Goal: Transaction & Acquisition: Purchase product/service

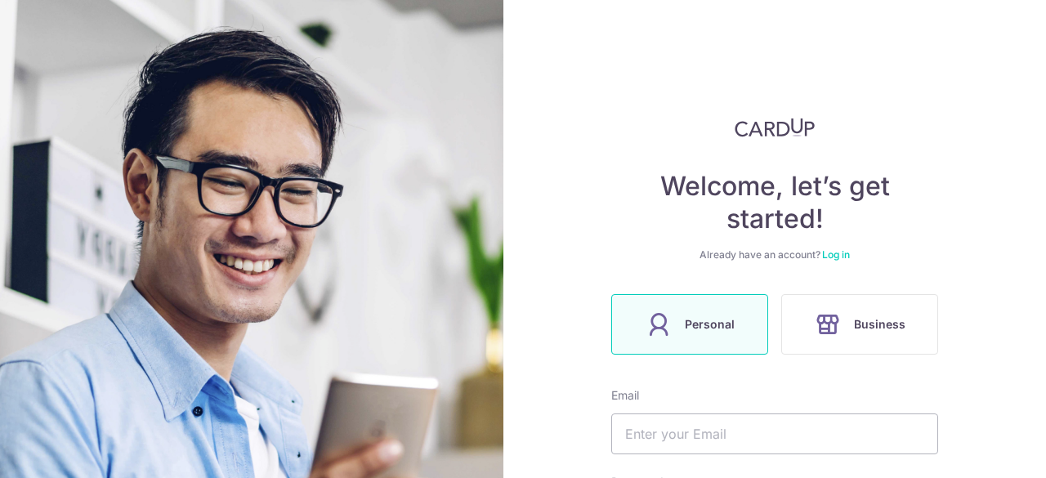
scroll to position [82, 0]
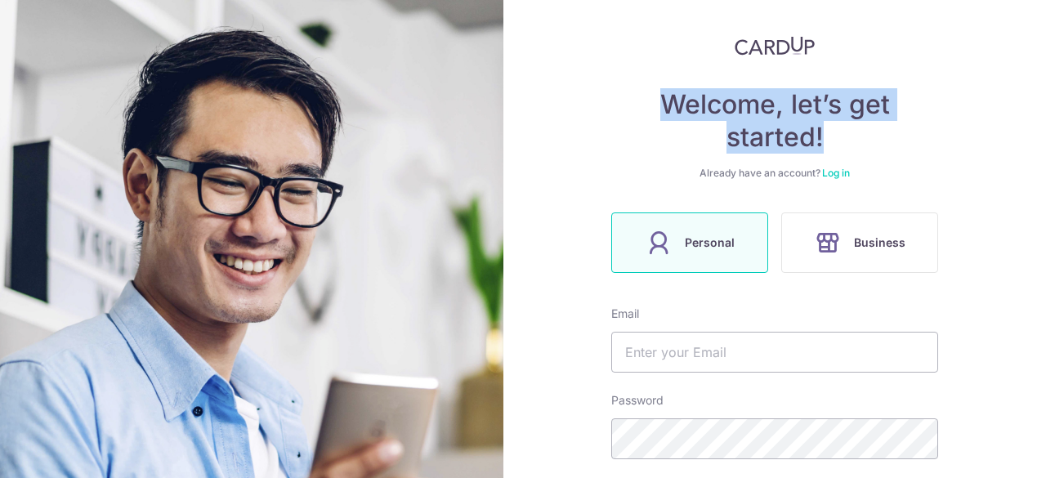
drag, startPoint x: 642, startPoint y: 104, endPoint x: 898, endPoint y: 143, distance: 258.9
click at [898, 143] on h4 "Welcome, let’s get started!" at bounding box center [774, 120] width 327 height 65
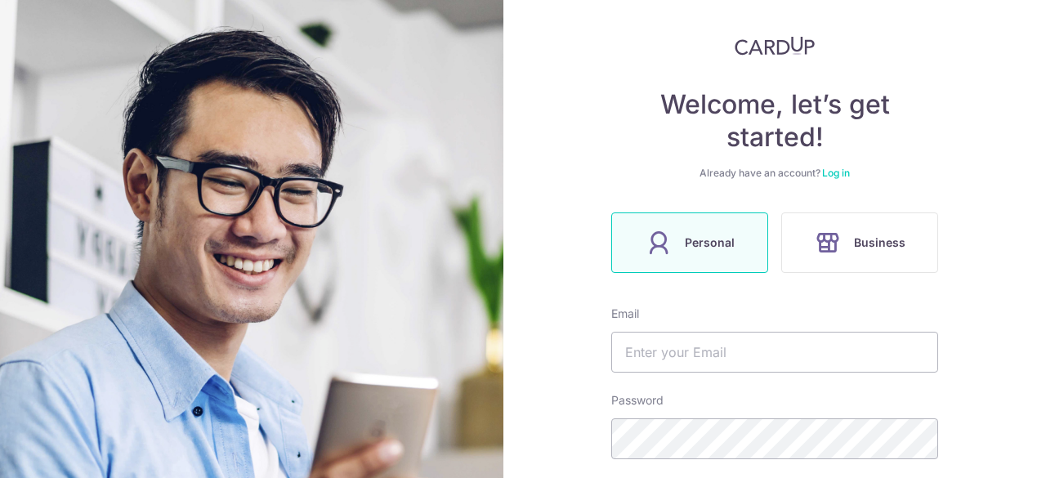
click at [880, 168] on div "Already have an account? Log in" at bounding box center [774, 173] width 327 height 13
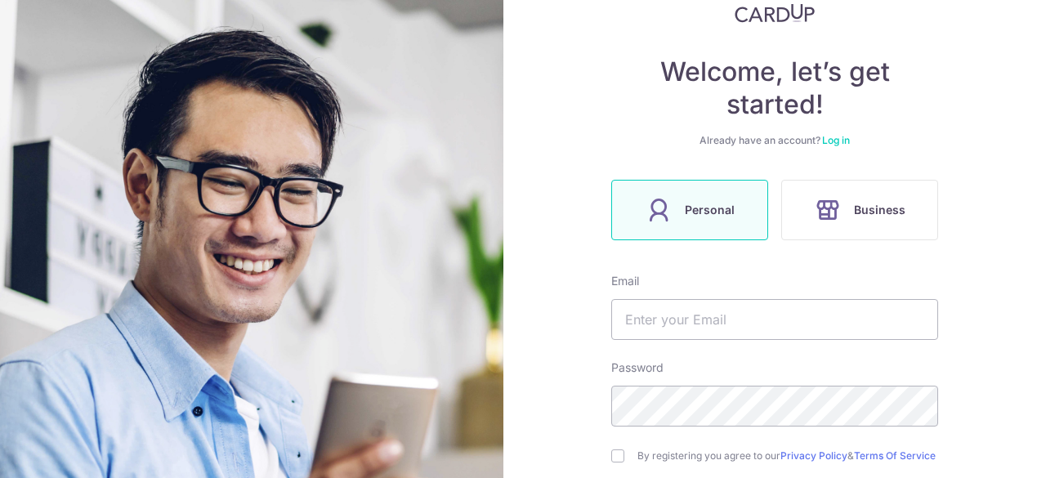
scroll to position [245, 0]
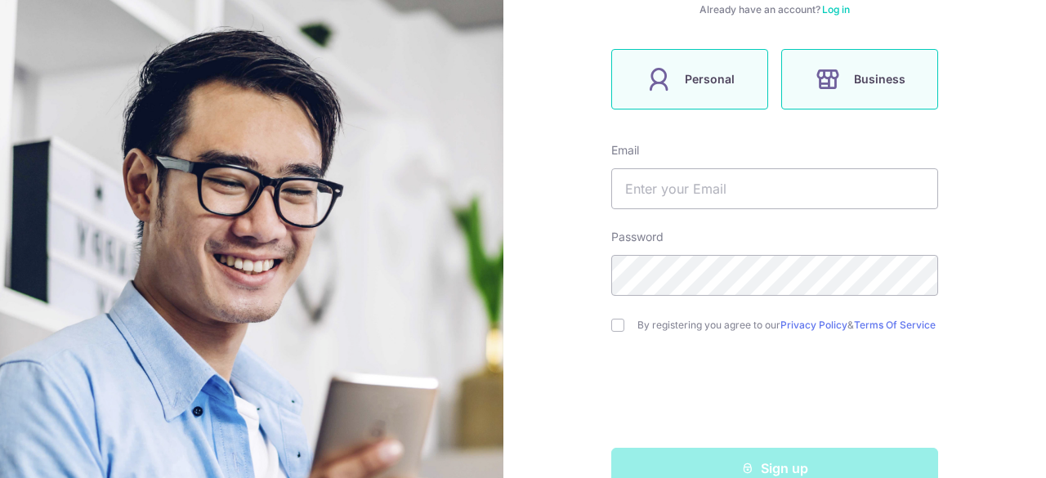
click at [831, 78] on icon at bounding box center [828, 79] width 26 height 26
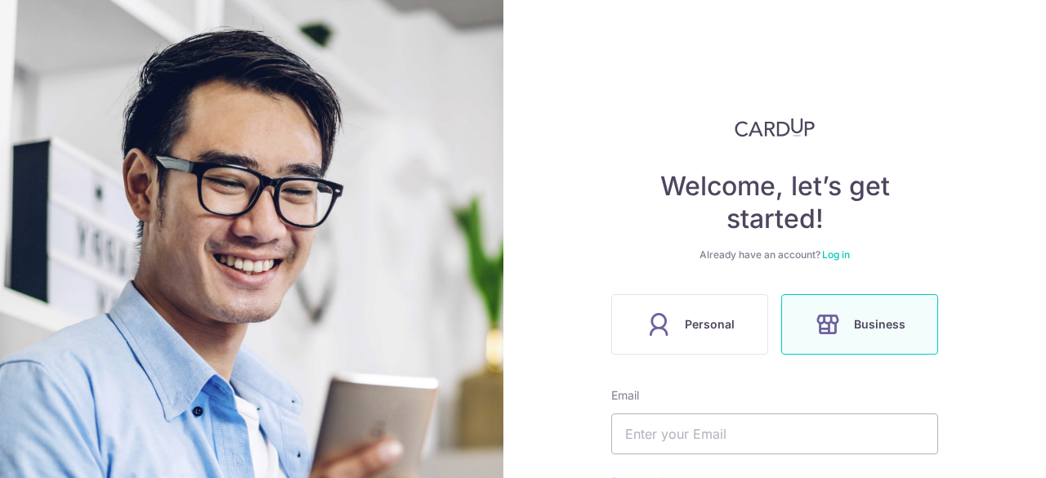
scroll to position [245, 0]
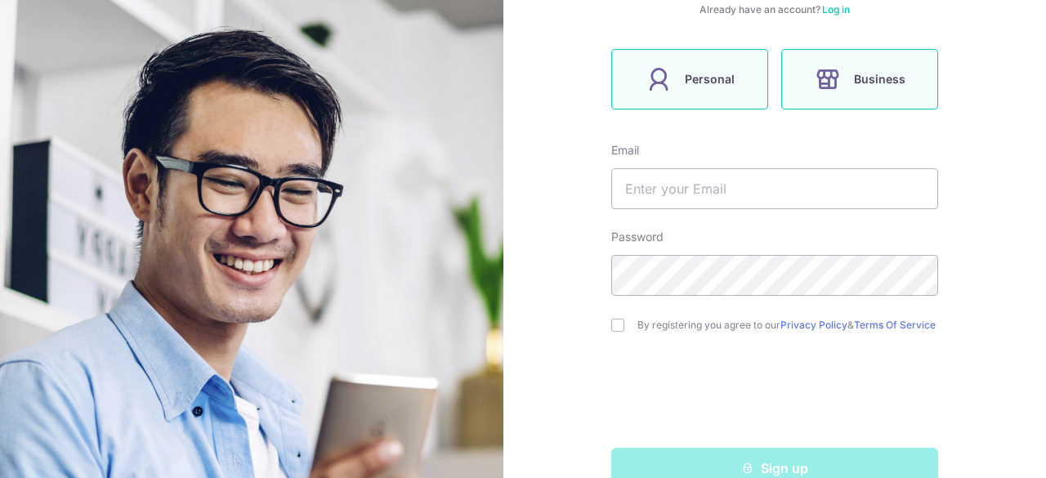
click at [713, 83] on span "Personal" at bounding box center [710, 79] width 50 height 20
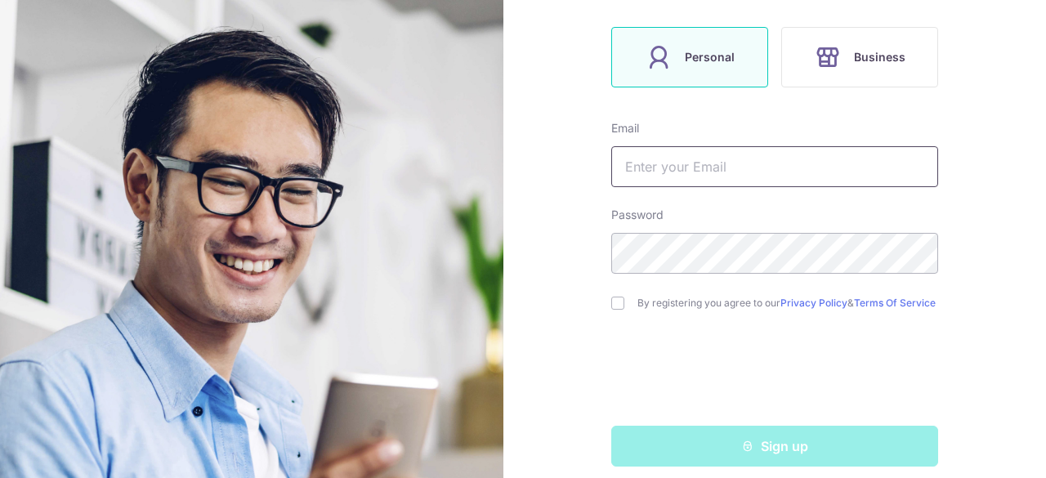
scroll to position [287, 0]
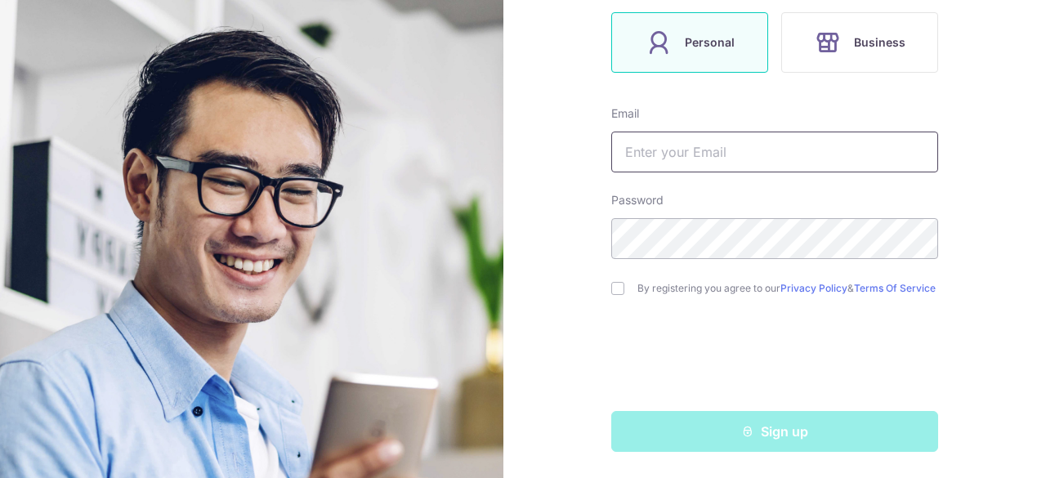
click at [659, 145] on input "text" at bounding box center [774, 152] width 327 height 41
type input "[EMAIL_ADDRESS][DOMAIN_NAME]"
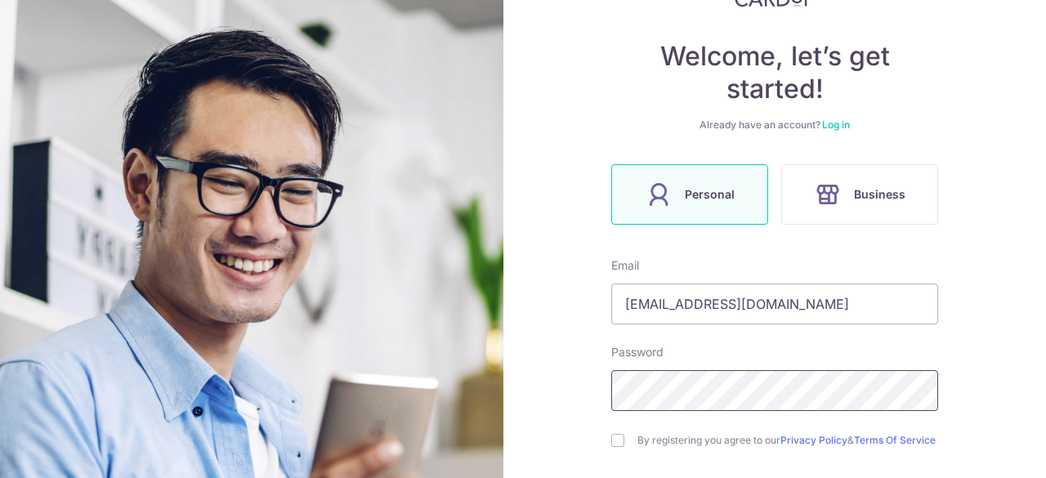
scroll to position [245, 0]
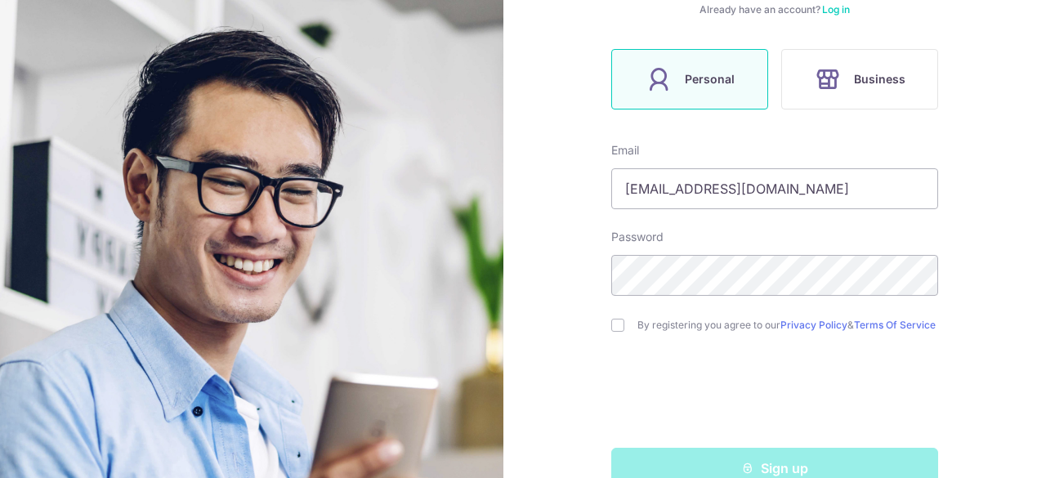
click at [613, 329] on input "checkbox" at bounding box center [617, 325] width 13 height 13
checkbox input "true"
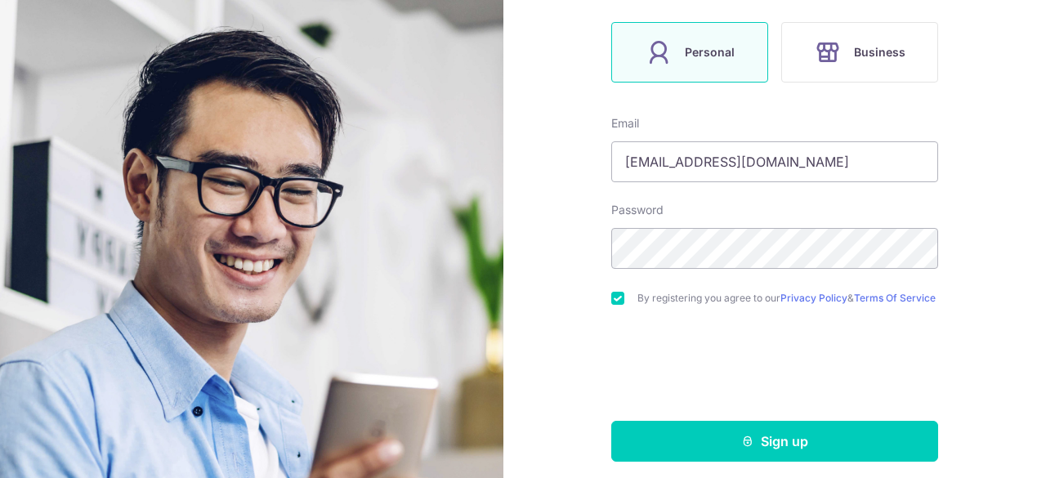
scroll to position [287, 0]
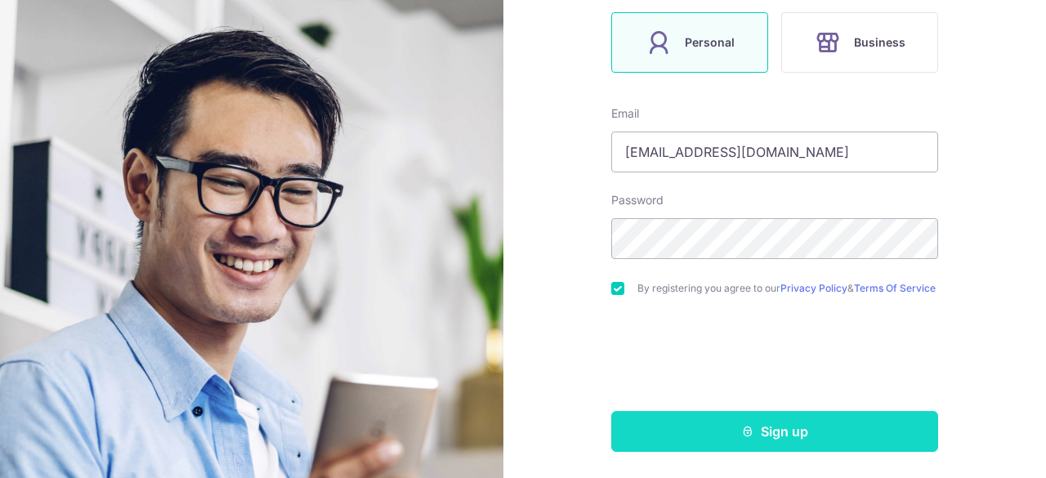
click at [674, 419] on button "Sign up" at bounding box center [774, 431] width 327 height 41
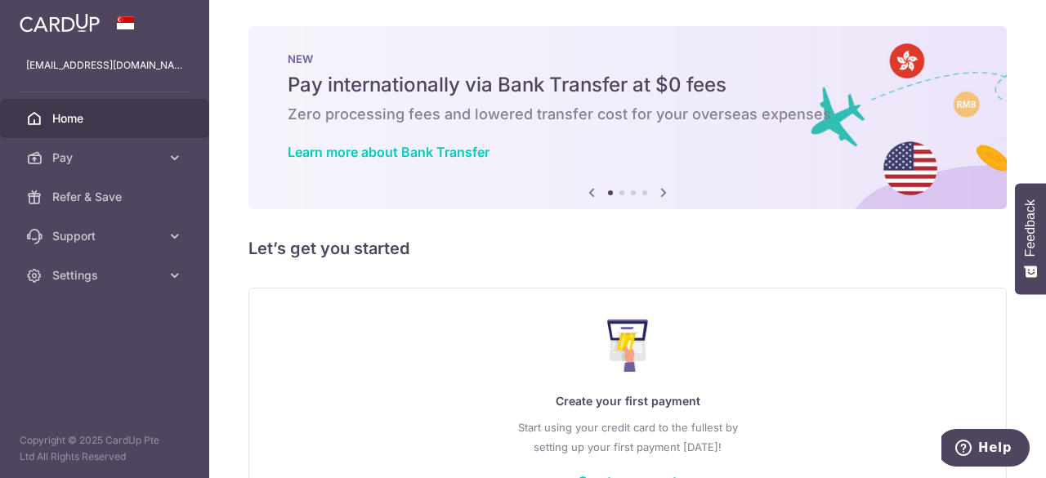
click at [659, 195] on icon at bounding box center [664, 192] width 20 height 20
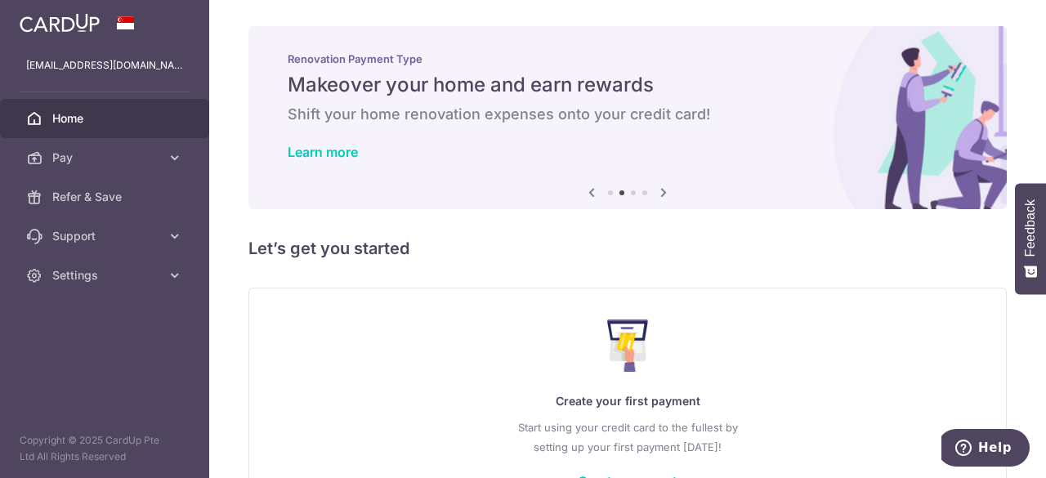
click at [658, 195] on icon at bounding box center [664, 192] width 20 height 20
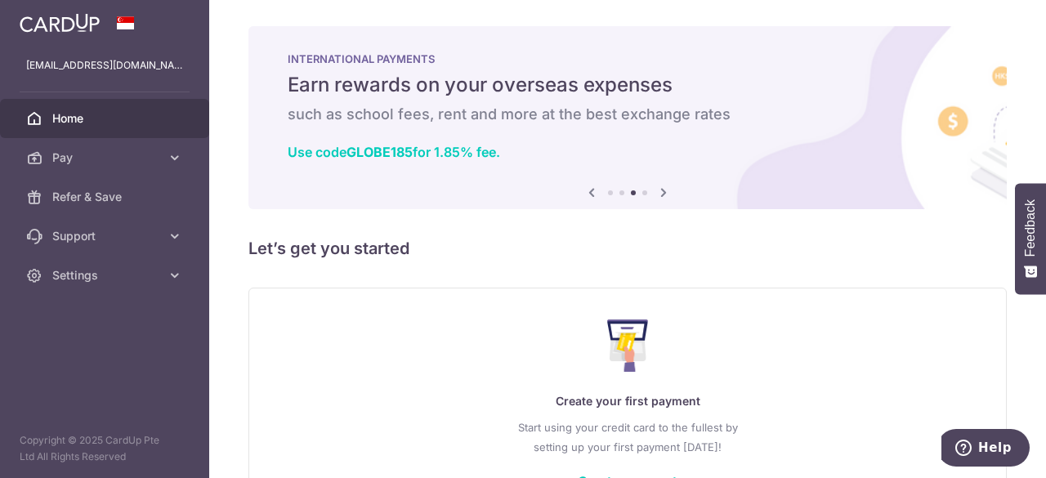
click at [658, 195] on icon at bounding box center [664, 192] width 20 height 20
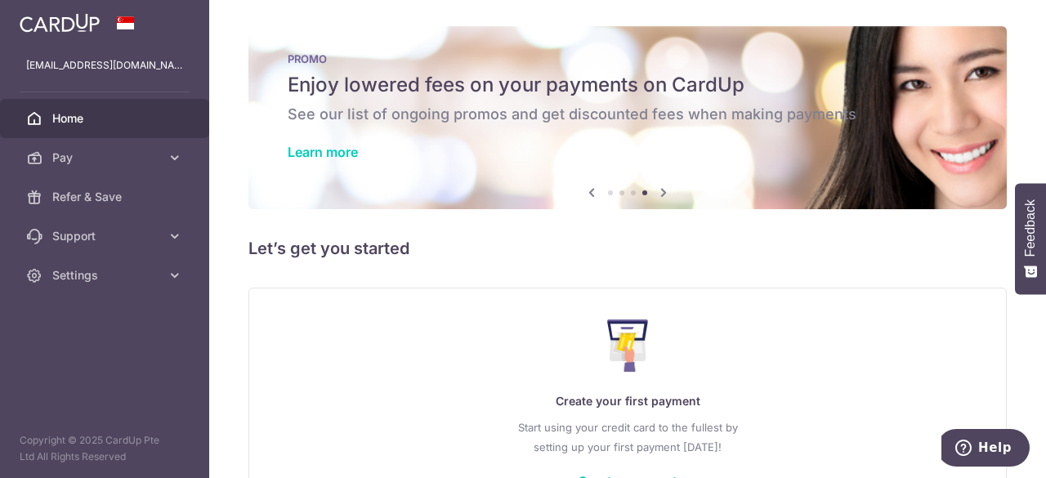
click at [590, 195] on icon at bounding box center [592, 192] width 20 height 20
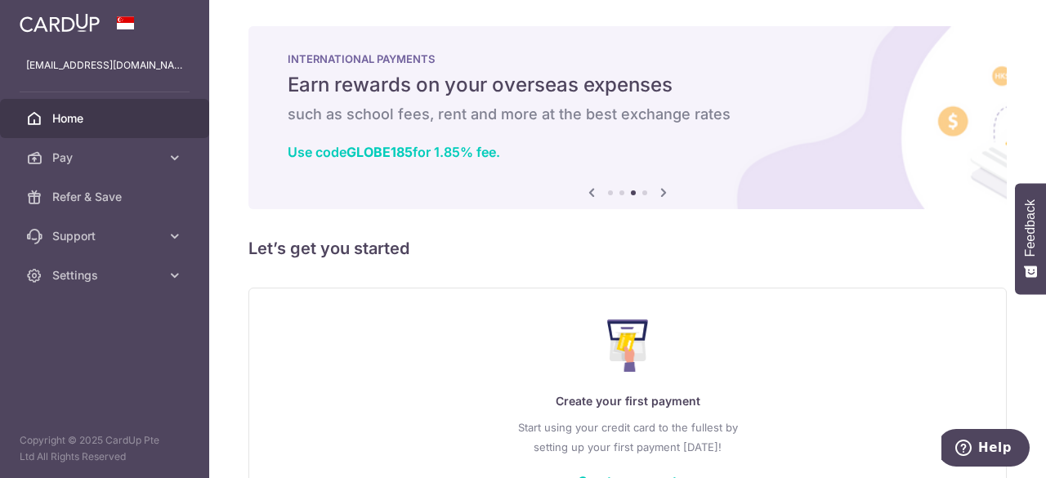
click at [590, 195] on icon at bounding box center [592, 192] width 20 height 20
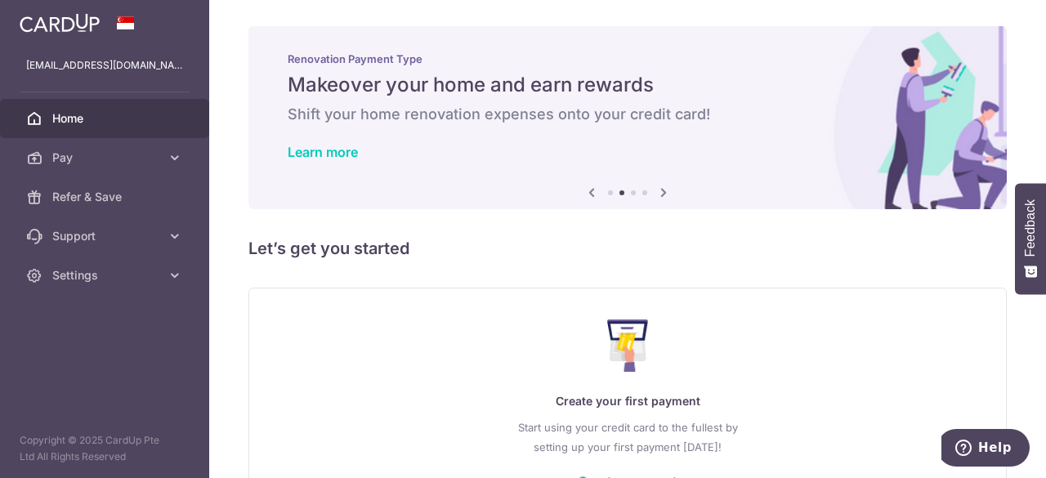
click at [590, 198] on icon at bounding box center [592, 192] width 20 height 20
click at [588, 194] on icon at bounding box center [592, 192] width 20 height 20
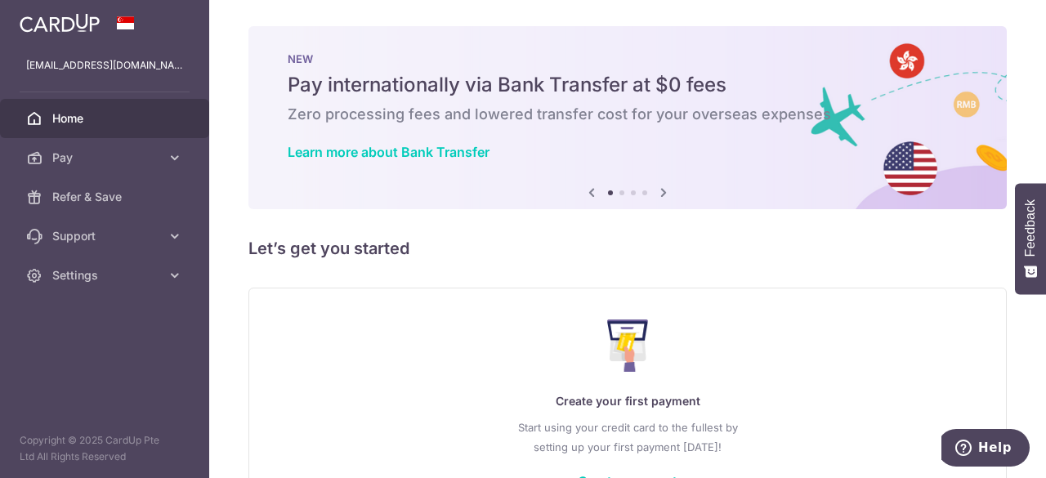
click at [113, 114] on span "Home" at bounding box center [106, 118] width 108 height 16
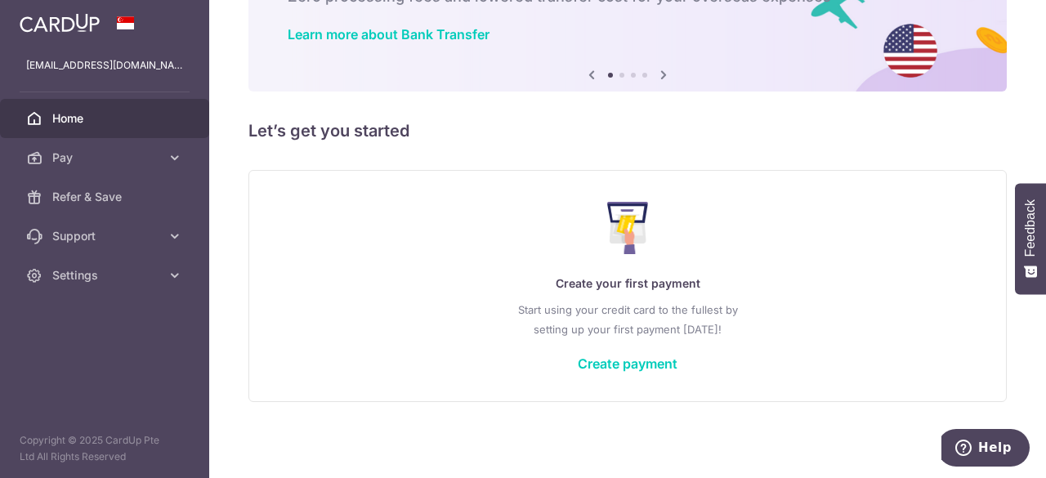
click at [621, 338] on p "Start using your credit card to the fullest by setting up your first payment to…" at bounding box center [628, 319] width 692 height 39
click at [623, 356] on link "Create payment" at bounding box center [628, 364] width 100 height 16
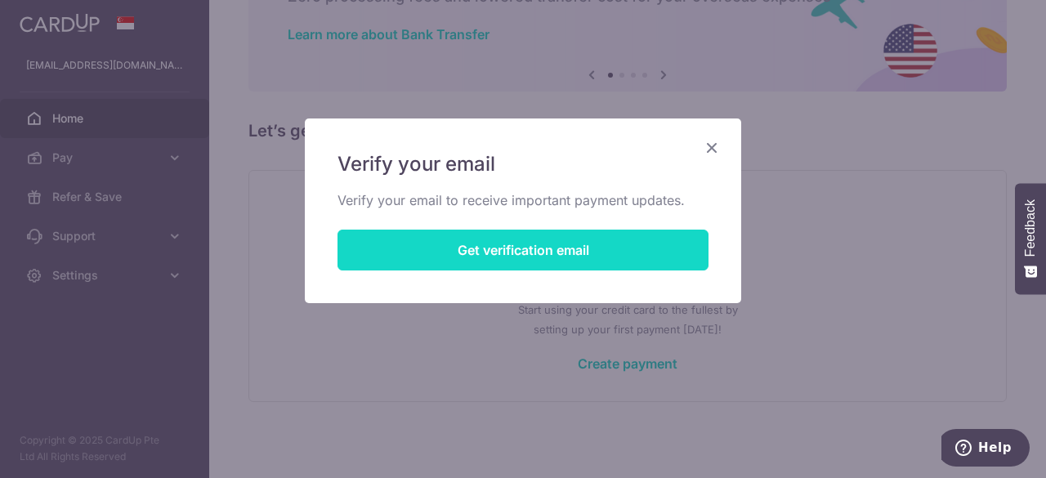
click at [574, 244] on button "Get verification email" at bounding box center [523, 250] width 371 height 41
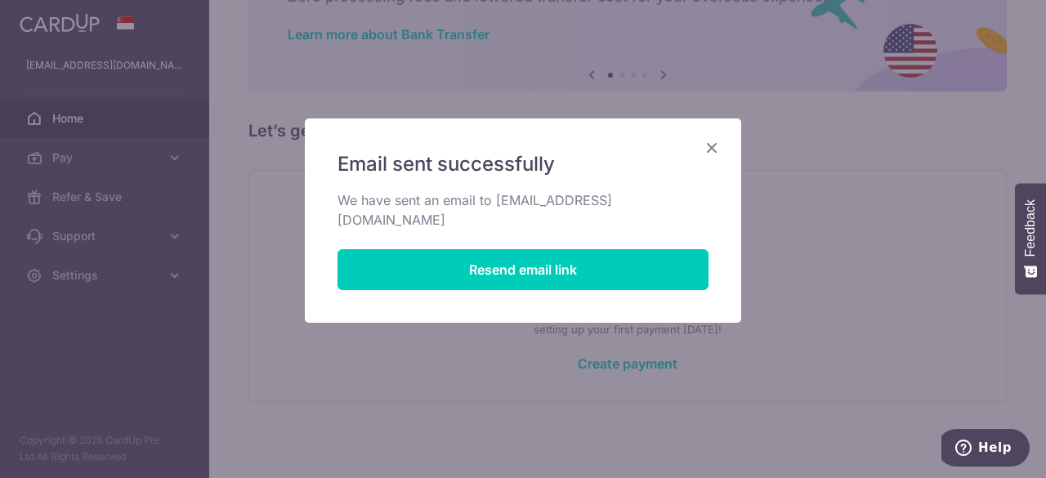
drag, startPoint x: 565, startPoint y: 409, endPoint x: 578, endPoint y: 429, distance: 24.3
click at [564, 409] on div "Email sent successfully We have sent an email to cal92058@yahoo.com Resend emai…" at bounding box center [523, 239] width 1046 height 478
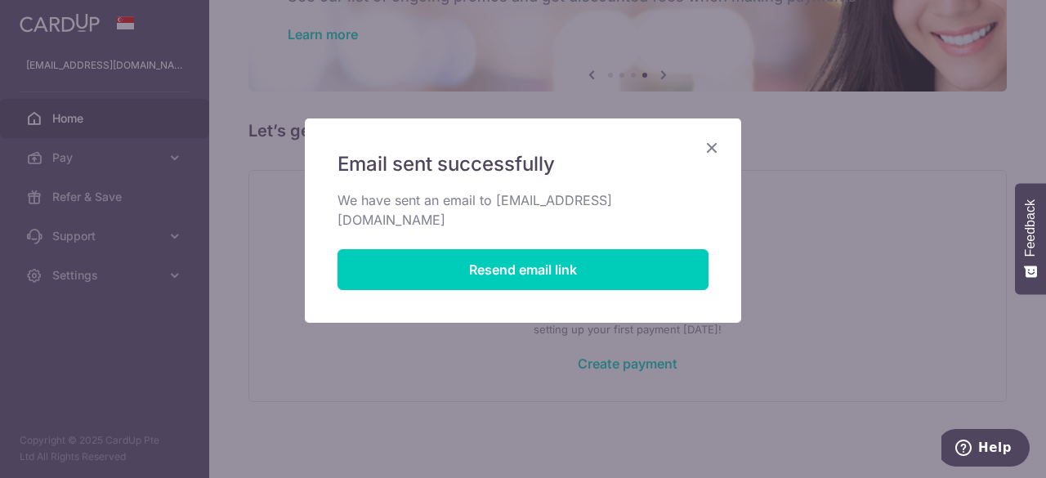
click at [711, 146] on icon "Close" at bounding box center [712, 147] width 20 height 20
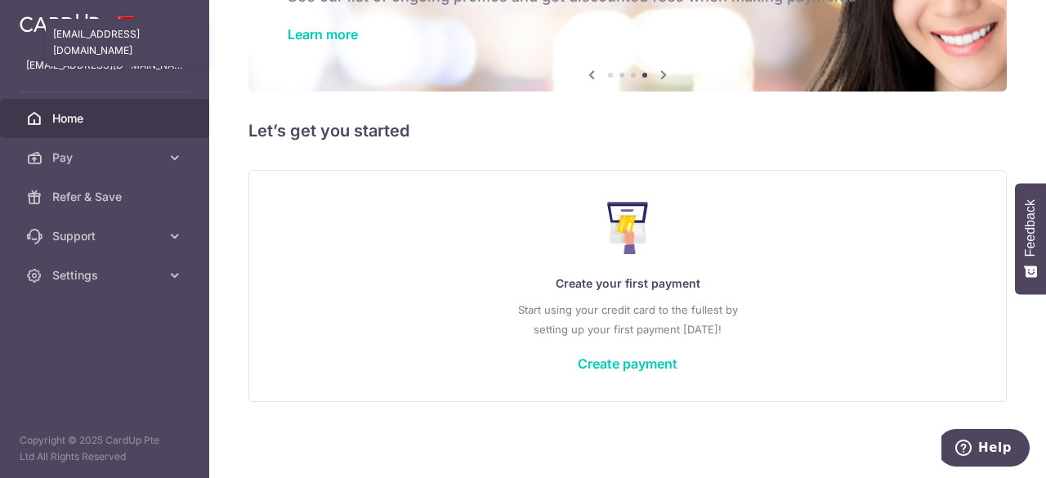
click at [102, 65] on p "[EMAIL_ADDRESS][DOMAIN_NAME]" at bounding box center [104, 65] width 157 height 16
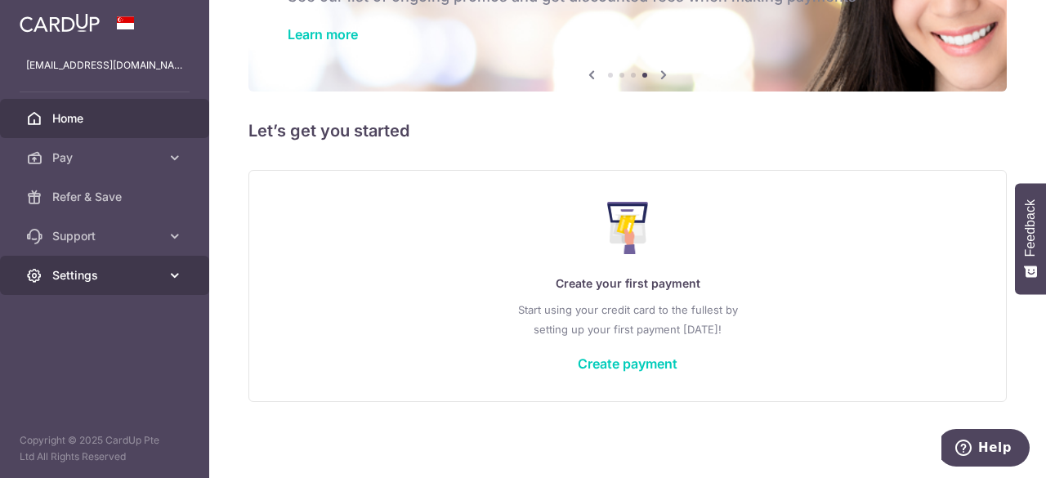
click at [106, 273] on span "Settings" at bounding box center [106, 275] width 108 height 16
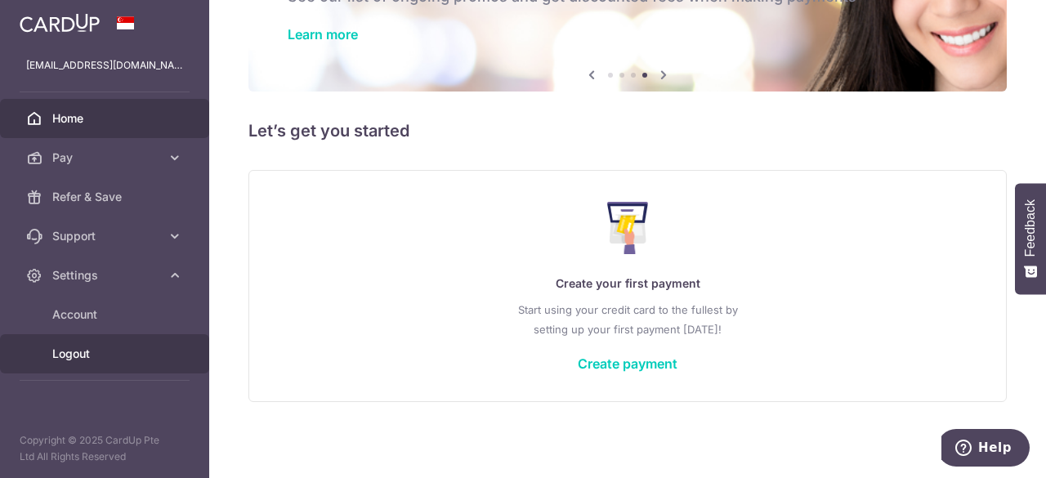
click at [96, 348] on span "Logout" at bounding box center [106, 354] width 108 height 16
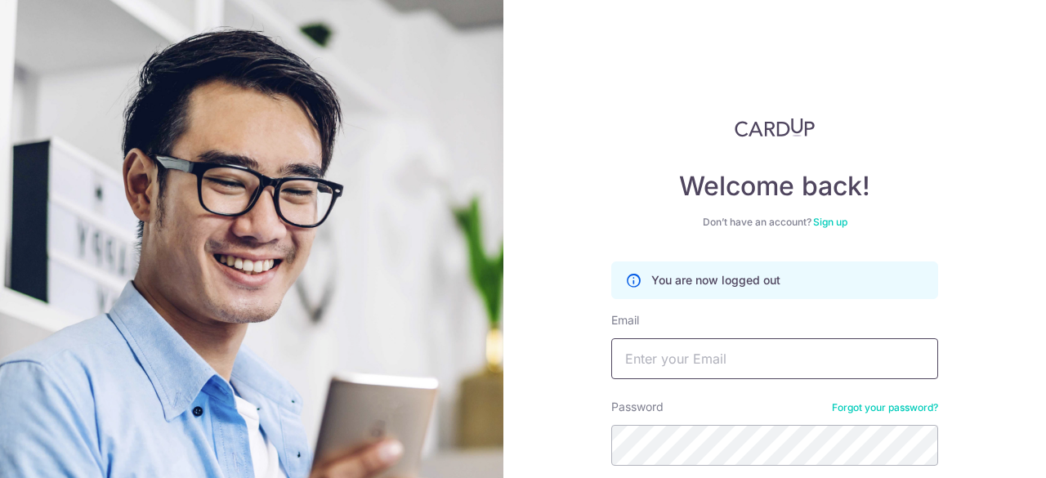
click at [666, 349] on input "Email" at bounding box center [774, 358] width 327 height 41
type input "[EMAIL_ADDRESS][DOMAIN_NAME]"
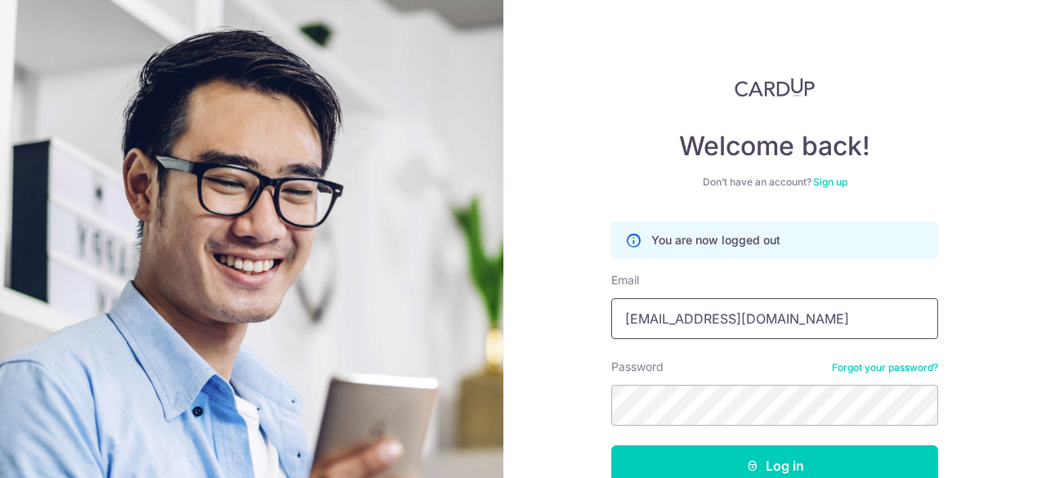
scroll to position [138, 0]
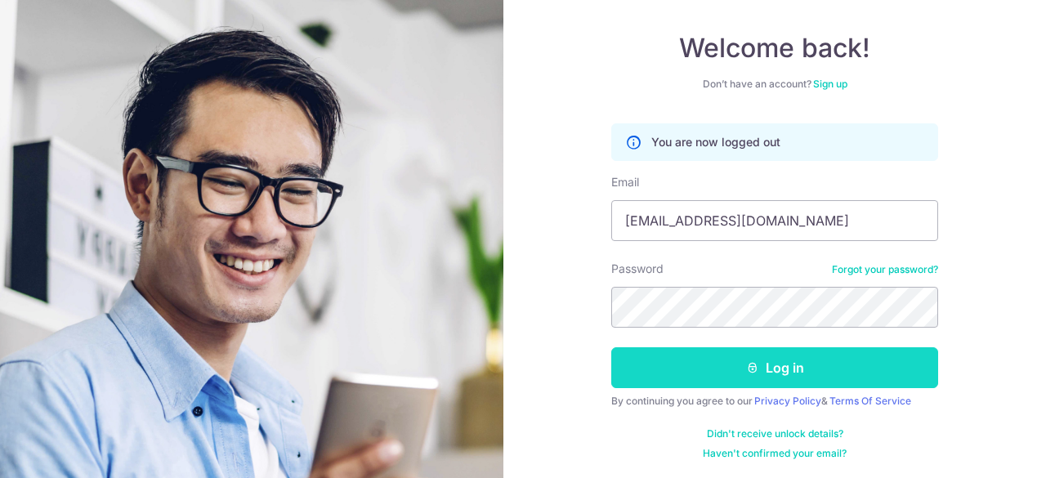
click at [707, 362] on button "Log in" at bounding box center [774, 367] width 327 height 41
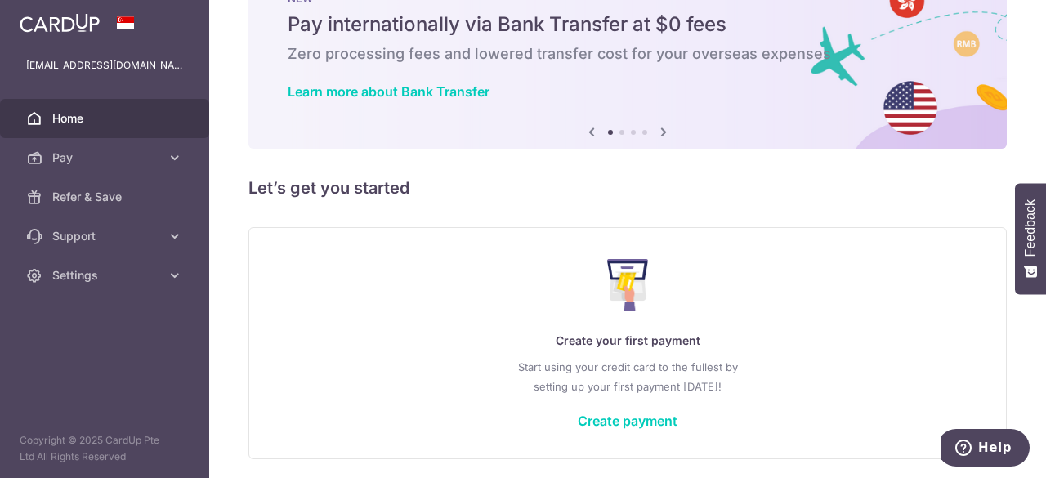
scroll to position [118, 0]
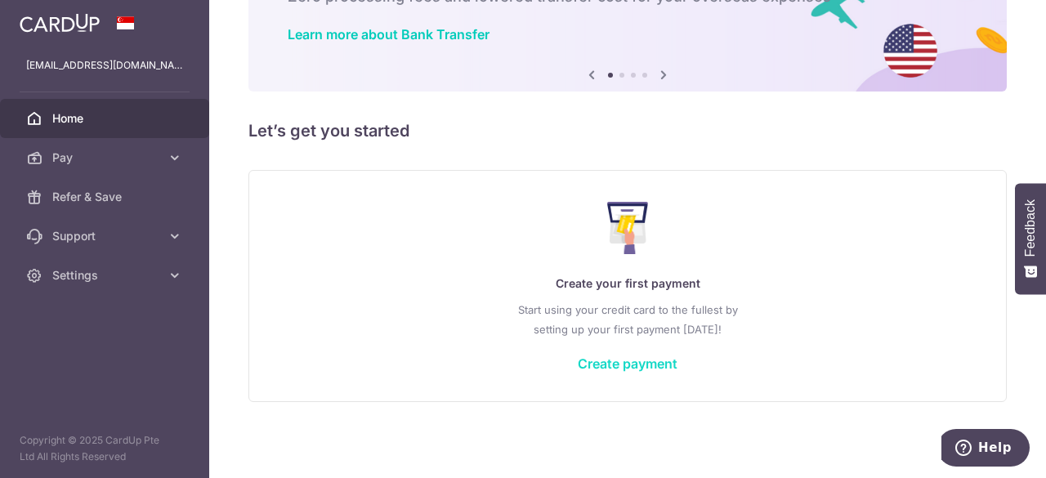
click at [613, 364] on link "Create payment" at bounding box center [628, 364] width 100 height 16
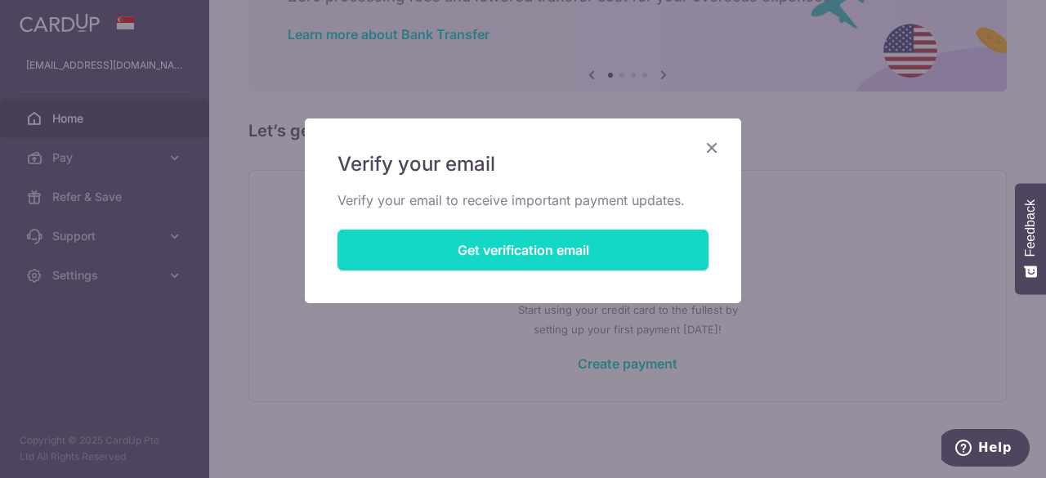
click at [531, 248] on button "Get verification email" at bounding box center [523, 250] width 371 height 41
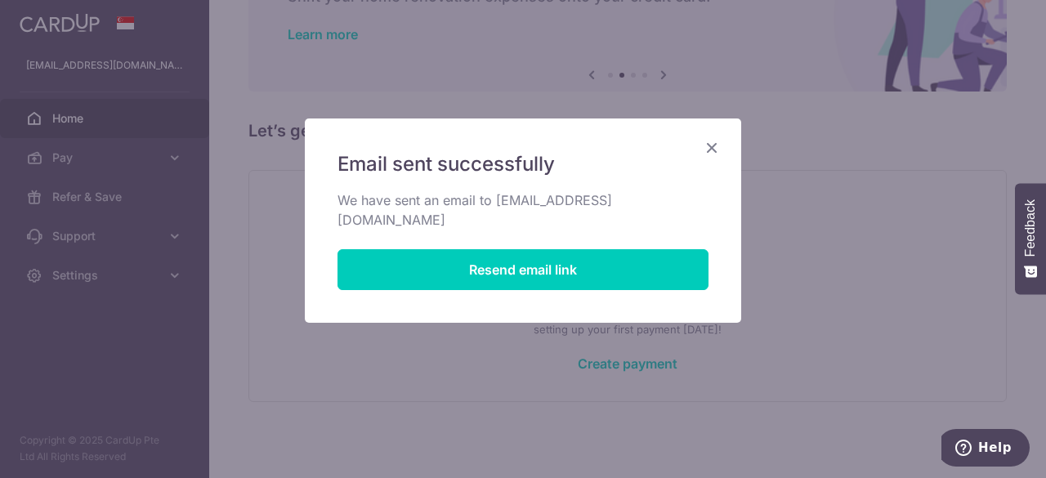
click at [710, 146] on icon "Close" at bounding box center [712, 147] width 20 height 20
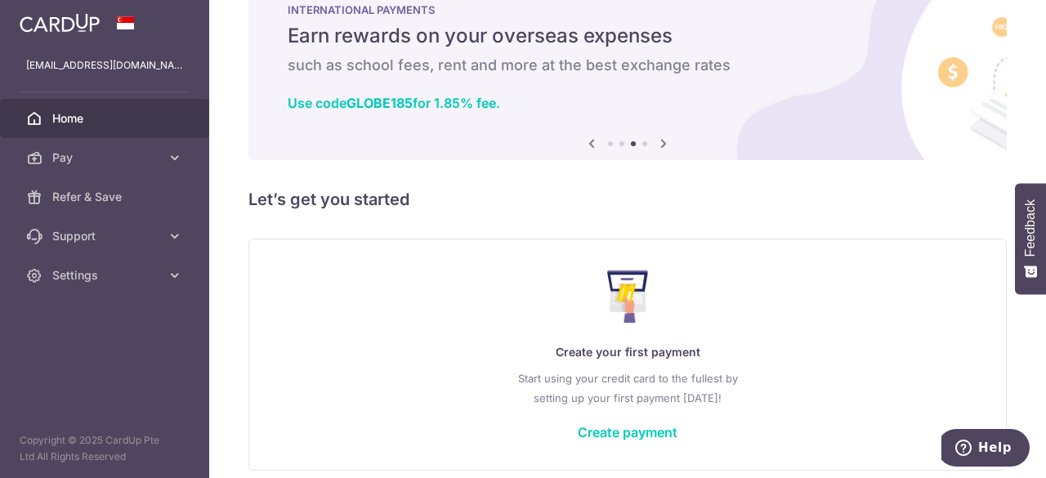
scroll to position [0, 0]
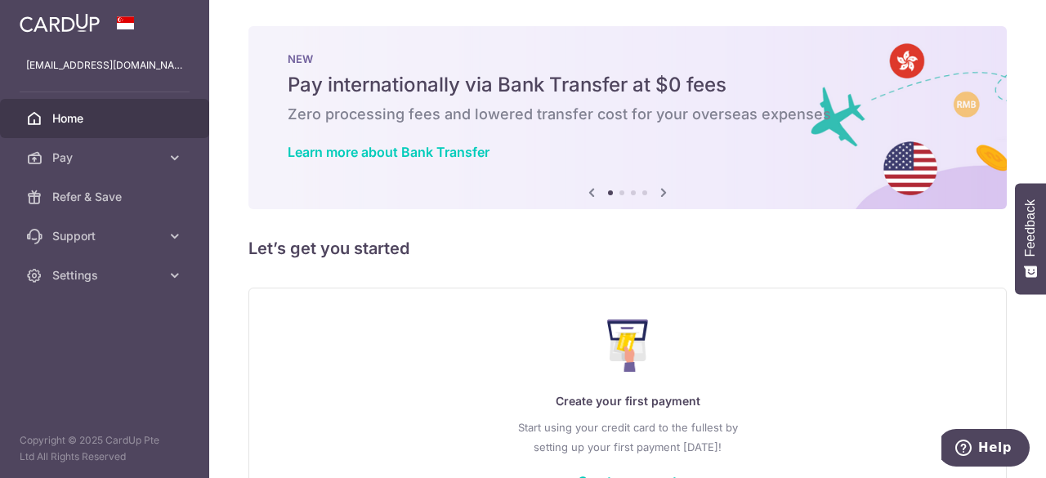
click at [664, 193] on icon at bounding box center [664, 192] width 20 height 20
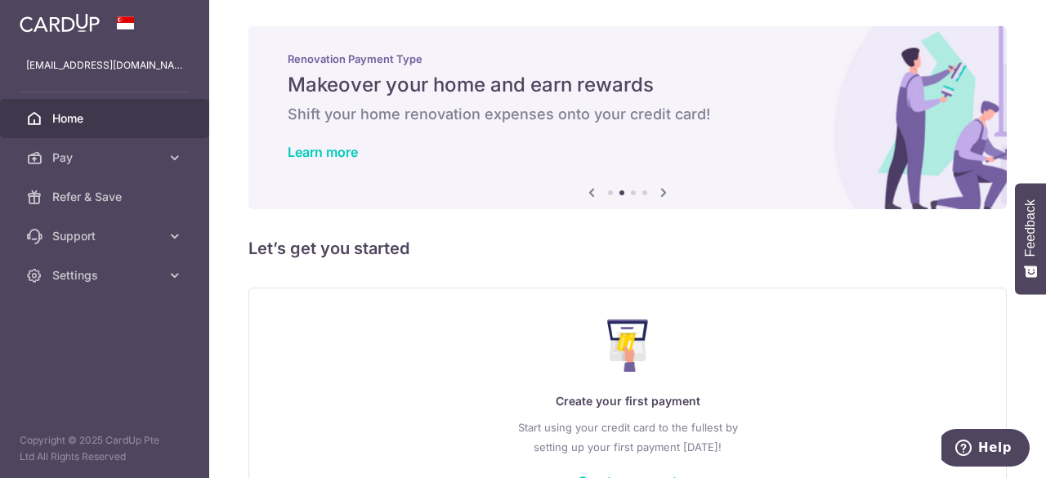
click at [664, 193] on icon at bounding box center [664, 192] width 20 height 20
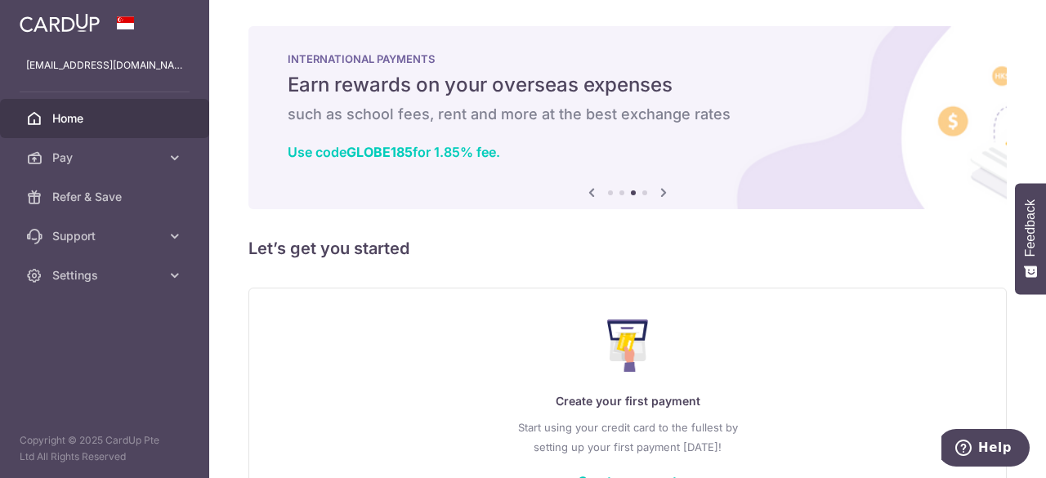
click at [664, 193] on icon at bounding box center [664, 192] width 20 height 20
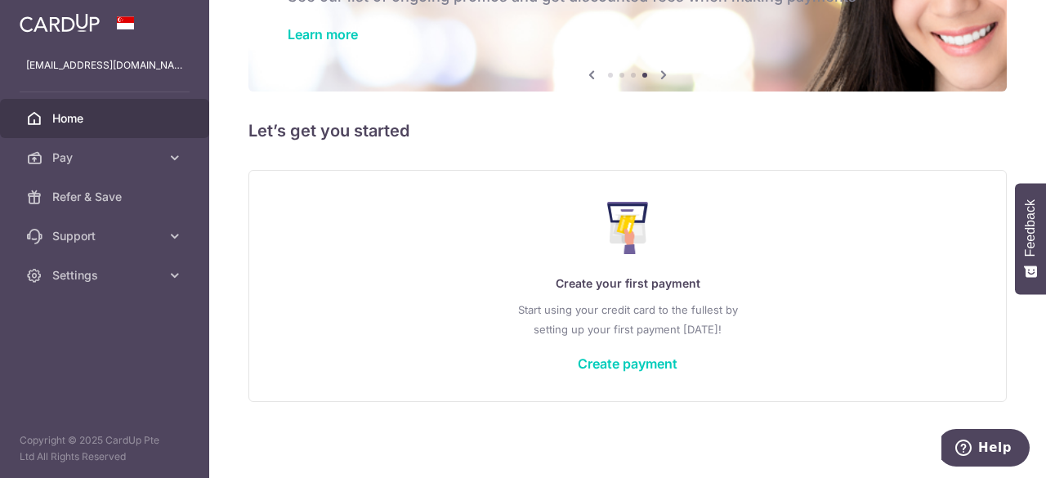
scroll to position [118, 0]
click at [600, 356] on link "Create payment" at bounding box center [628, 364] width 100 height 16
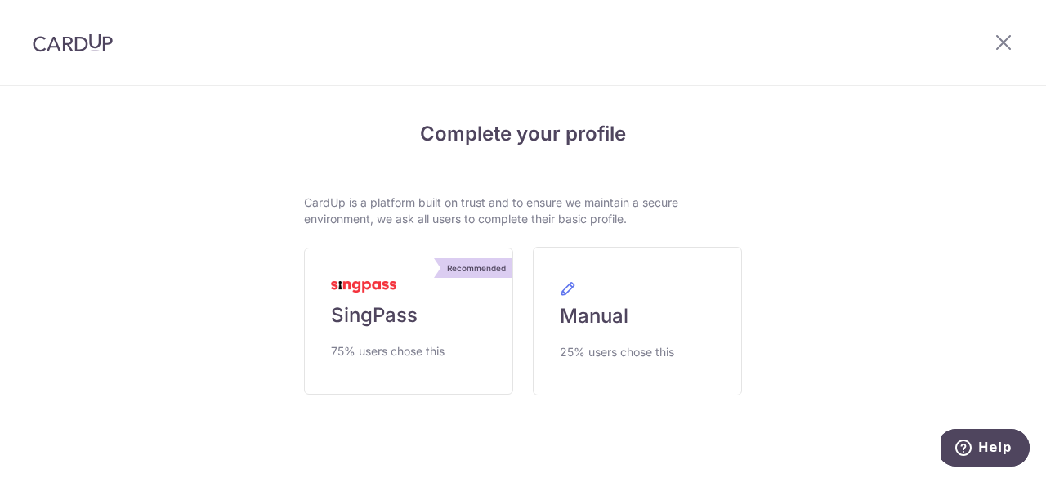
drag, startPoint x: 319, startPoint y: 196, endPoint x: 683, endPoint y: 220, distance: 365.4
click at [684, 219] on p "CardUp is a platform built on trust and to ensure we maintain a secure environm…" at bounding box center [523, 211] width 438 height 33
click at [650, 225] on p "CardUp is a platform built on trust and to ensure we maintain a secure environm…" at bounding box center [523, 211] width 438 height 33
click at [647, 225] on p "CardUp is a platform built on trust and to ensure we maintain a secure environm…" at bounding box center [523, 211] width 438 height 33
drag, startPoint x: 320, startPoint y: 202, endPoint x: 644, endPoint y: 217, distance: 324.1
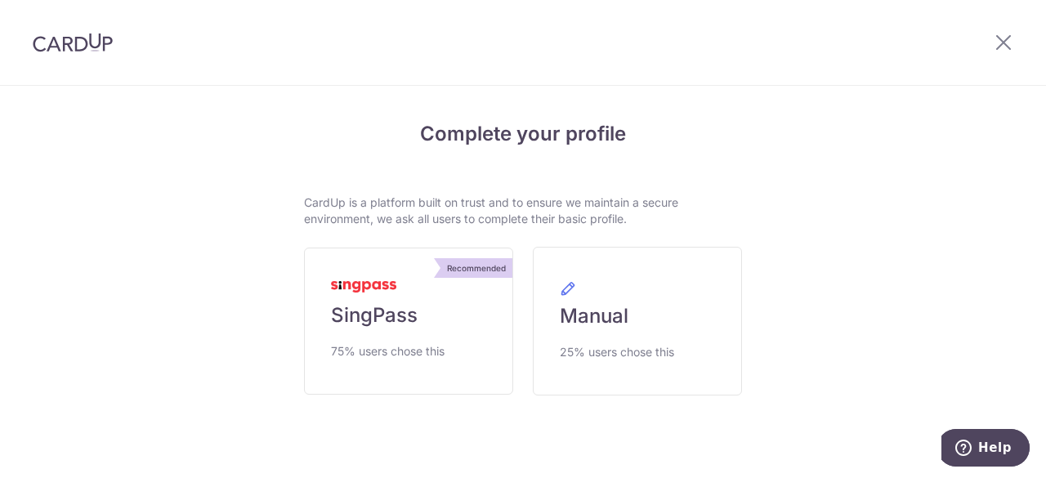
click at [644, 217] on p "CardUp is a platform built on trust and to ensure we maintain a secure environm…" at bounding box center [523, 211] width 438 height 33
click at [685, 222] on p "CardUp is a platform built on trust and to ensure we maintain a secure environm…" at bounding box center [523, 211] width 438 height 33
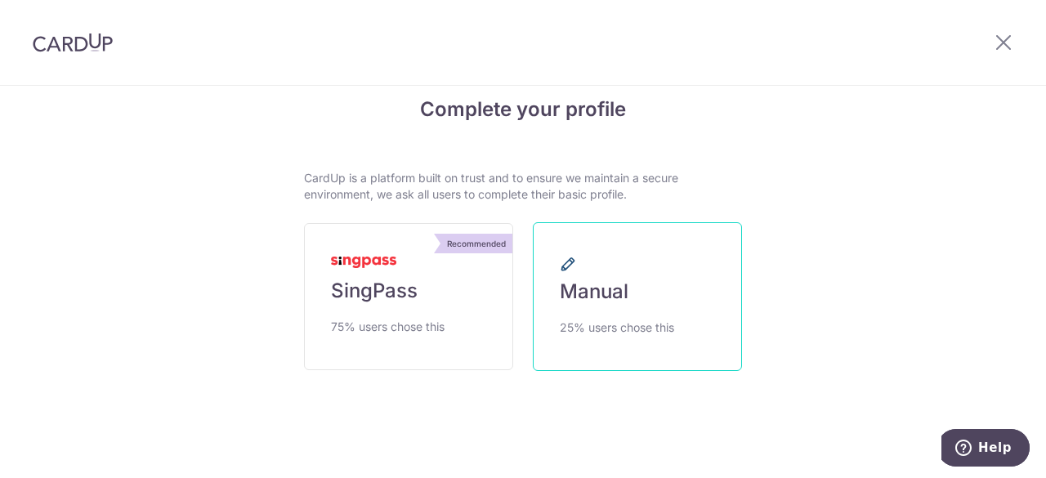
scroll to position [39, 0]
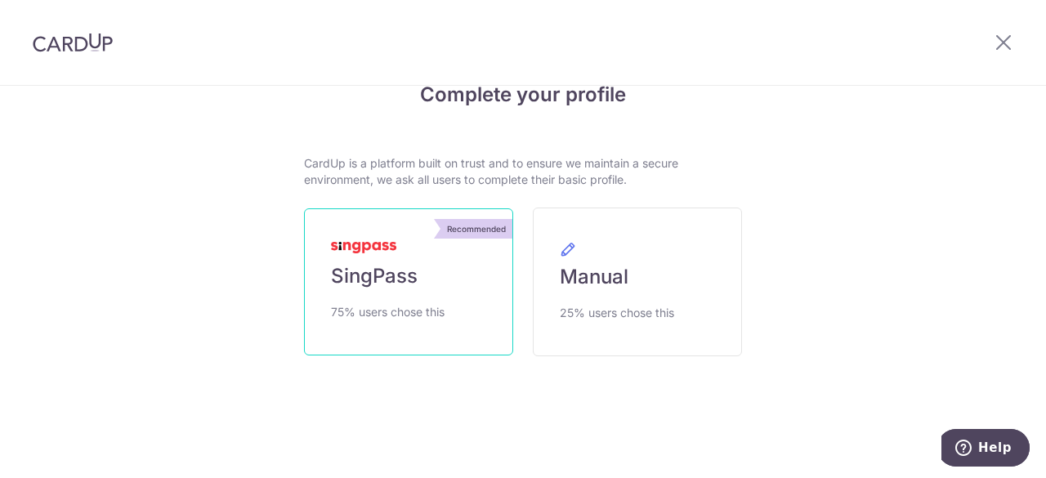
click at [407, 295] on link "Recommended SingPass 75% users chose this" at bounding box center [408, 281] width 209 height 147
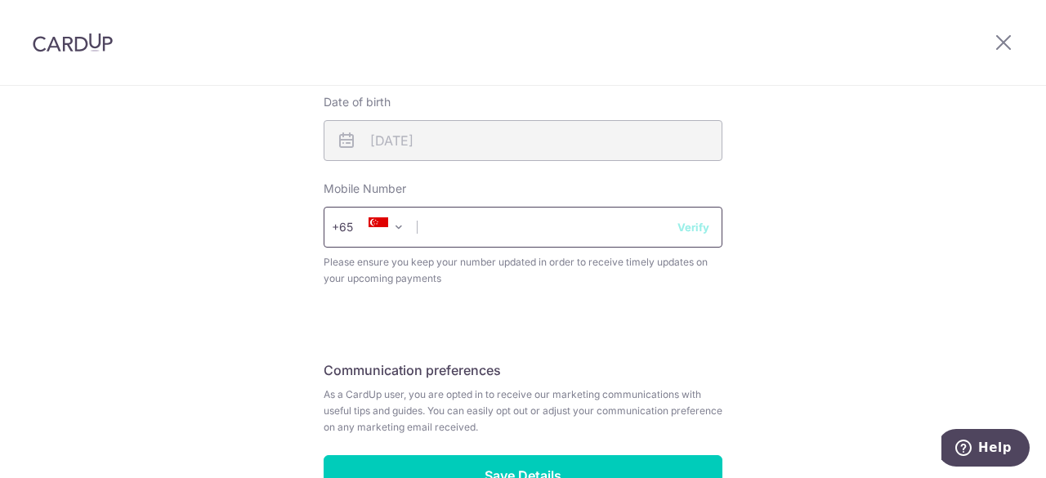
scroll to position [732, 0]
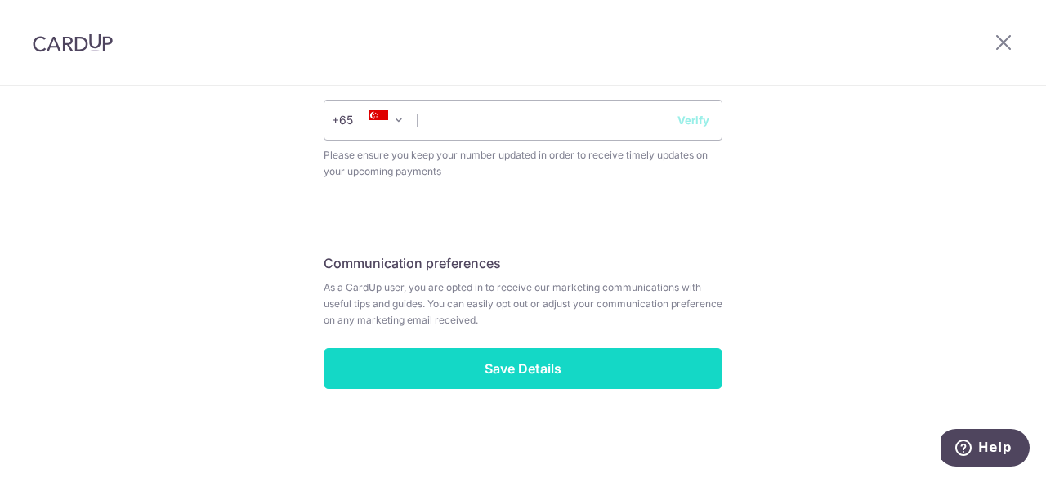
click at [491, 361] on input "Save Details" at bounding box center [523, 368] width 399 height 41
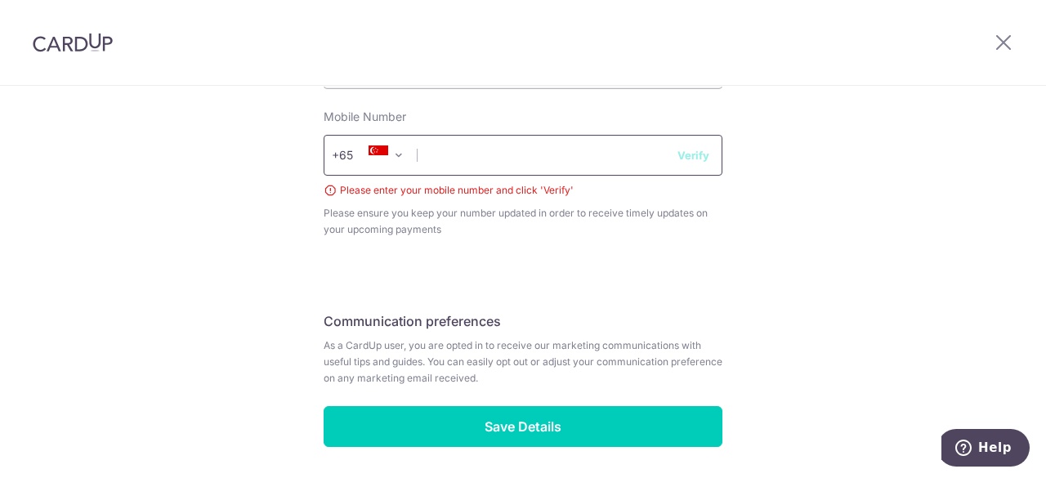
scroll to position [673, 0]
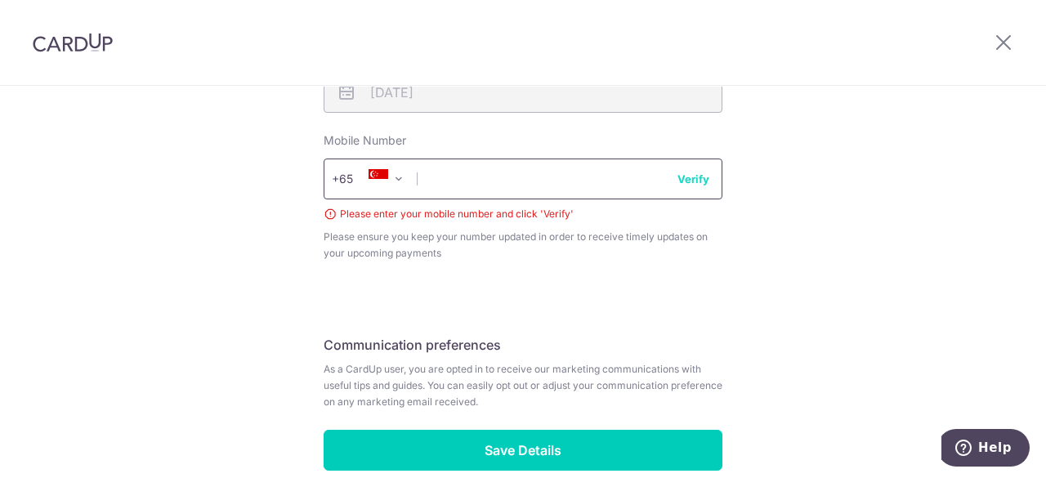
click at [522, 171] on input "text" at bounding box center [523, 179] width 399 height 41
type input "96431725"
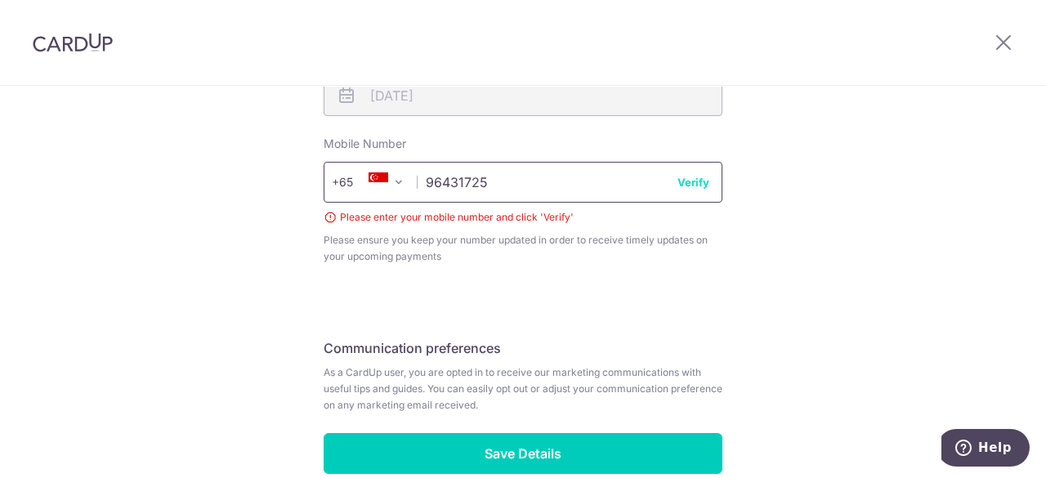
scroll to position [591, 0]
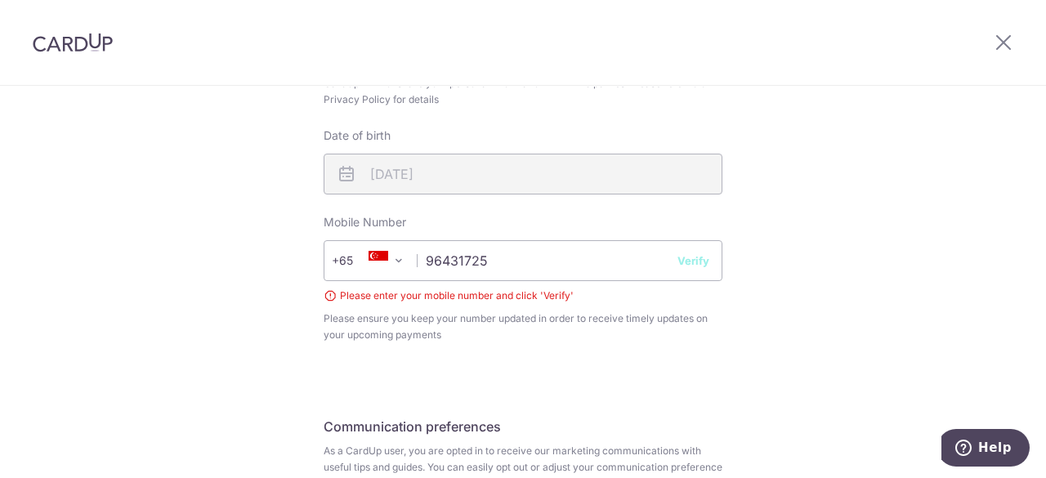
click at [687, 265] on button "Verify" at bounding box center [694, 261] width 32 height 16
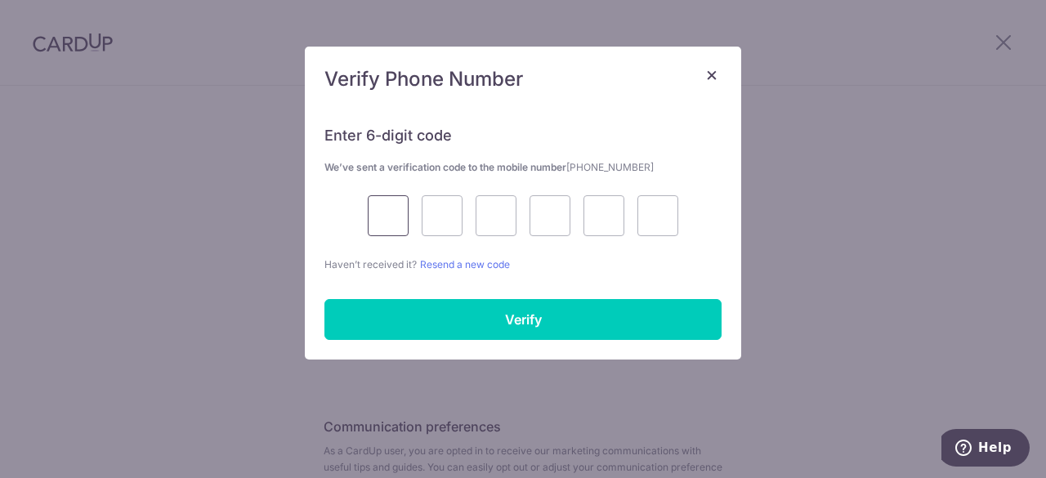
click at [377, 208] on input "text" at bounding box center [388, 215] width 41 height 41
type input "6"
type input "9"
type input "3"
type input "7"
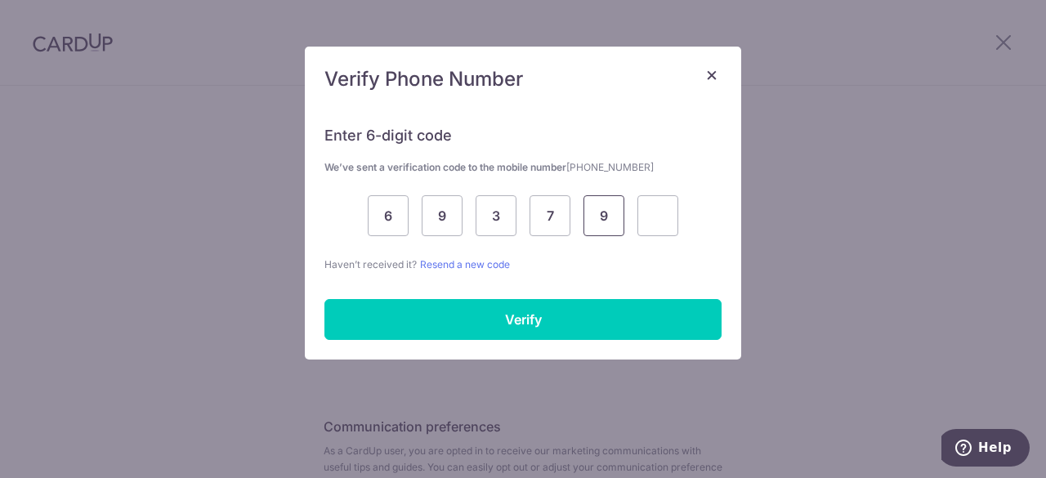
type input "9"
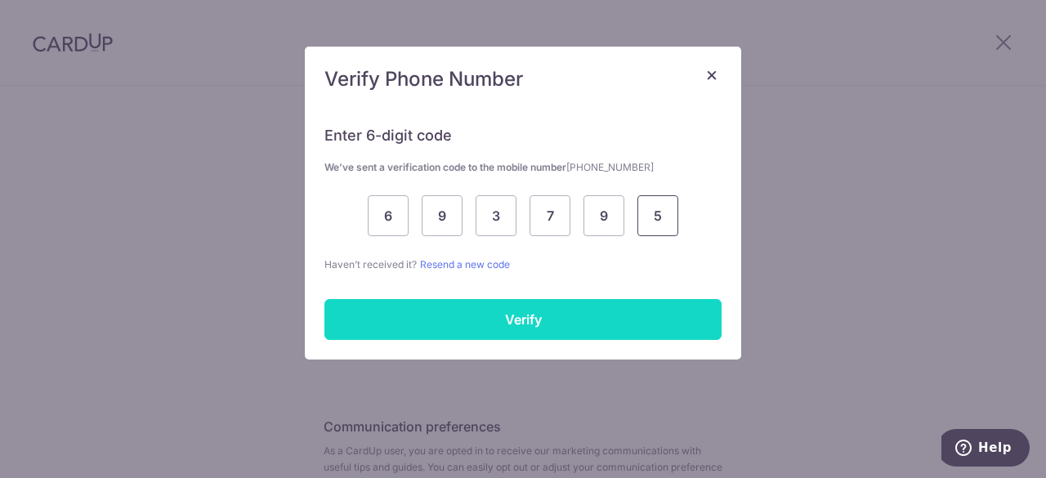
type input "5"
click at [493, 315] on input "Verify" at bounding box center [523, 319] width 397 height 41
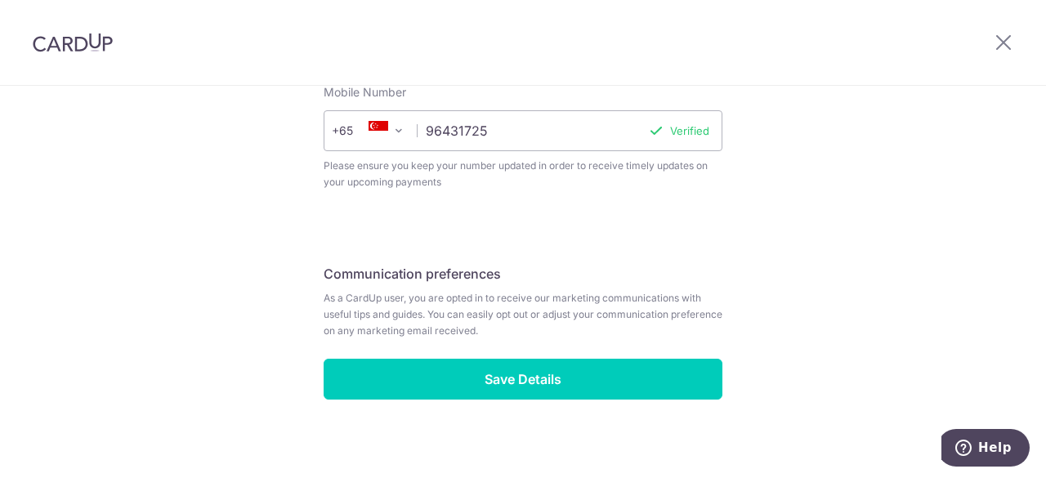
scroll to position [732, 0]
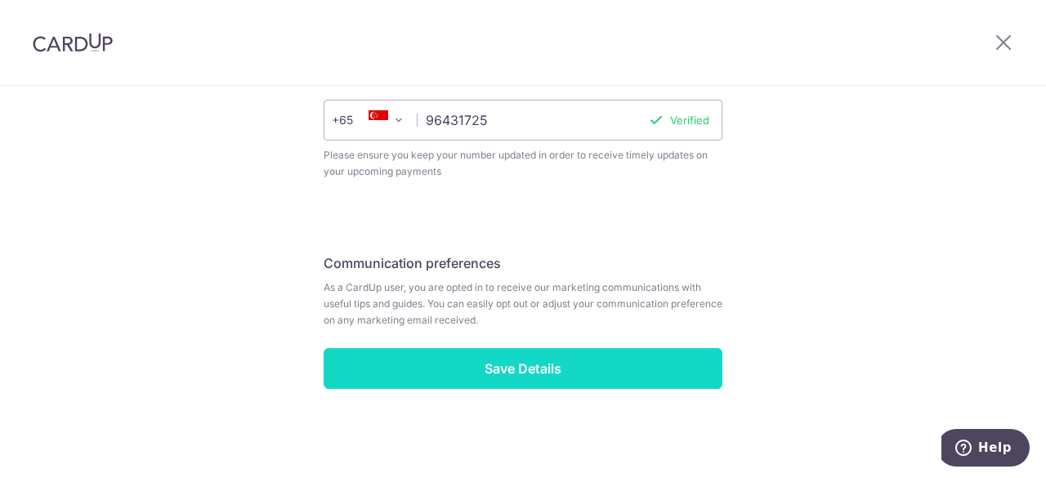
click at [499, 363] on input "Save Details" at bounding box center [523, 368] width 399 height 41
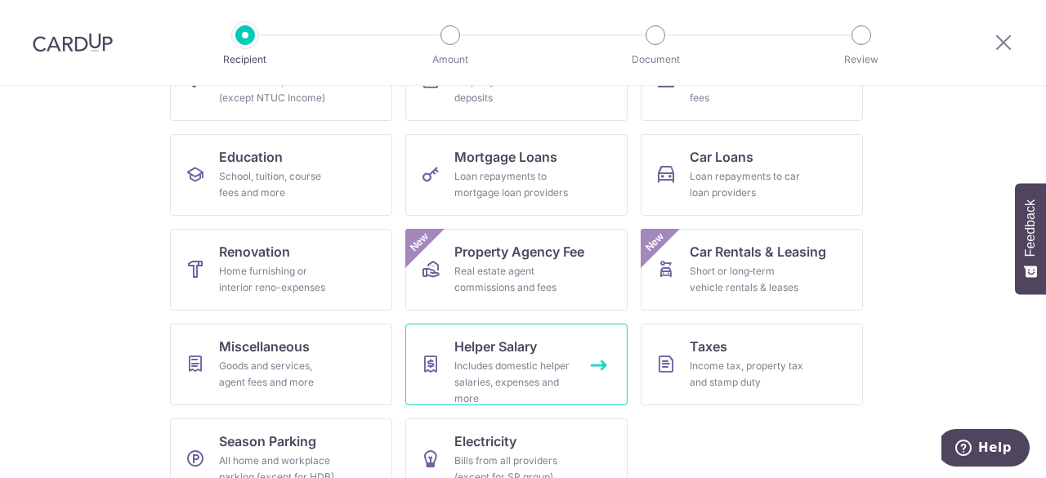
scroll to position [252, 0]
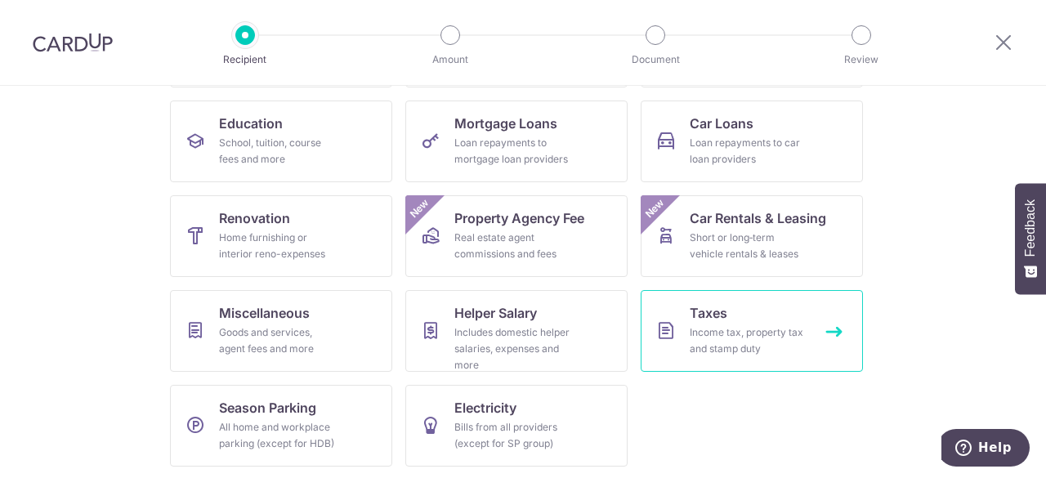
click at [765, 311] on link "Taxes Income tax, property tax and stamp duty" at bounding box center [752, 331] width 222 height 82
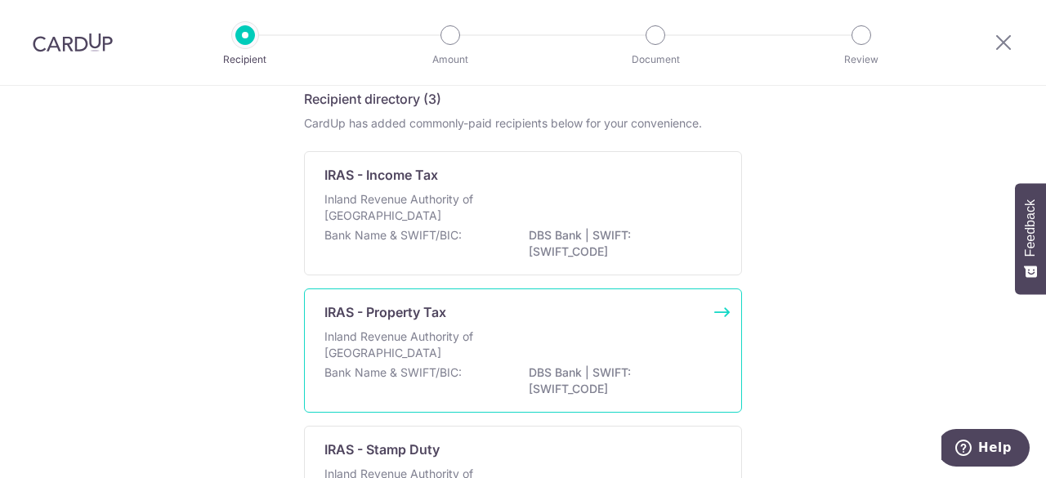
scroll to position [68, 0]
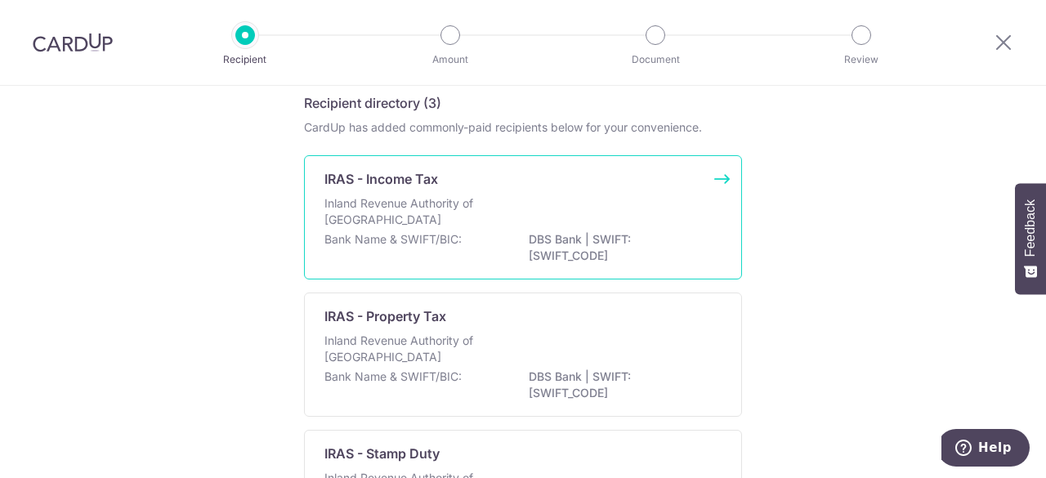
click at [500, 215] on div "Inland Revenue Authority of [GEOGRAPHIC_DATA]" at bounding box center [523, 213] width 397 height 36
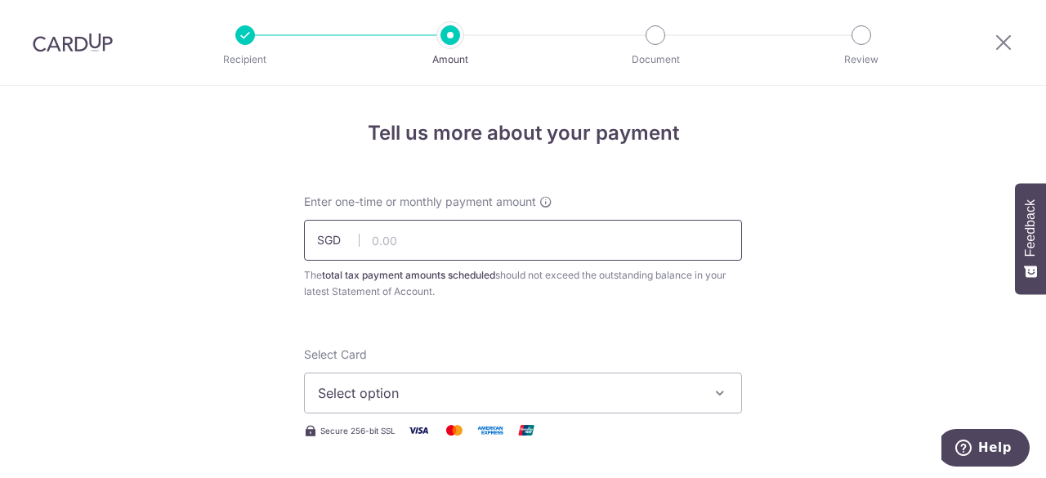
click at [408, 238] on input "text" at bounding box center [523, 240] width 438 height 41
click at [694, 384] on span "Select option" at bounding box center [508, 393] width 381 height 20
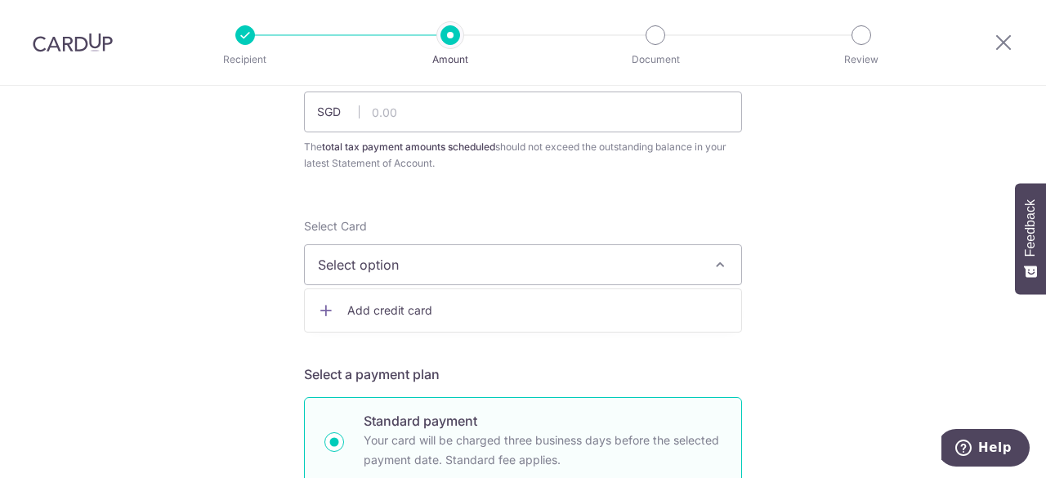
scroll to position [164, 0]
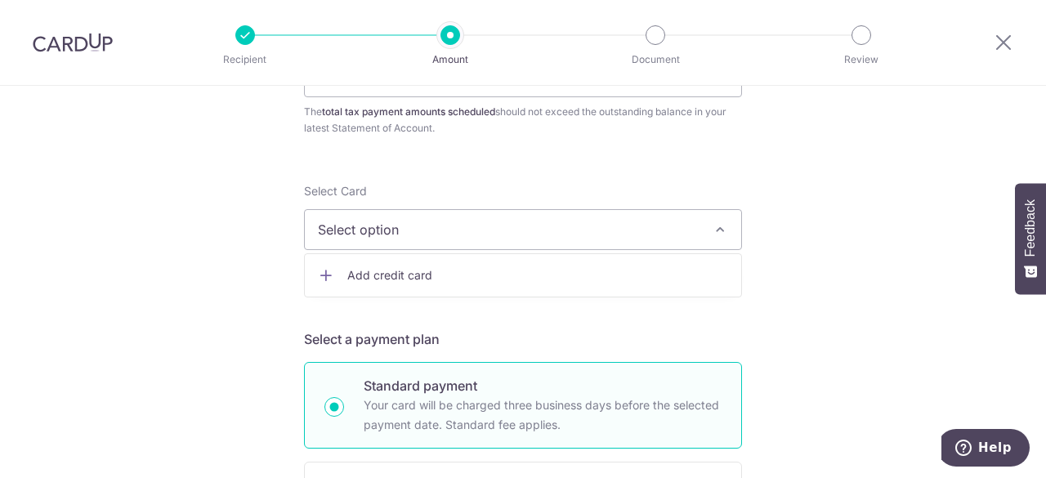
click at [447, 279] on span "Add credit card" at bounding box center [537, 275] width 381 height 16
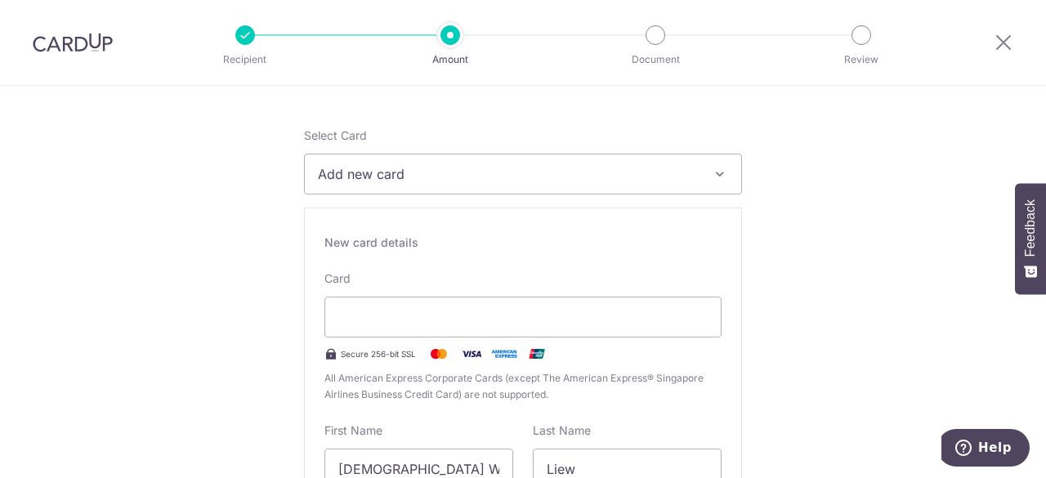
scroll to position [245, 0]
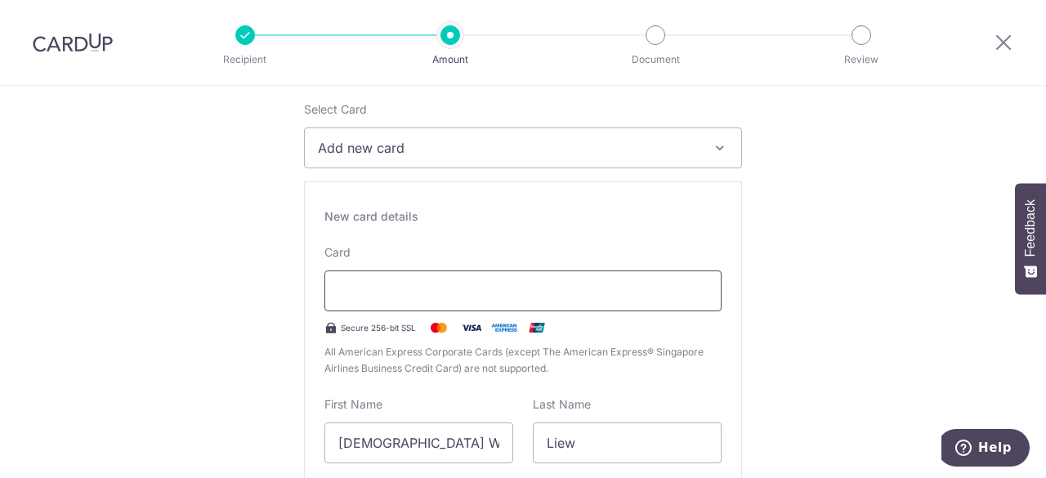
type input "09 / 2029"
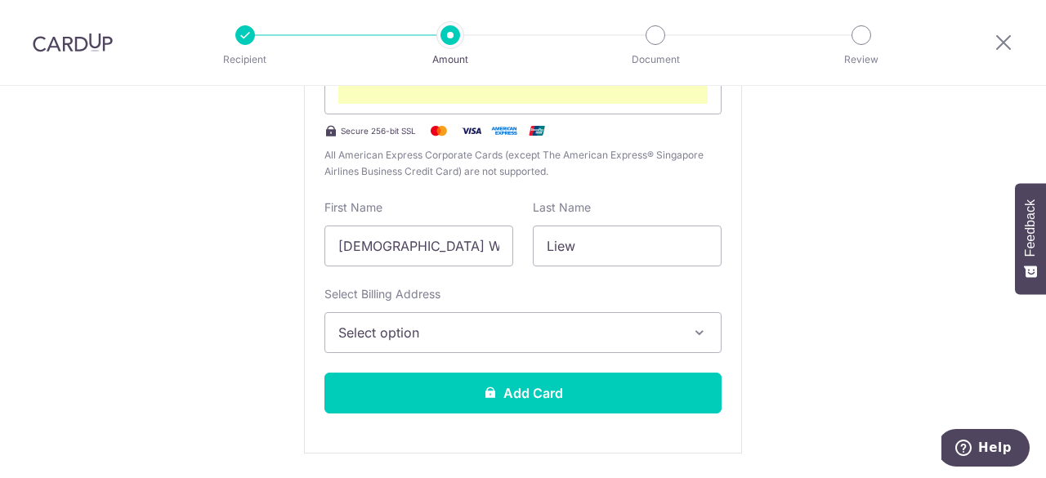
scroll to position [417, 0]
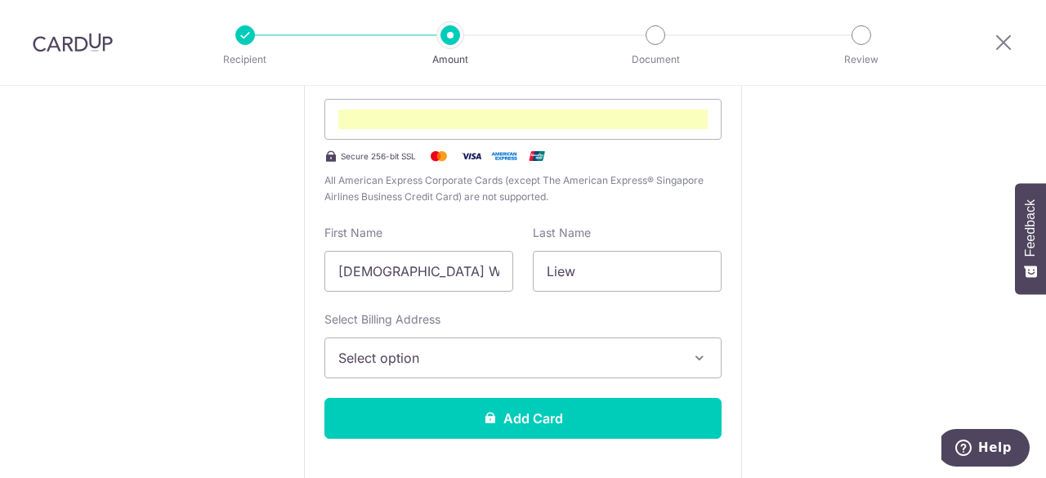
click at [468, 354] on span "Select option" at bounding box center [508, 358] width 340 height 20
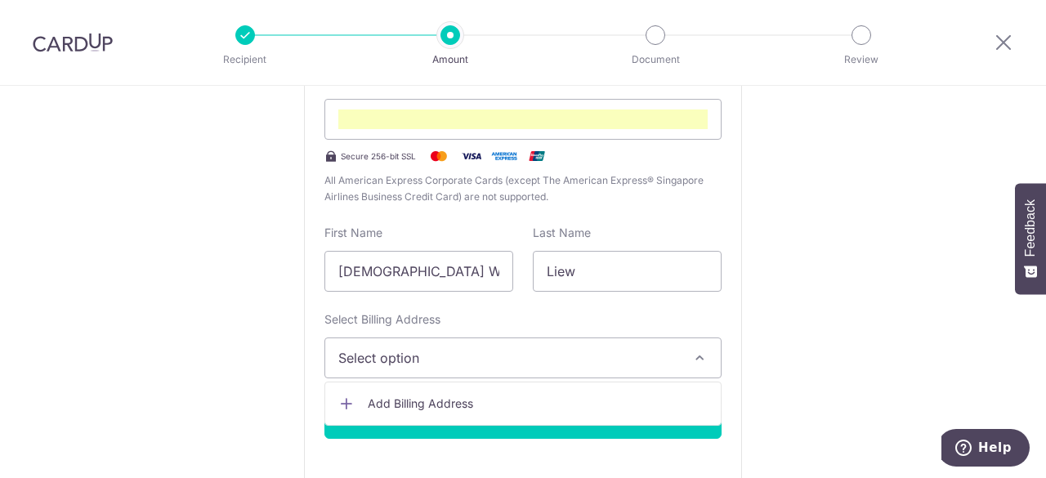
click at [464, 310] on div "New card details Card Secure 256-bit SSL All American Express Corporate Cards (…" at bounding box center [523, 244] width 438 height 469
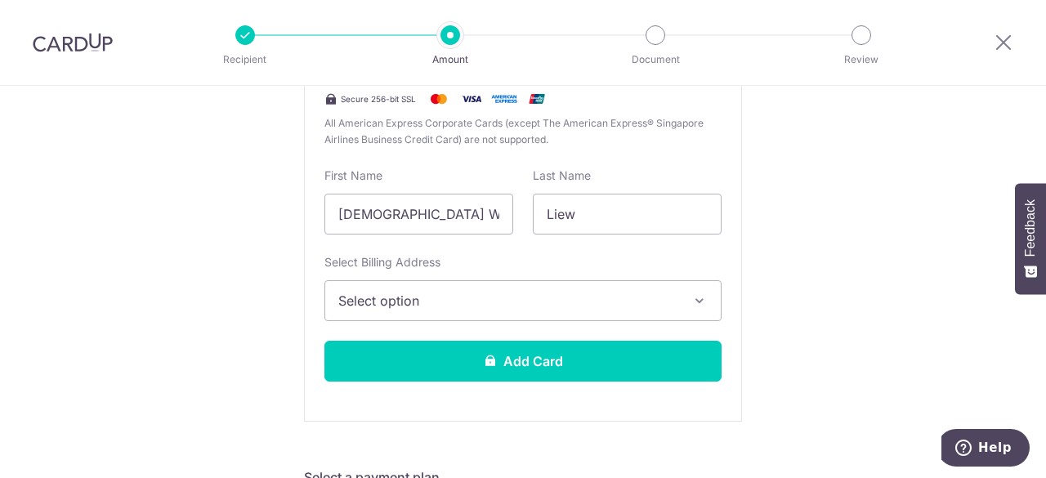
scroll to position [499, 0]
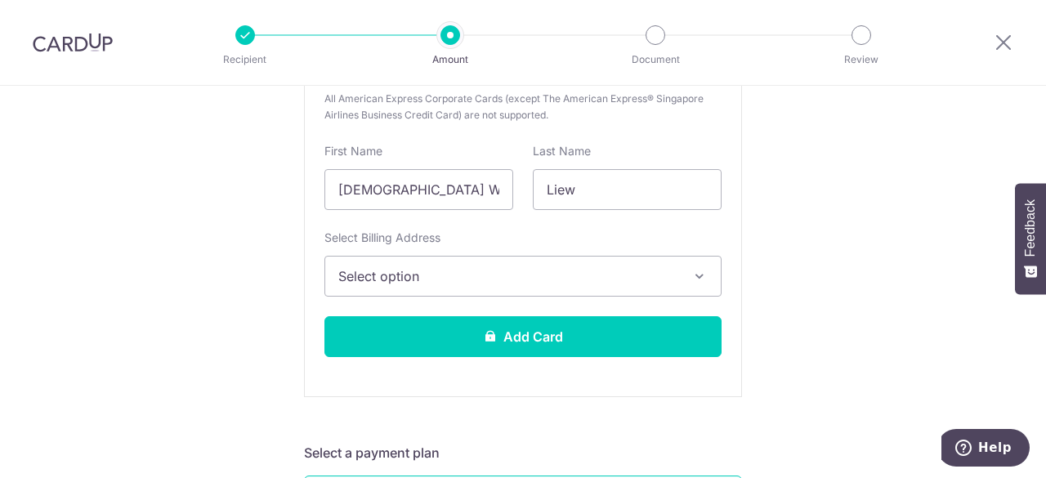
click at [469, 272] on span "Select option" at bounding box center [508, 277] width 340 height 20
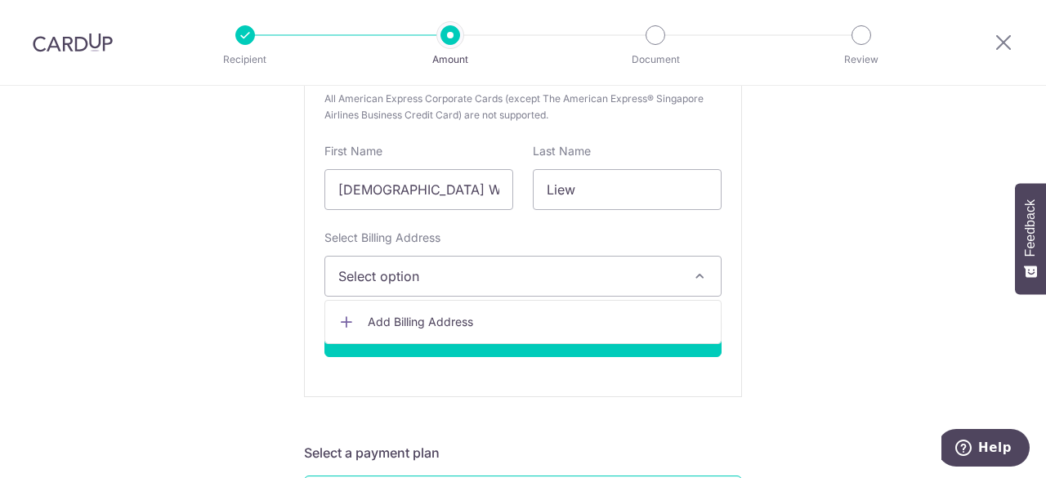
click at [448, 319] on span "Add Billing Address" at bounding box center [538, 322] width 340 height 16
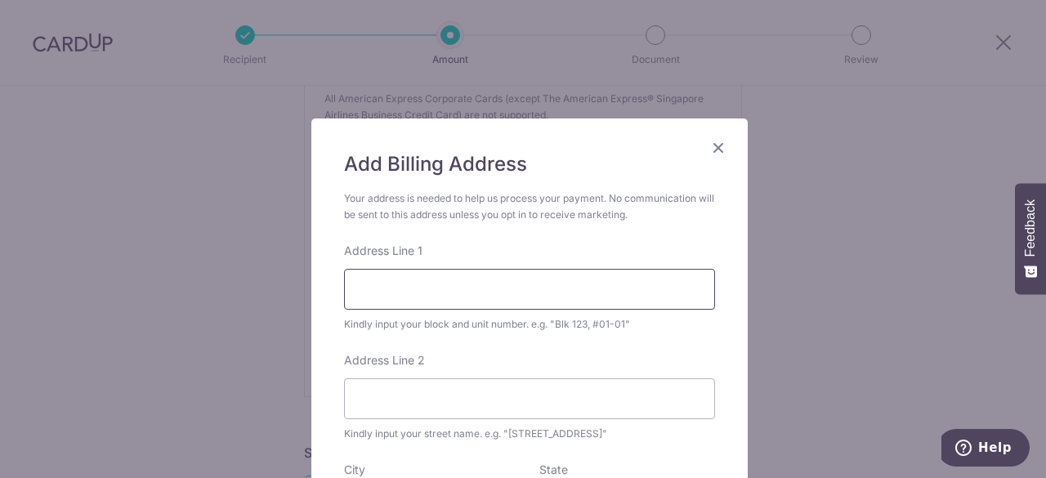
click at [421, 278] on input "Address Line 1" at bounding box center [529, 289] width 371 height 41
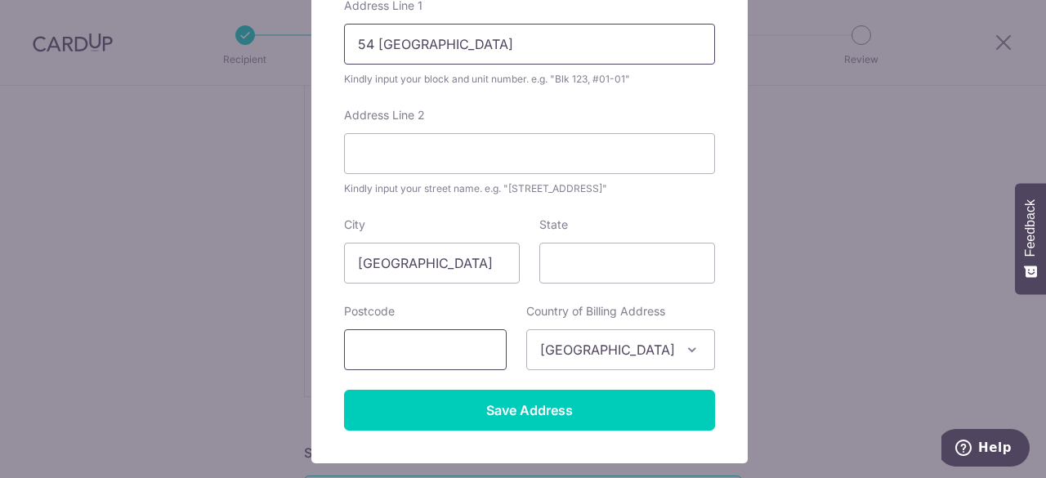
type input "54 edgedale plains"
click at [448, 347] on input "text" at bounding box center [425, 349] width 163 height 41
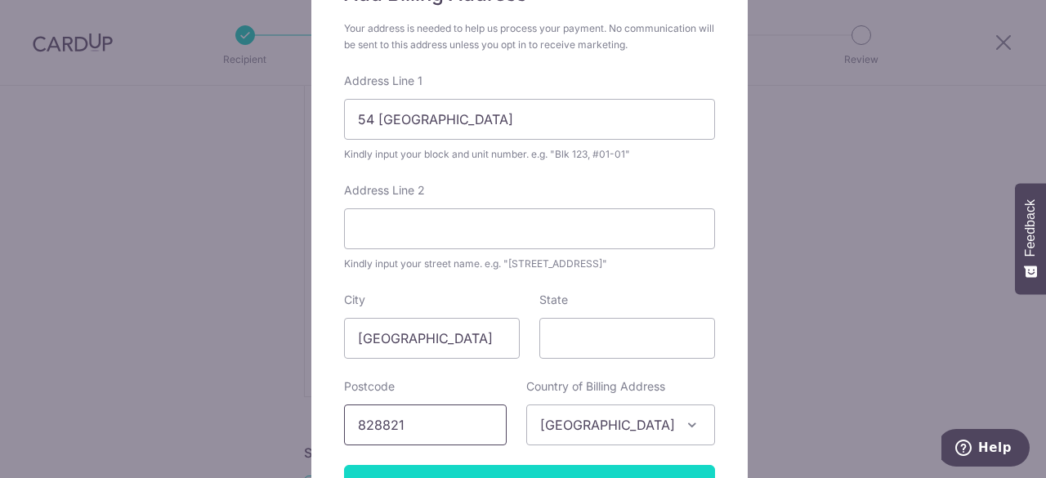
scroll to position [347, 0]
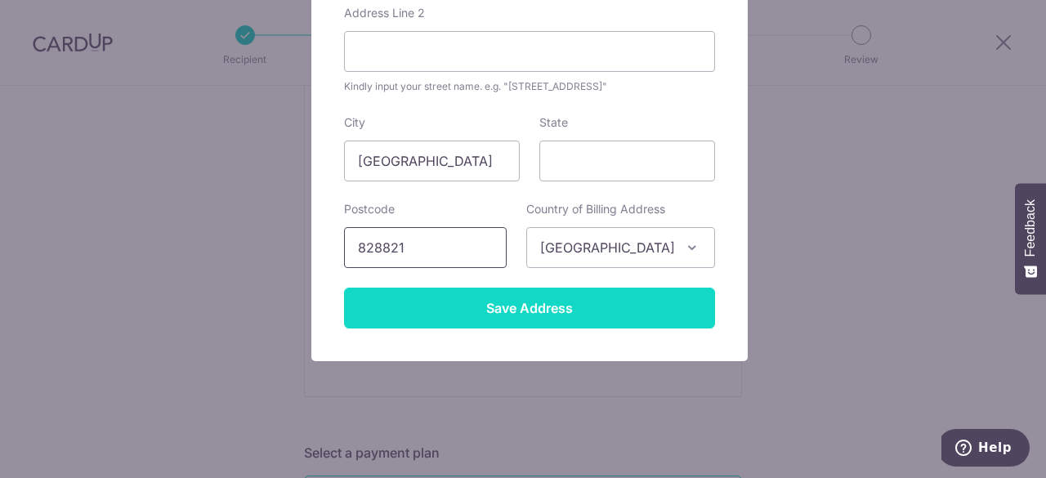
type input "828821"
click at [489, 307] on input "Save Address" at bounding box center [529, 308] width 371 height 41
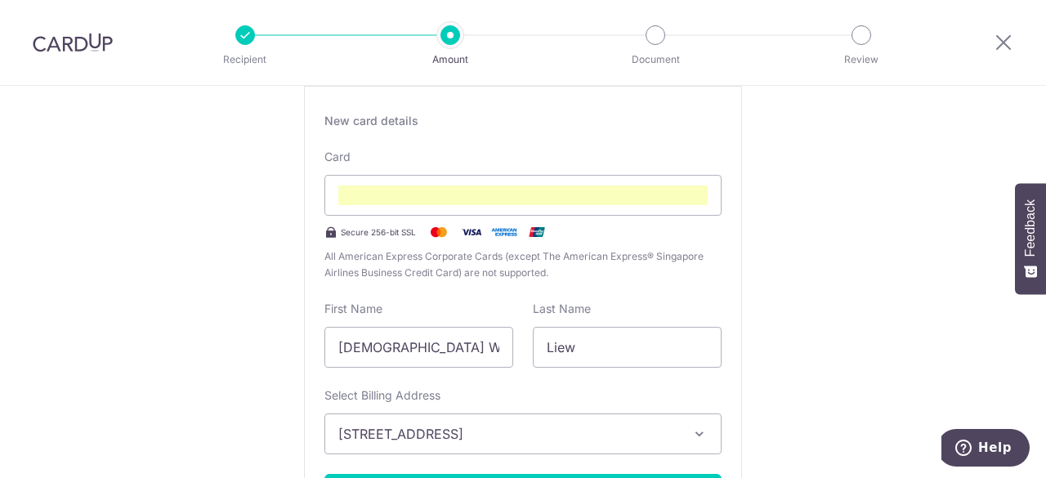
scroll to position [335, 0]
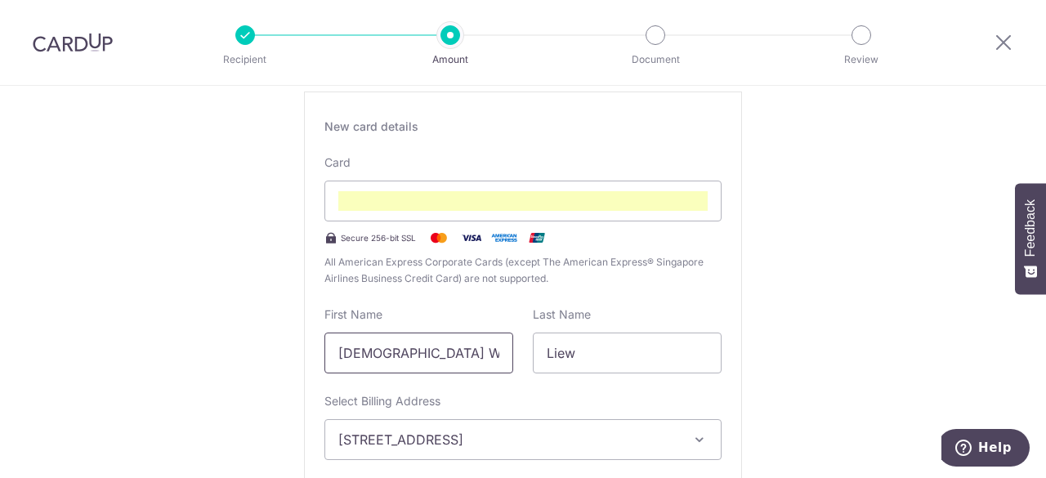
drag, startPoint x: 413, startPoint y: 356, endPoint x: 307, endPoint y: 356, distance: 105.5
click at [307, 356] on div "New card details Card Secure 256-bit SSL All American Express Corporate Cards (…" at bounding box center [523, 326] width 438 height 469
type input "Jeffrey"
click at [732, 307] on div "New card details Card Secure 256-bit SSL All American Express Corporate Cards (…" at bounding box center [523, 326] width 438 height 469
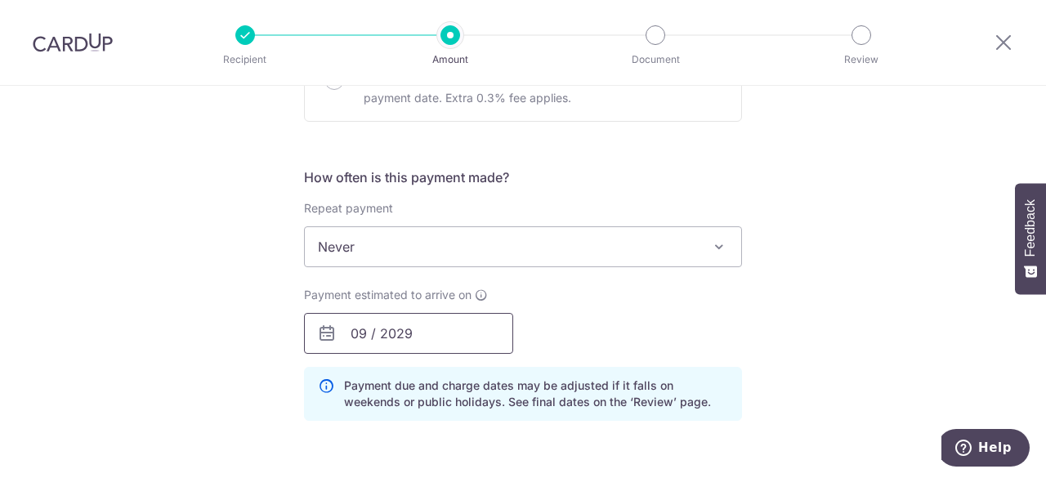
scroll to position [1071, 0]
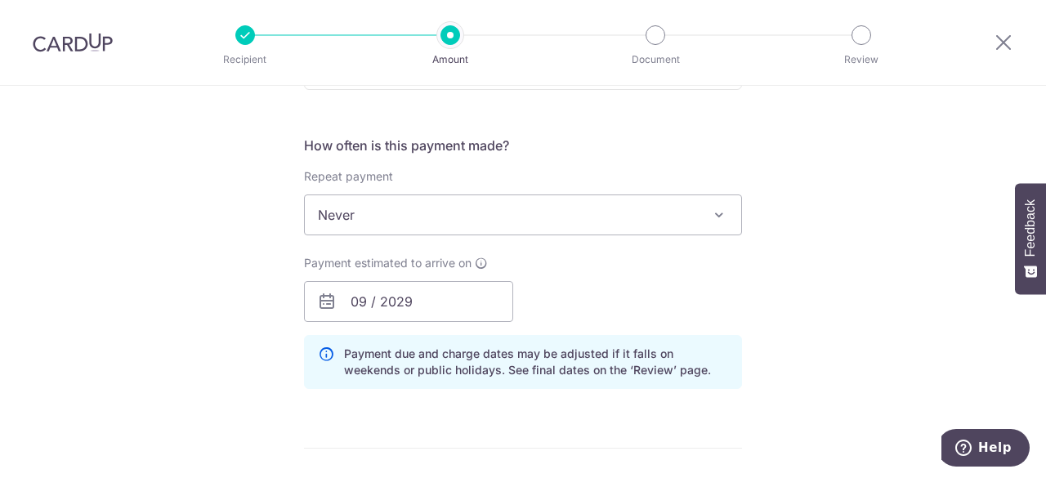
click at [589, 208] on span "Never" at bounding box center [523, 214] width 437 height 39
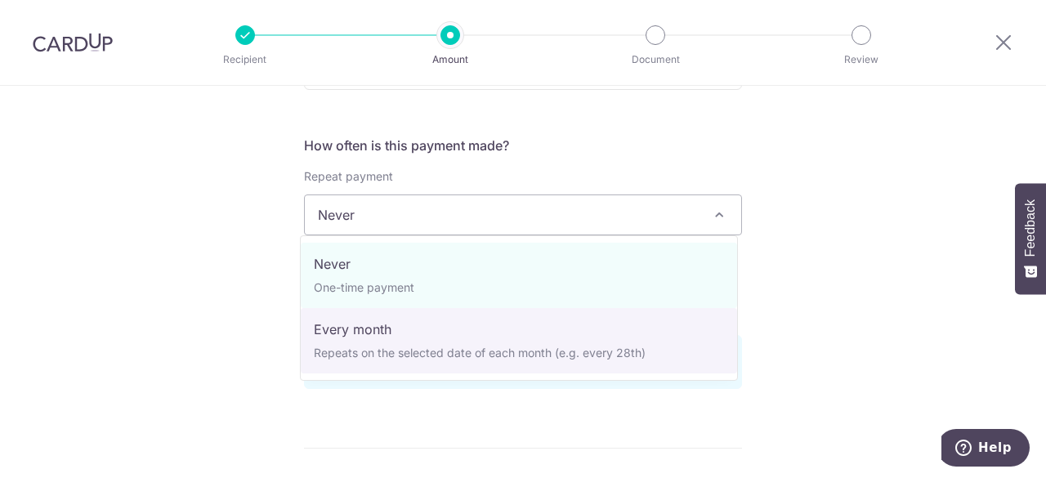
select select "3"
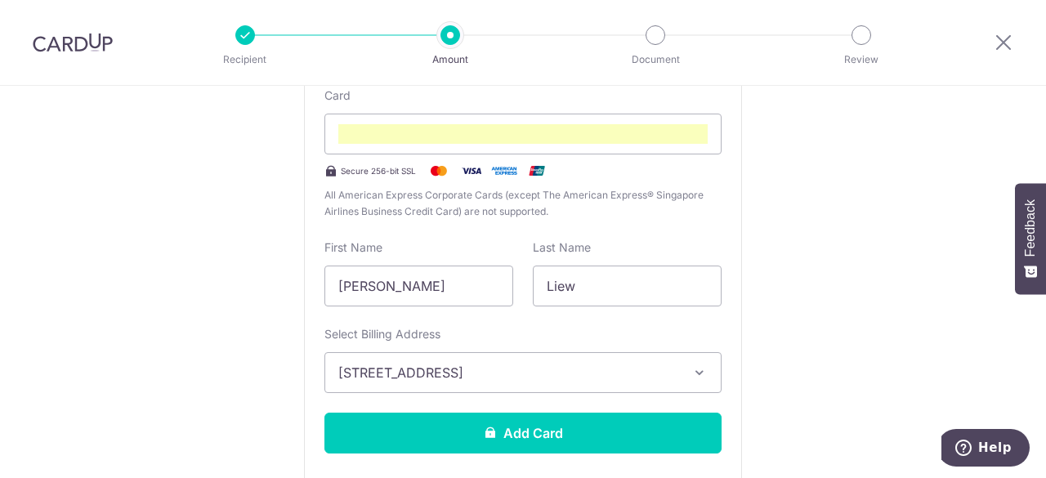
scroll to position [499, 0]
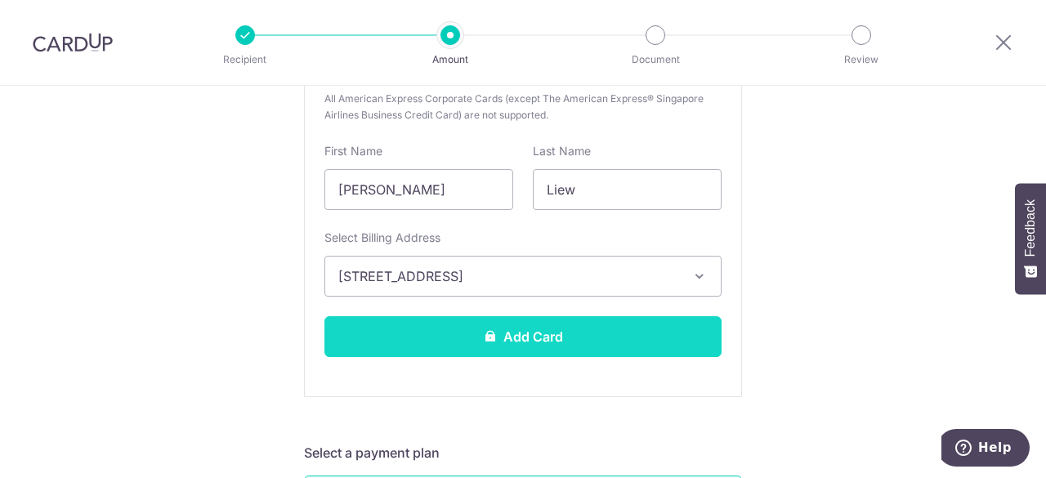
click at [509, 325] on button "Add Card" at bounding box center [523, 336] width 397 height 41
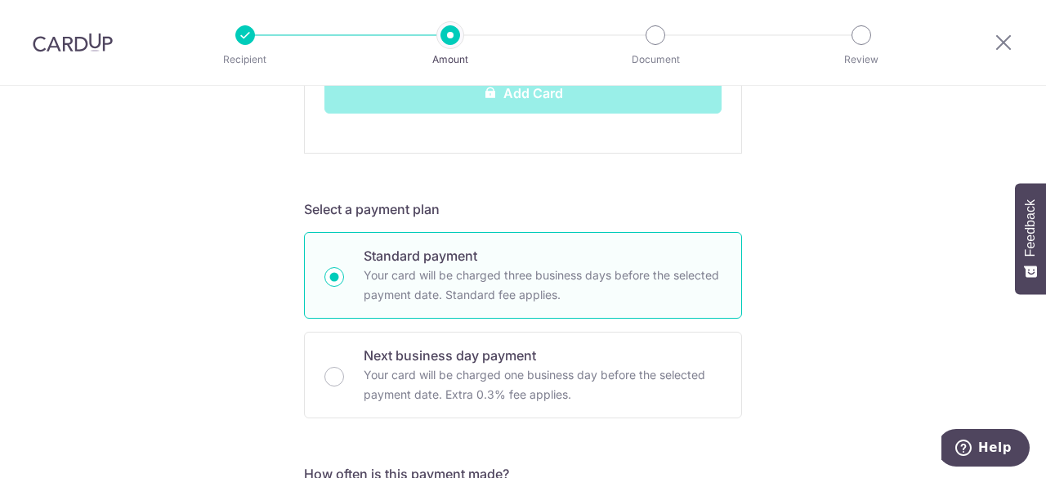
scroll to position [744, 0]
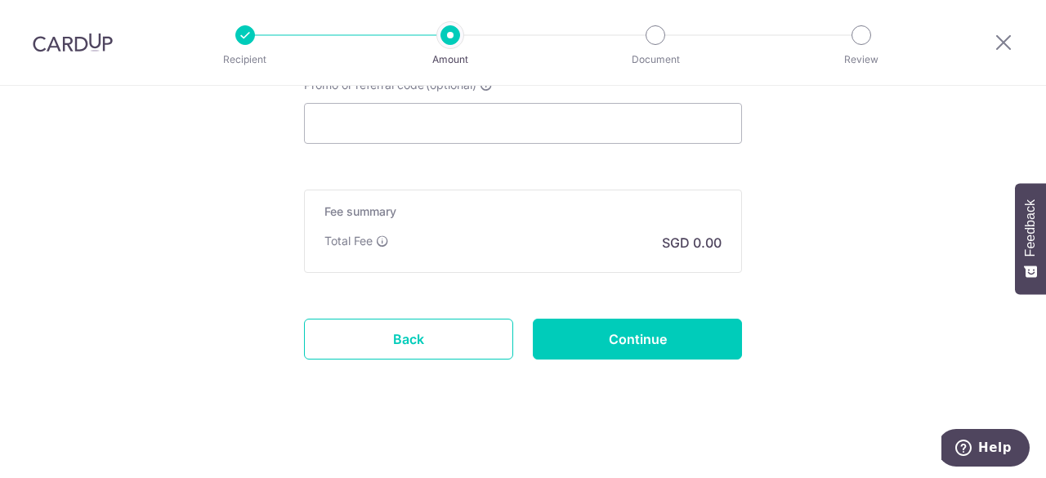
scroll to position [943, 0]
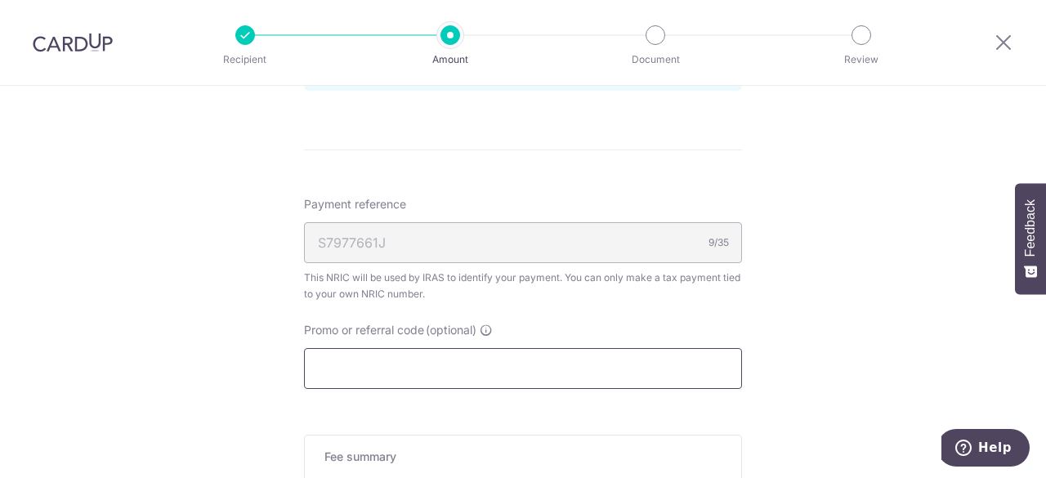
click at [403, 365] on input "Promo or referral code (optional)" at bounding box center [523, 368] width 438 height 41
paste input "25AMEX18"
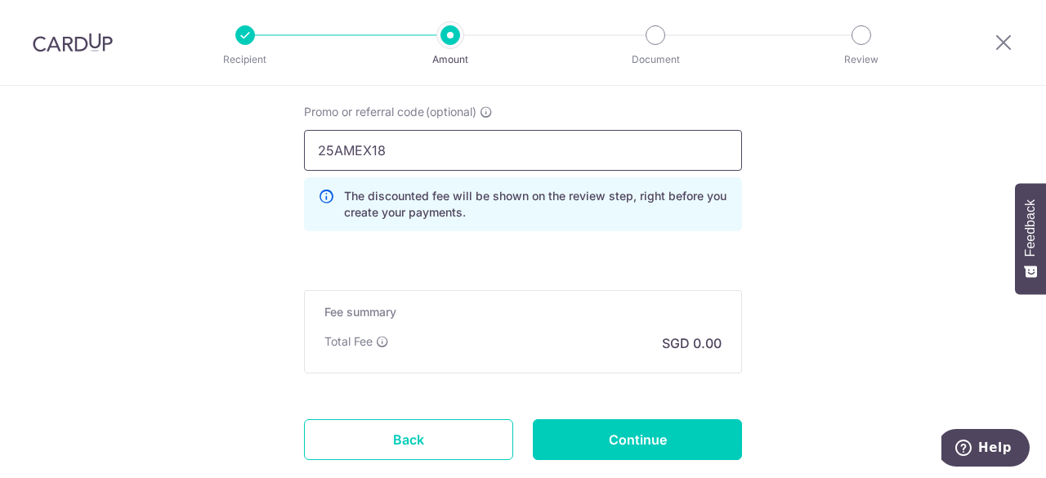
scroll to position [1189, 0]
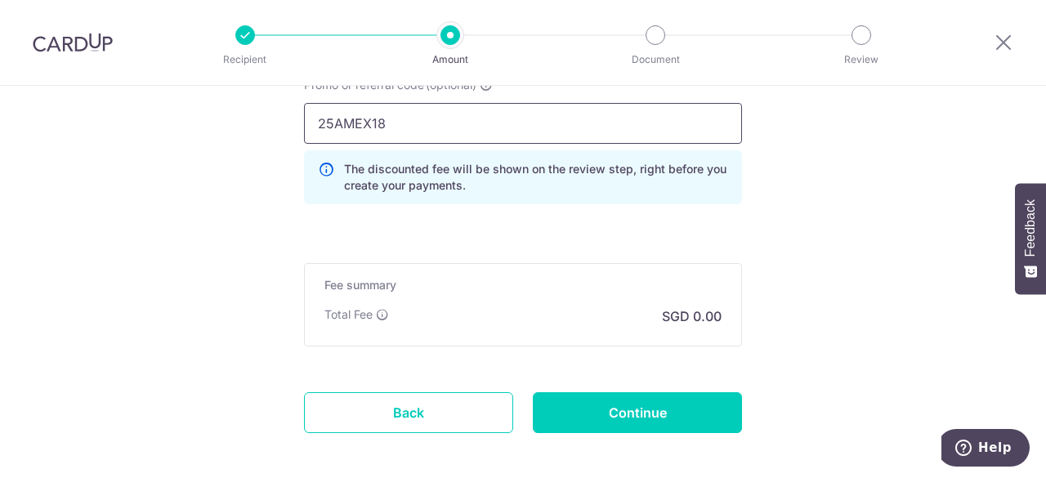
type input "25AMEX18"
click at [742, 212] on div "Promo or referral code (optional) 25AMEX18 The discounted fee will be shown on …" at bounding box center [523, 147] width 458 height 141
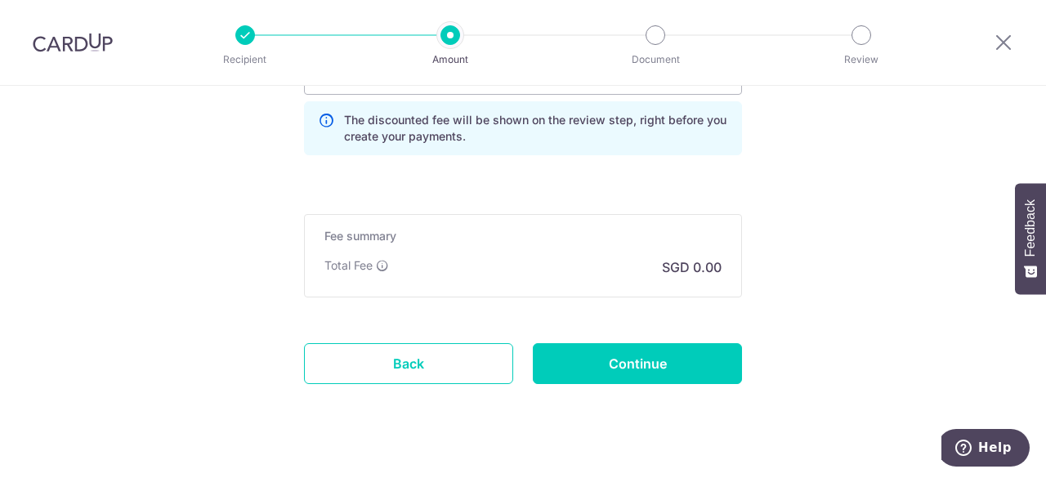
scroll to position [1261, 0]
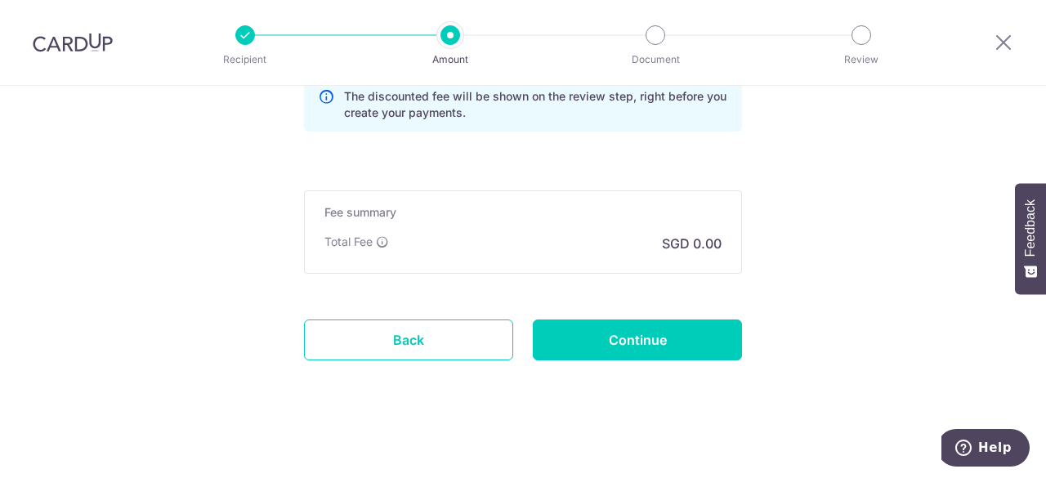
click at [656, 236] on div "Total Fee SGD 0.00" at bounding box center [523, 244] width 397 height 20
click at [696, 243] on p "SGD 0.00" at bounding box center [692, 244] width 60 height 20
click at [731, 243] on div "Fee summary Base fee Extend fee Next-day fee Total Fee SGD 0.00" at bounding box center [523, 231] width 438 height 83
click at [635, 243] on div "Total Fee SGD 0.00" at bounding box center [523, 244] width 397 height 20
drag, startPoint x: 672, startPoint y: 242, endPoint x: 680, endPoint y: 246, distance: 9.1
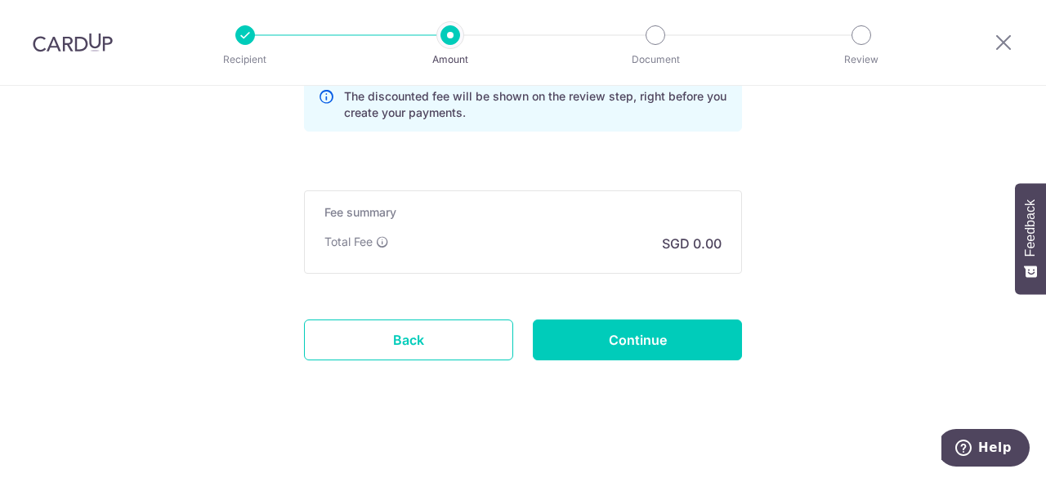
click at [672, 243] on p "SGD 0.00" at bounding box center [692, 244] width 60 height 20
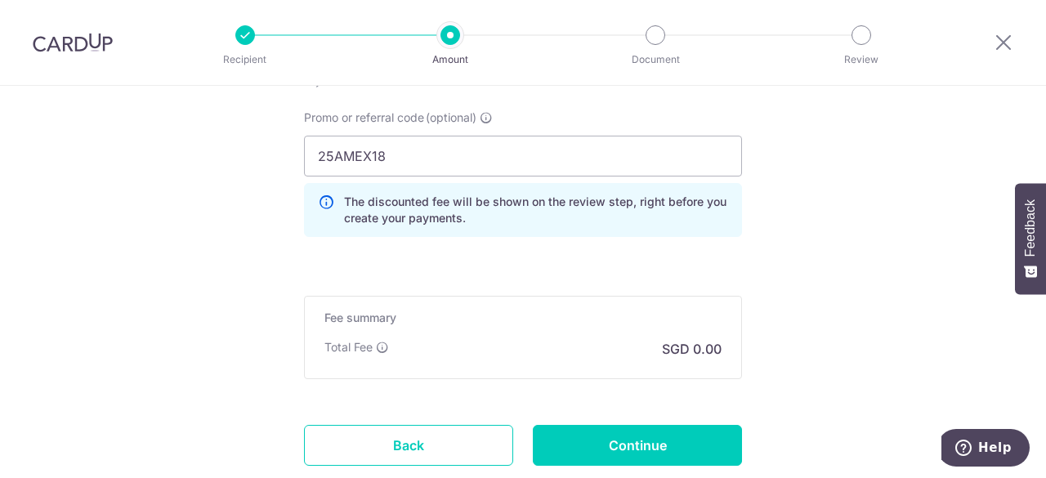
scroll to position [1180, 0]
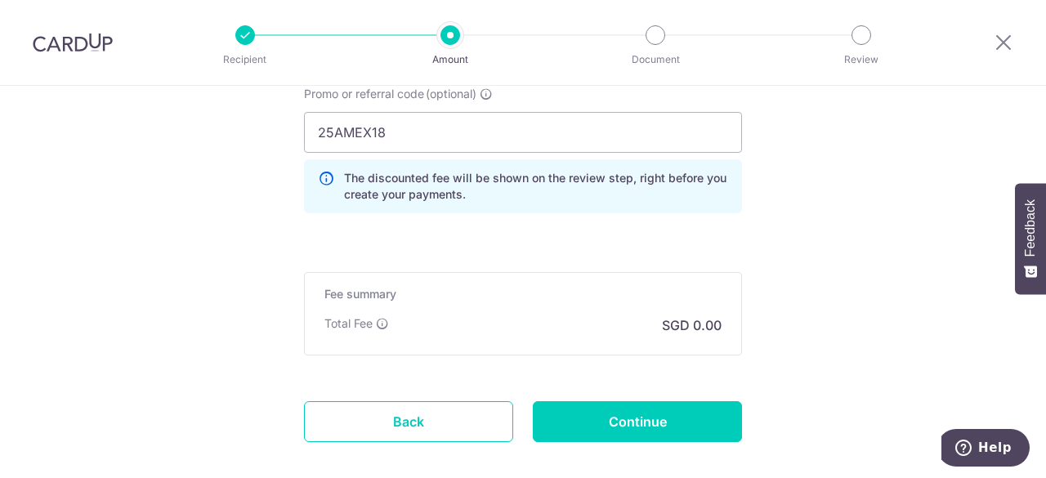
click at [436, 320] on div "Total Fee SGD 0.00" at bounding box center [523, 326] width 397 height 20
click at [419, 133] on input "25AMEX18" at bounding box center [523, 132] width 438 height 41
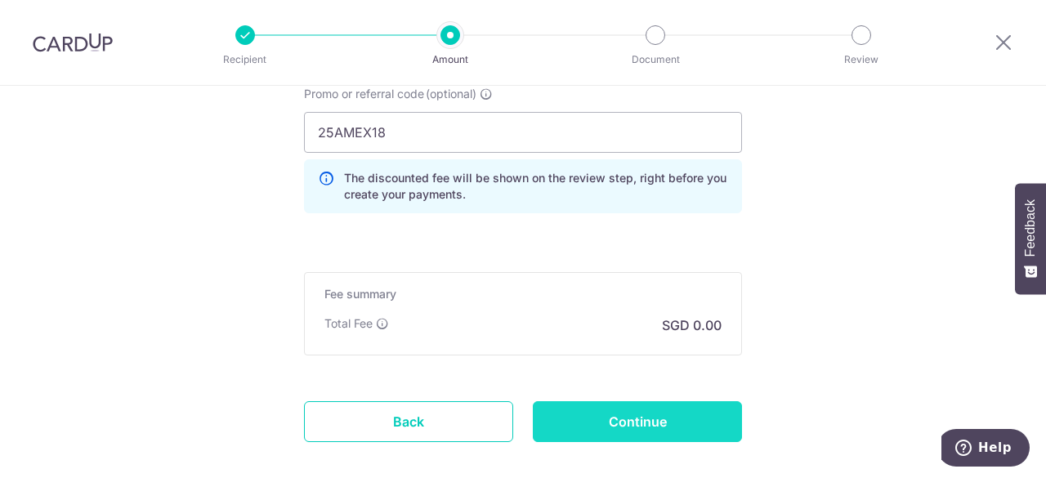
click at [567, 413] on input "Continue" at bounding box center [637, 421] width 209 height 41
type input "Create Schedule"
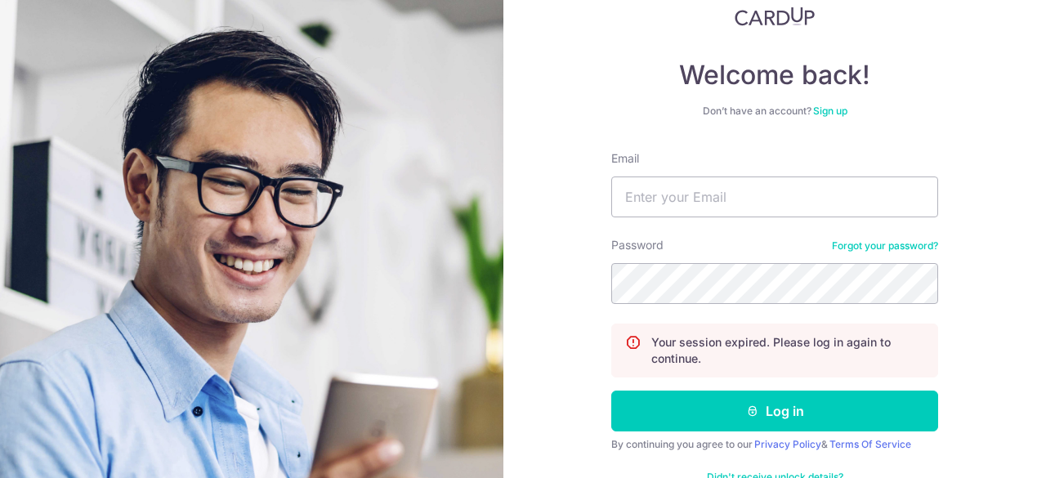
scroll to position [155, 0]
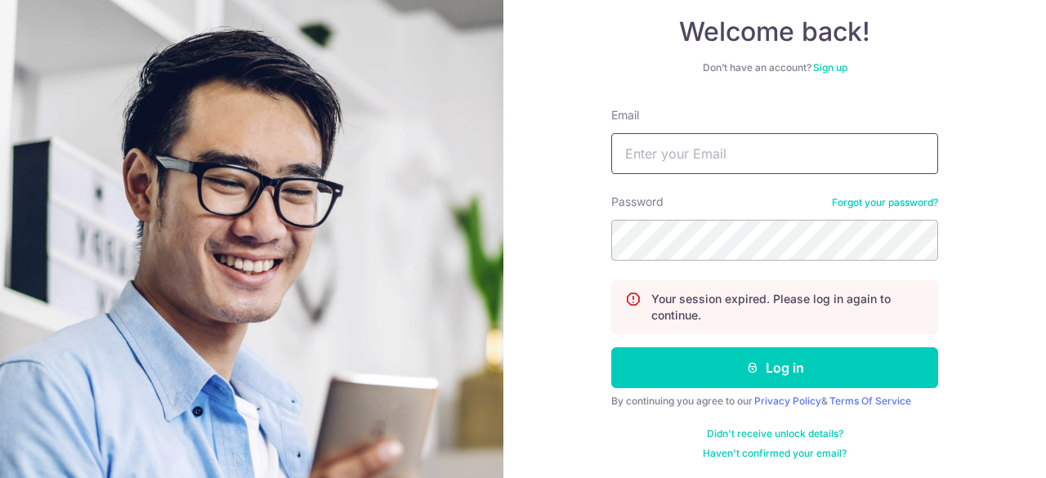
click at [694, 153] on input "Email" at bounding box center [774, 153] width 327 height 41
type input "[EMAIL_ADDRESS][DOMAIN_NAME]"
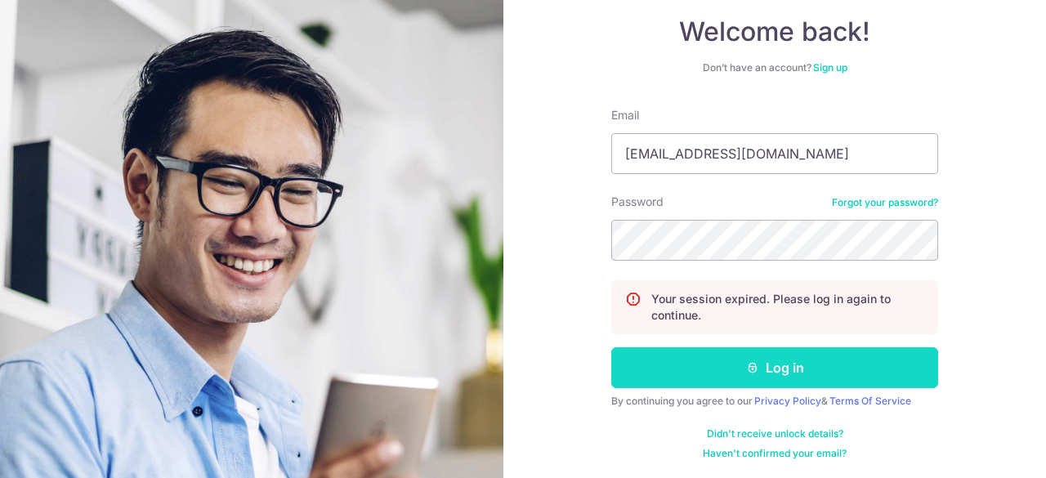
click at [670, 351] on button "Log in" at bounding box center [774, 367] width 327 height 41
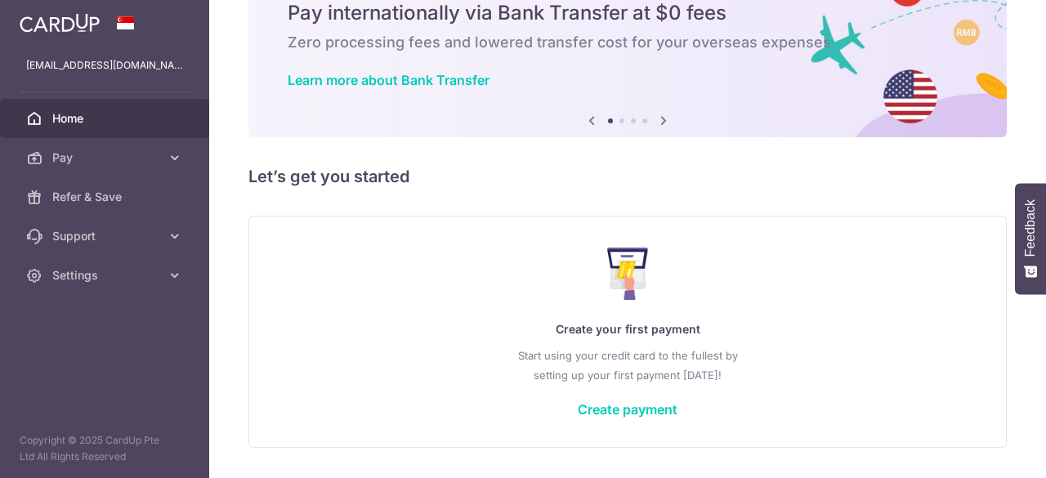
scroll to position [118, 0]
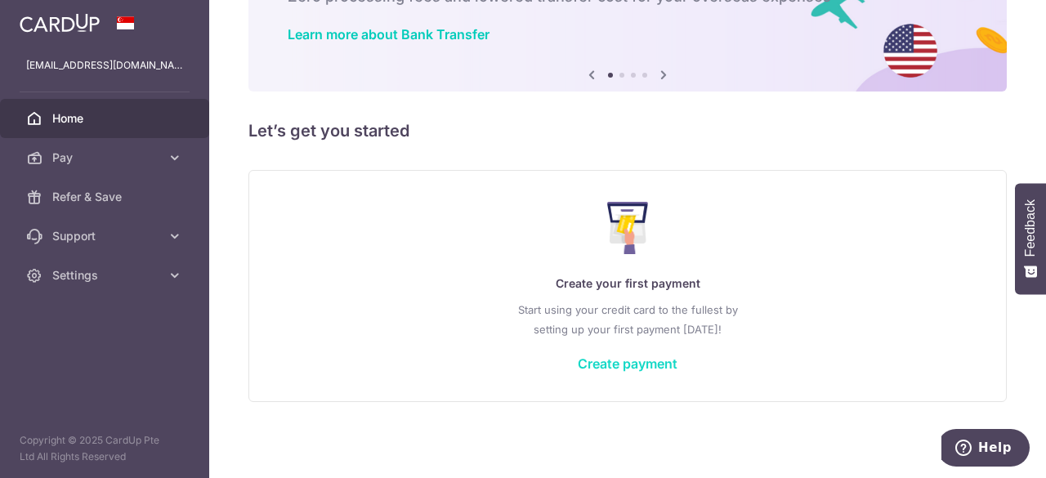
click at [585, 361] on link "Create payment" at bounding box center [628, 364] width 100 height 16
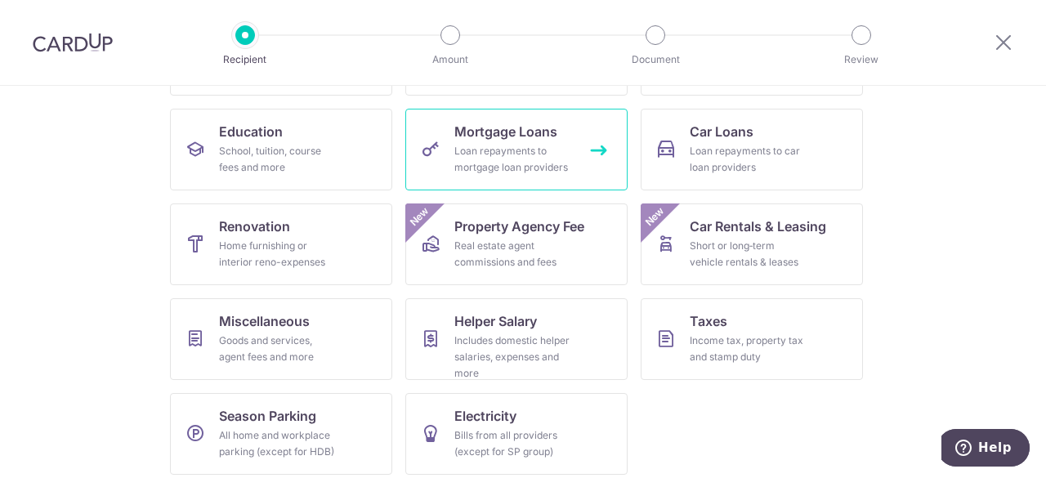
scroll to position [245, 0]
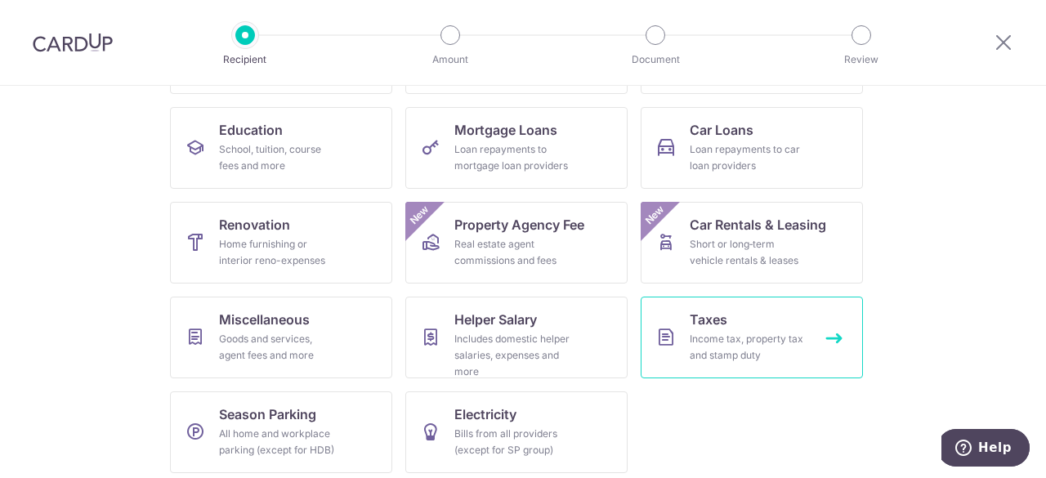
click at [714, 328] on span "Taxes" at bounding box center [709, 320] width 38 height 20
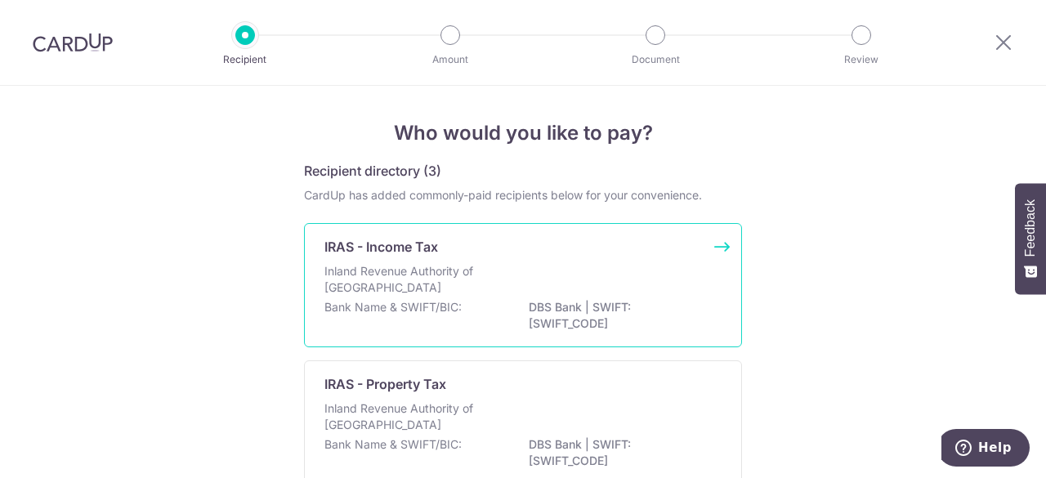
click at [550, 249] on div "IRAS - Income Tax" at bounding box center [514, 247] width 378 height 20
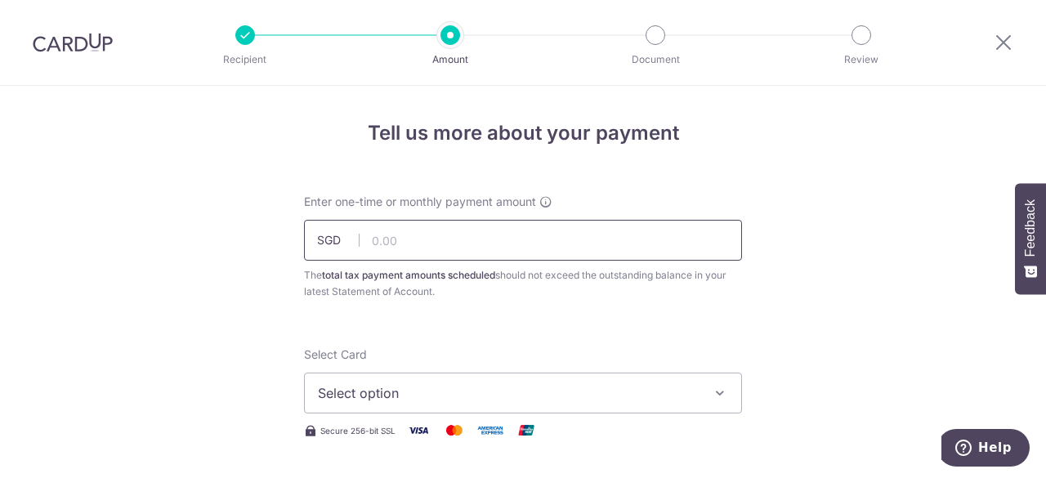
click at [464, 246] on input "text" at bounding box center [523, 240] width 438 height 41
click at [451, 383] on span "Select option" at bounding box center [508, 393] width 381 height 20
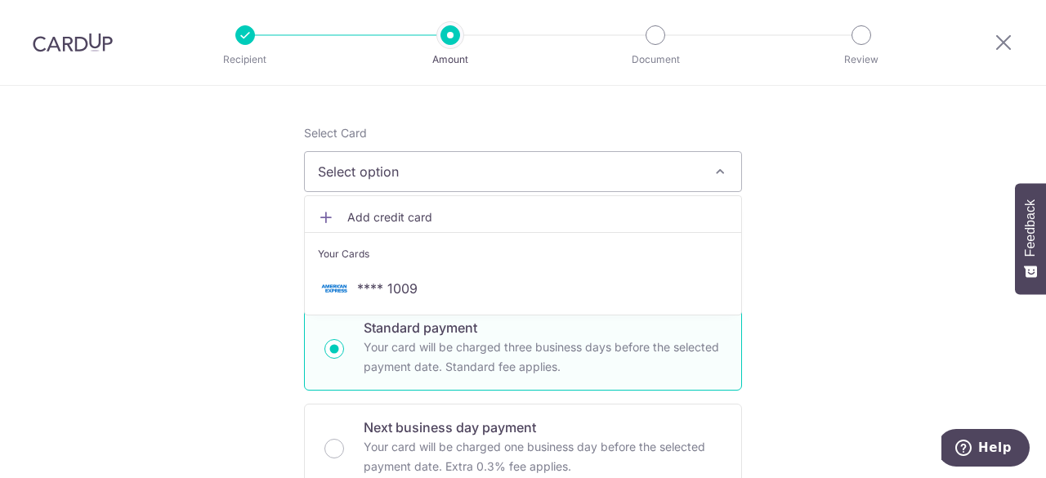
scroll to position [245, 0]
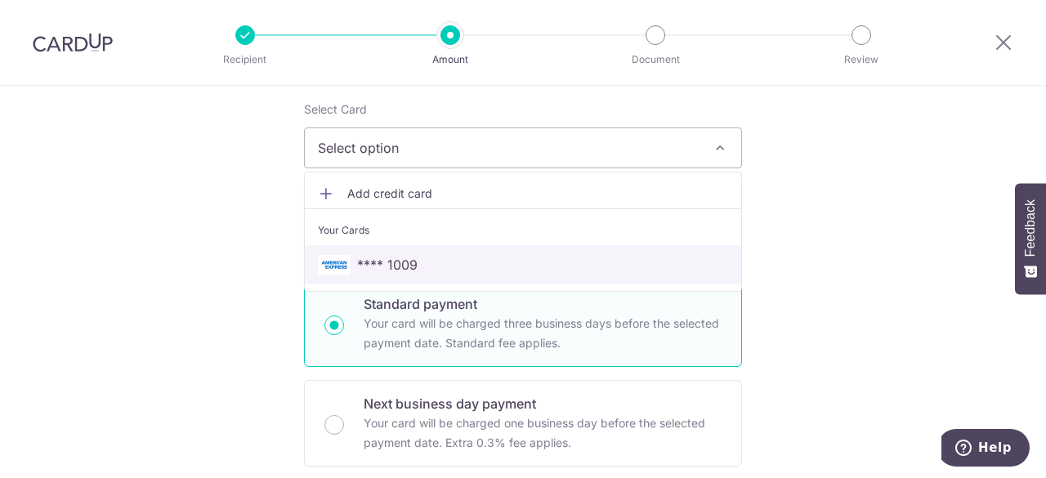
click at [413, 261] on span "**** 1009" at bounding box center [523, 265] width 410 height 20
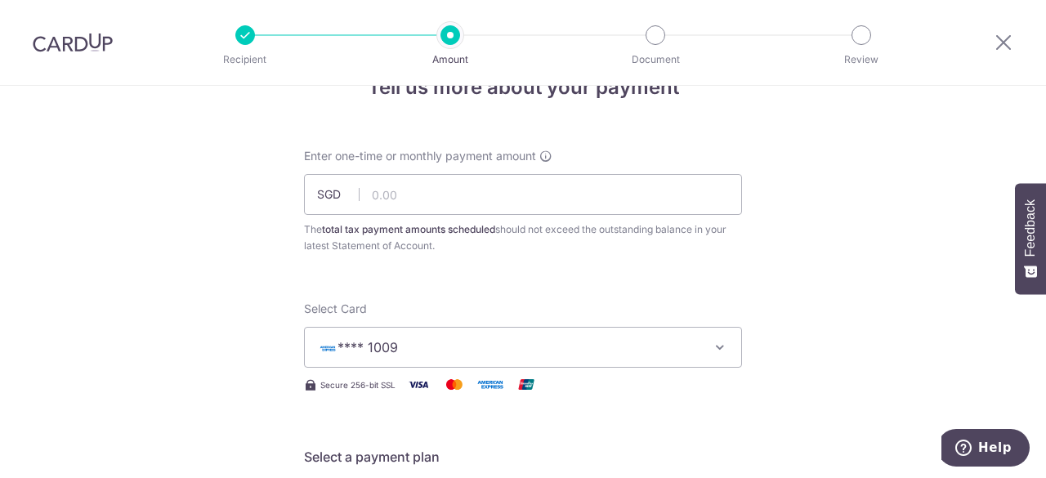
scroll to position [0, 0]
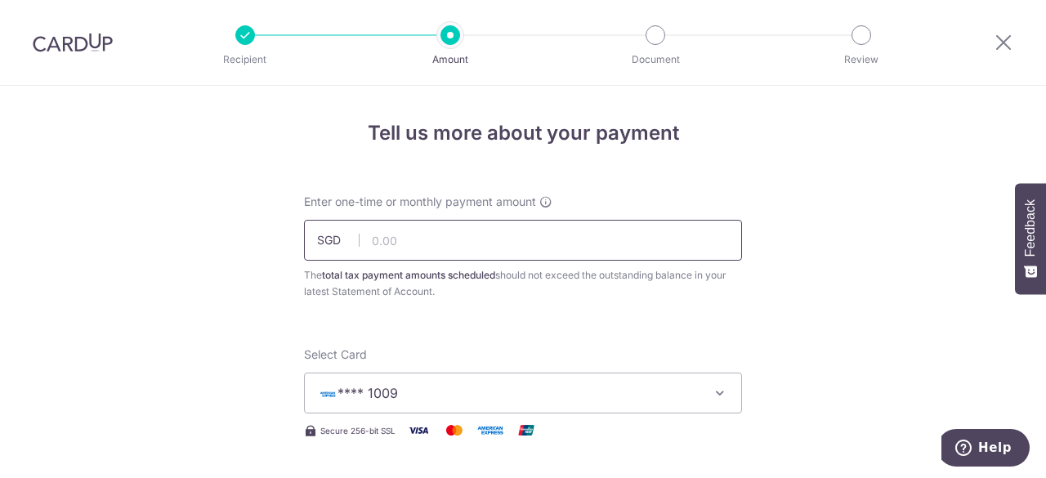
click at [409, 243] on input "text" at bounding box center [523, 240] width 438 height 41
type input "6,061.12"
click at [319, 275] on div "The total tax payment amounts scheduled should not exceed the outstanding balan…" at bounding box center [523, 283] width 438 height 33
drag, startPoint x: 334, startPoint y: 279, endPoint x: 356, endPoint y: 279, distance: 22.9
click at [334, 279] on b "total tax payment amounts scheduled" at bounding box center [408, 275] width 173 height 12
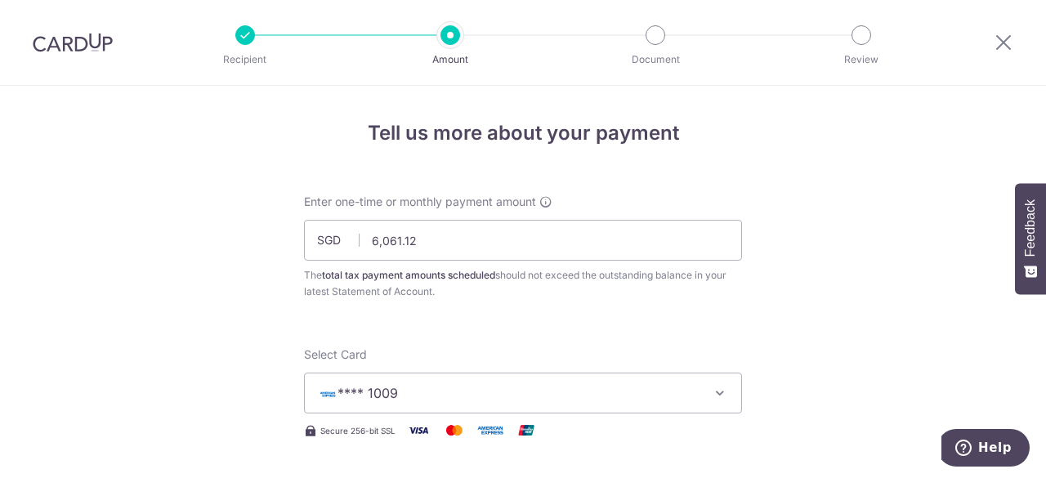
click at [368, 279] on b "total tax payment amounts scheduled" at bounding box center [408, 275] width 173 height 12
drag, startPoint x: 398, startPoint y: 277, endPoint x: 418, endPoint y: 277, distance: 19.6
click at [400, 277] on b "total tax payment amounts scheduled" at bounding box center [408, 275] width 173 height 12
click at [446, 279] on b "total tax payment amounts scheduled" at bounding box center [408, 275] width 173 height 12
click at [486, 277] on b "total tax payment amounts scheduled" at bounding box center [408, 275] width 173 height 12
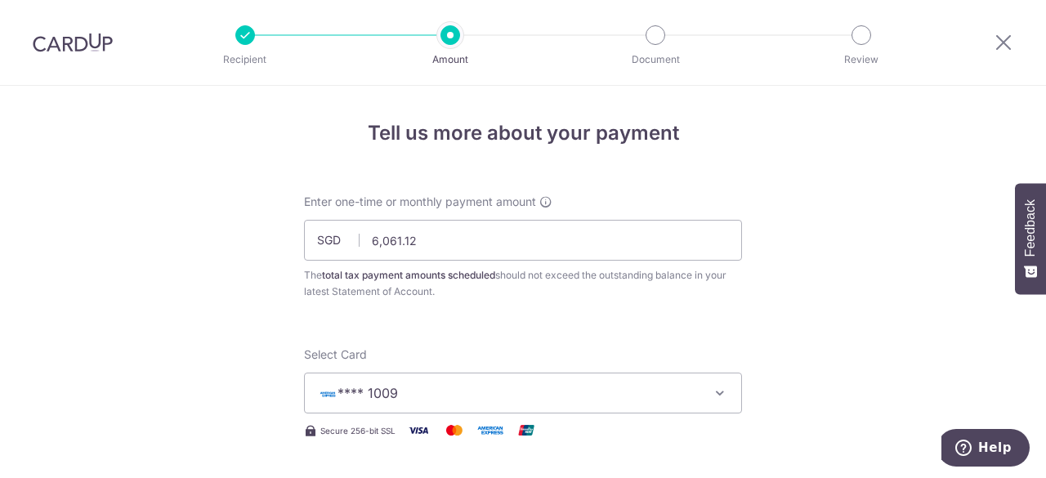
drag, startPoint x: 538, startPoint y: 275, endPoint x: 549, endPoint y: 275, distance: 11.4
click at [540, 275] on div "The total tax payment amounts scheduled should not exceed the outstanding balan…" at bounding box center [523, 283] width 438 height 33
click at [577, 275] on div "The total tax payment amounts scheduled should not exceed the outstanding balan…" at bounding box center [523, 283] width 438 height 33
click at [606, 277] on div "The total tax payment amounts scheduled should not exceed the outstanding balan…" at bounding box center [523, 283] width 438 height 33
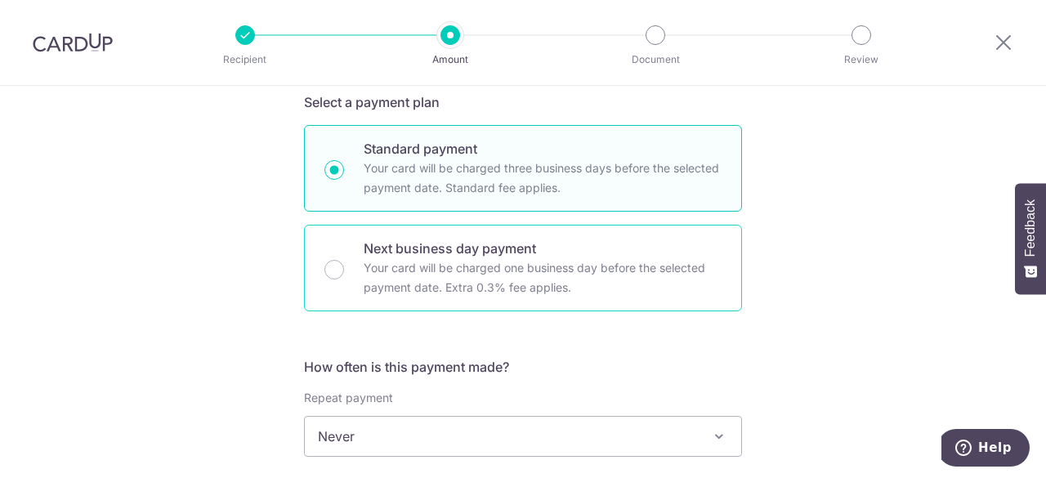
scroll to position [491, 0]
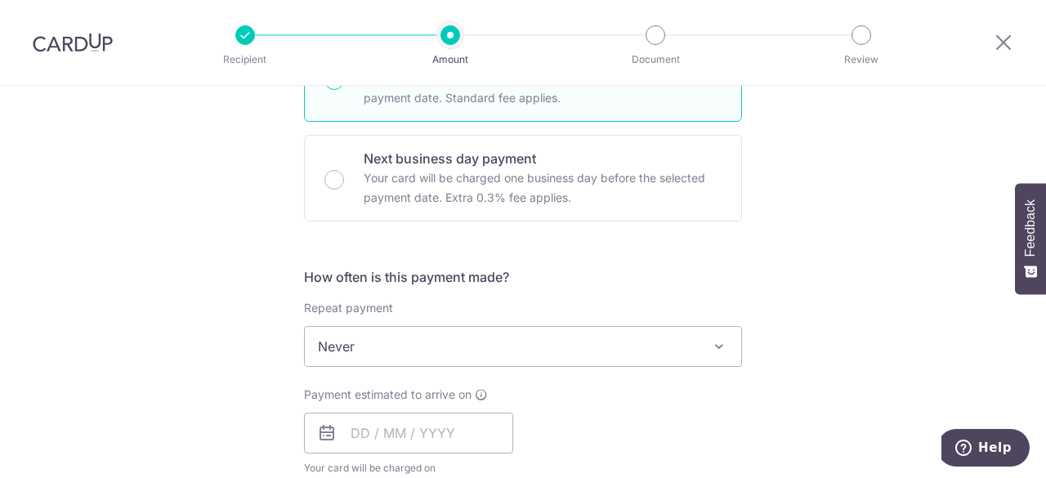
click at [432, 339] on span "Never" at bounding box center [523, 346] width 437 height 39
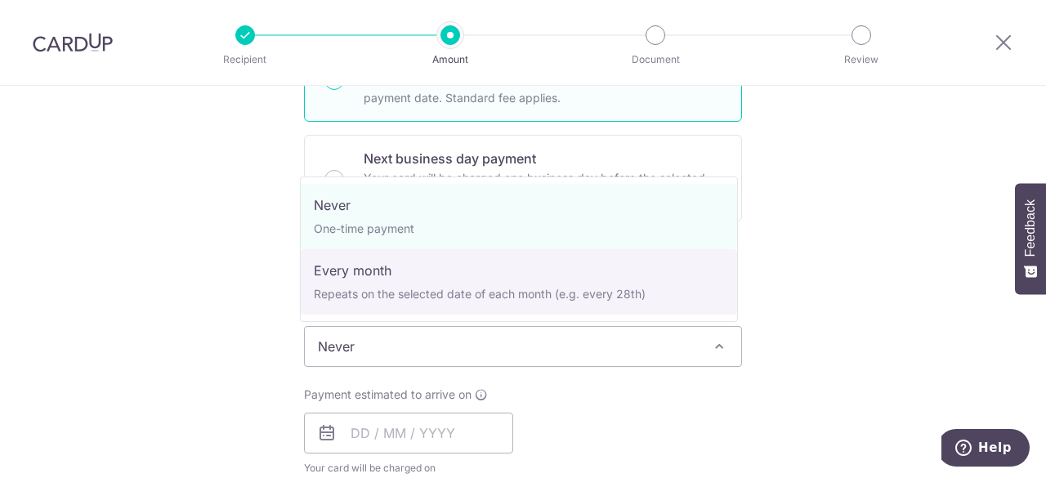
select select "3"
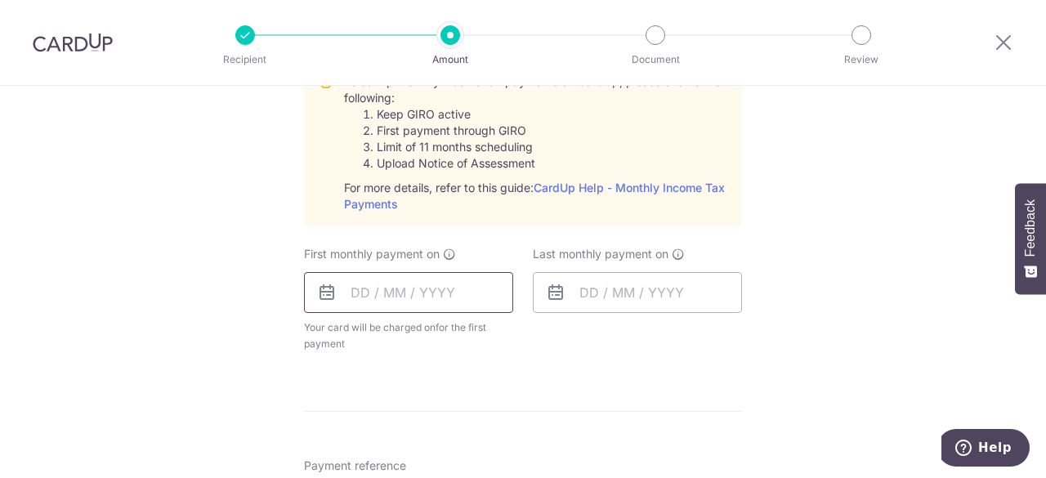
scroll to position [818, 0]
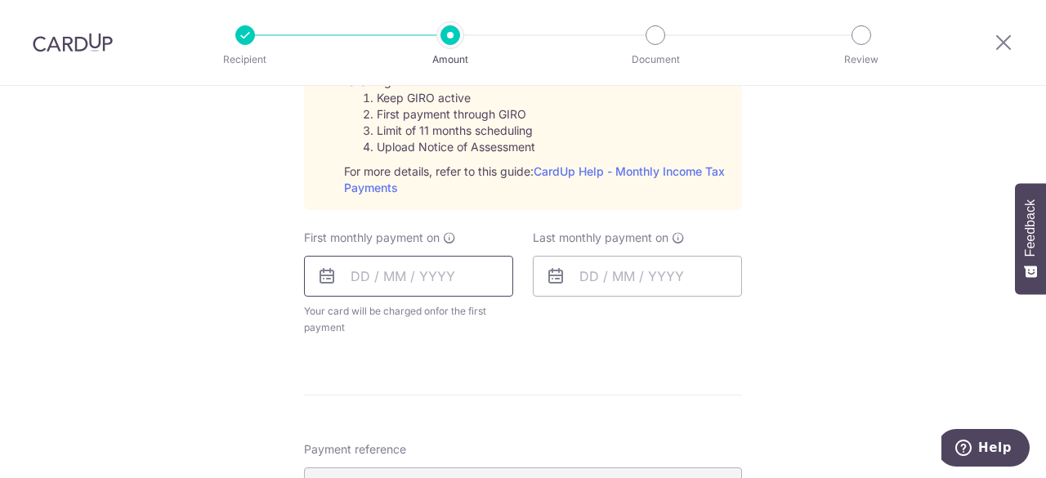
click at [353, 274] on input "text" at bounding box center [408, 276] width 209 height 41
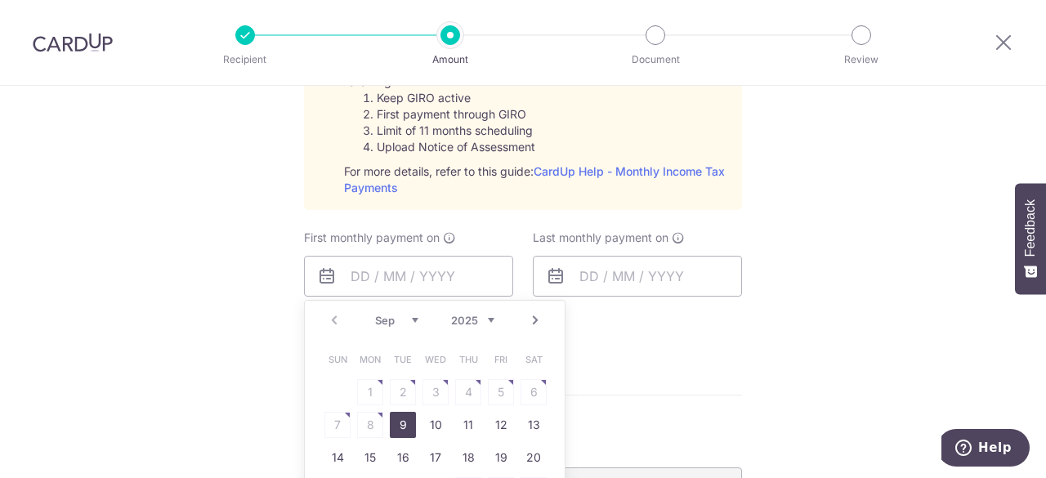
click at [255, 231] on div "Tell us more about your payment Enter one-time or monthly payment amount SGD 6,…" at bounding box center [523, 120] width 1046 height 1704
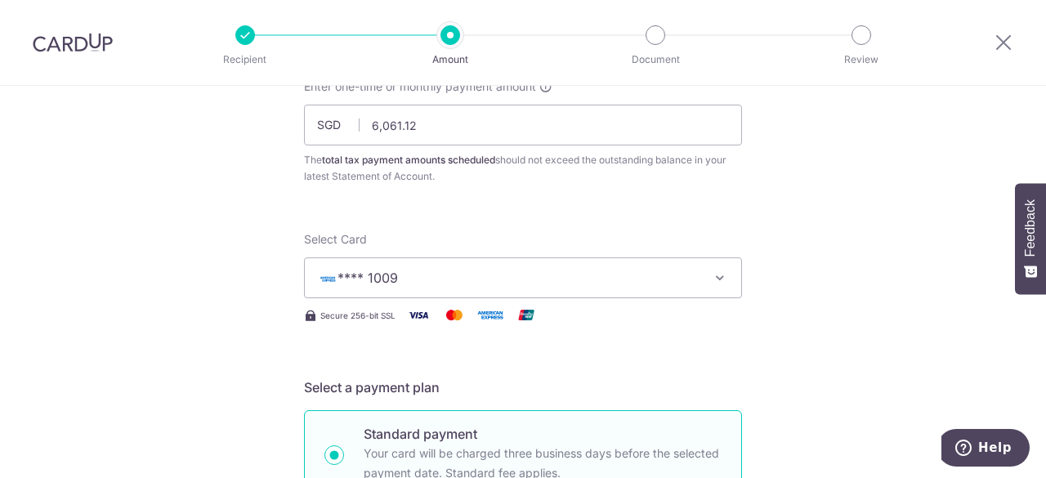
scroll to position [0, 0]
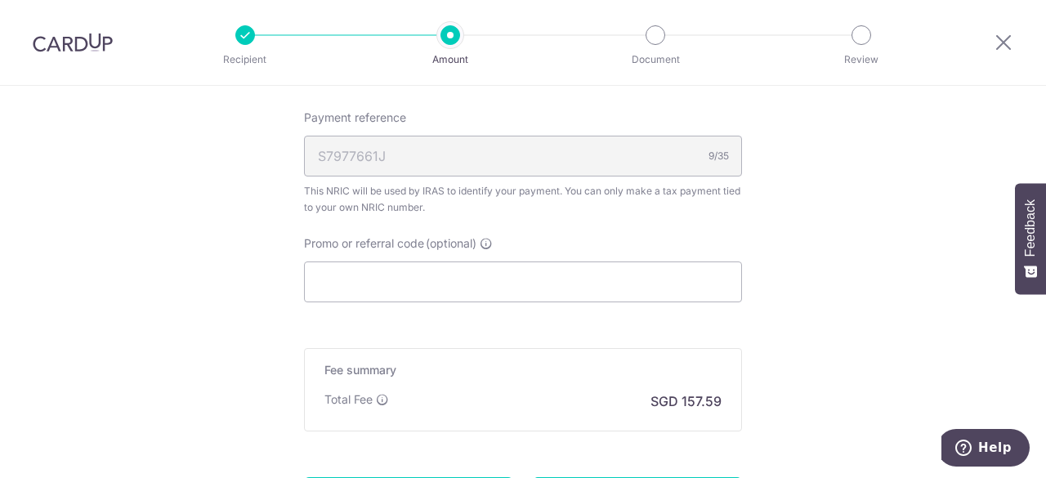
scroll to position [1308, 0]
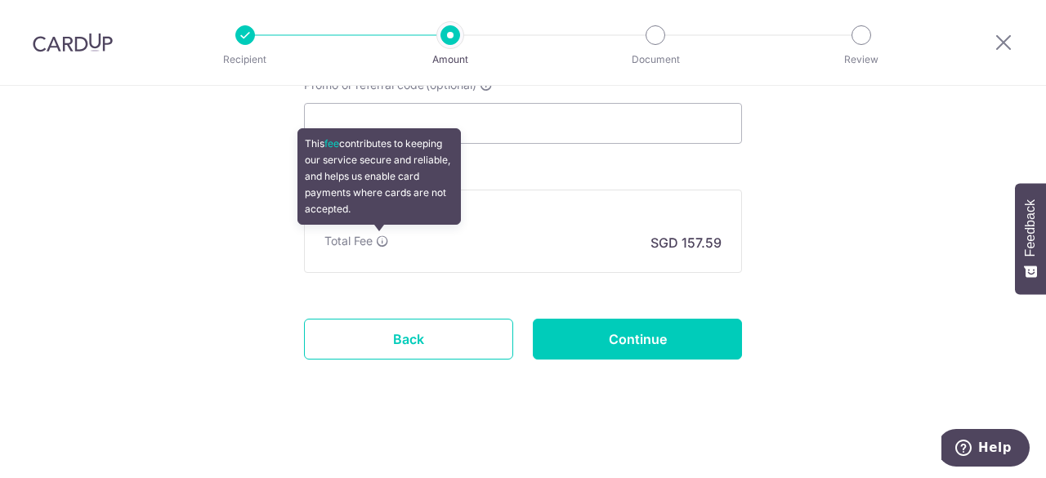
click at [379, 239] on icon at bounding box center [382, 241] width 13 height 13
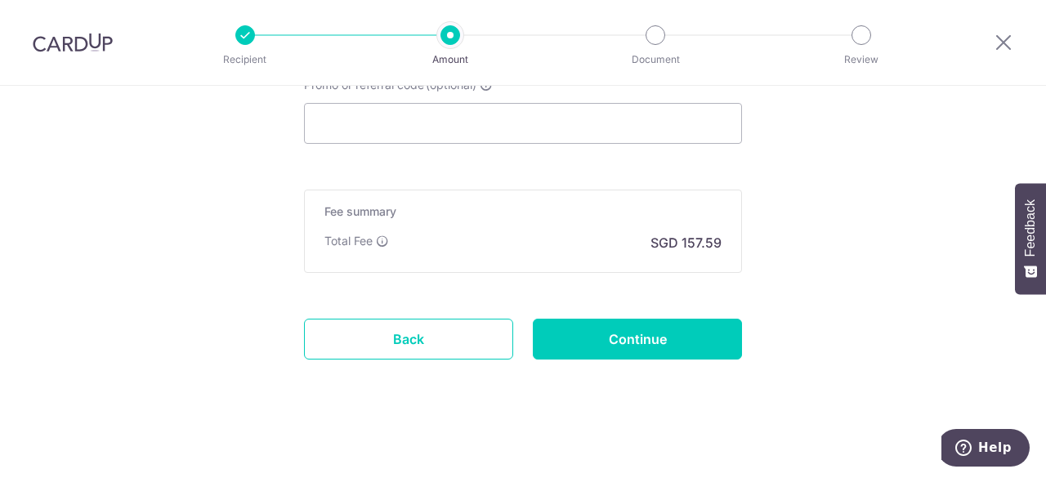
click at [540, 194] on div "Fee summary Base fee Extend fee Next-day fee Total Fee SGD 157.59" at bounding box center [523, 231] width 438 height 83
click at [368, 129] on input "Promo or referral code (optional)" at bounding box center [523, 123] width 438 height 41
paste input "25AMEX18"
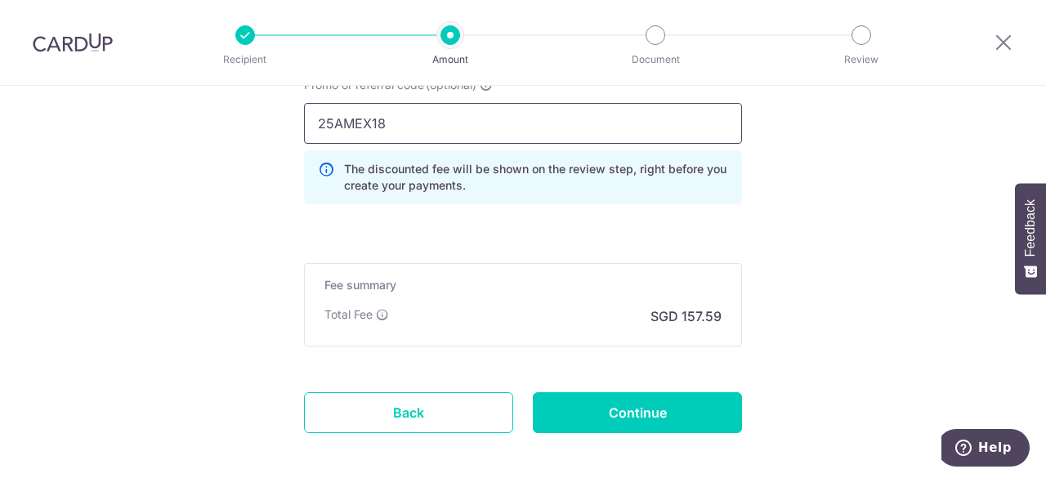
type input "25AMEX18"
click button "Add Card" at bounding box center [0, 0] width 0 height 0
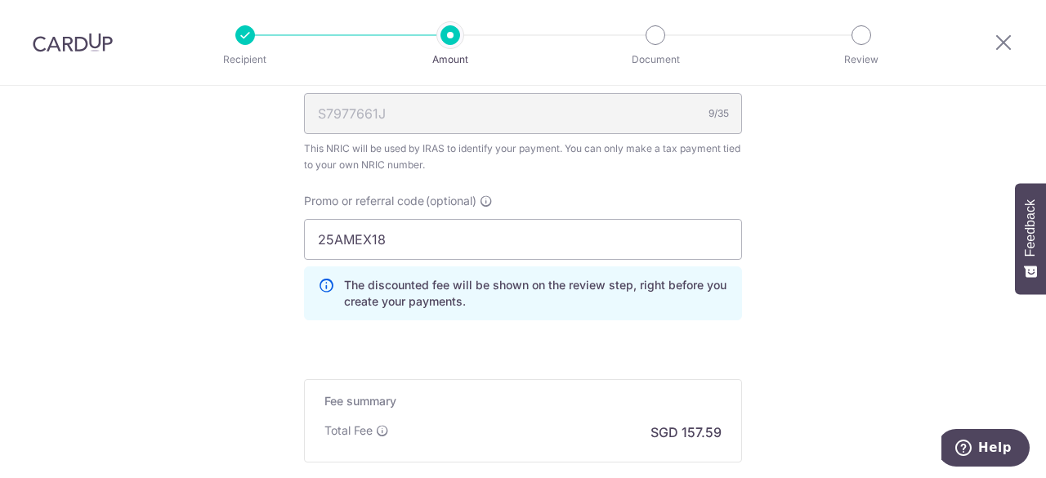
scroll to position [1218, 0]
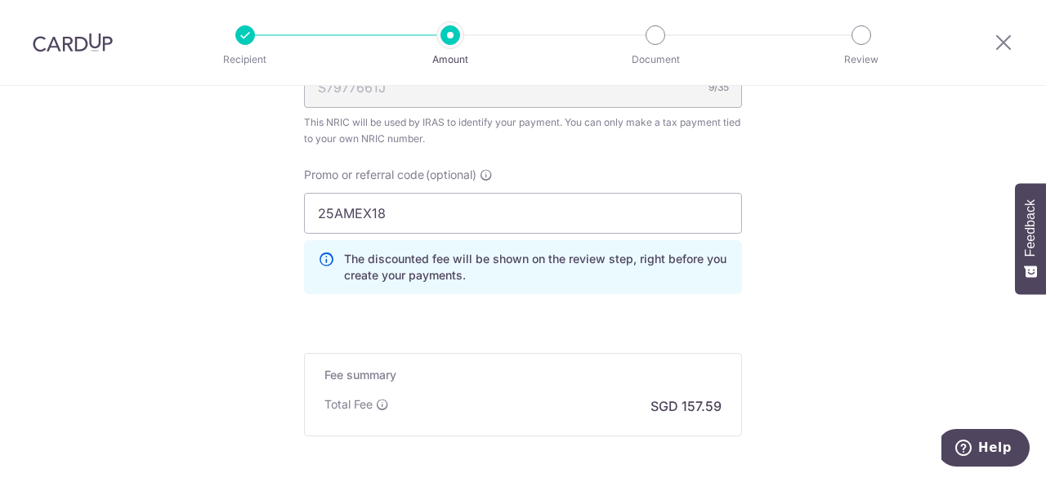
click at [347, 264] on p "The discounted fee will be shown on the review step, right before you create yo…" at bounding box center [536, 267] width 384 height 33
click at [403, 262] on p "The discounted fee will be shown on the review step, right before you create yo…" at bounding box center [536, 267] width 384 height 33
click at [426, 262] on p "The discounted fee will be shown on the review step, right before you create yo…" at bounding box center [536, 267] width 384 height 33
drag, startPoint x: 450, startPoint y: 280, endPoint x: 462, endPoint y: 285, distance: 12.8
click at [459, 287] on div "The discounted fee will be shown on the review step, right before you create yo…" at bounding box center [523, 267] width 438 height 54
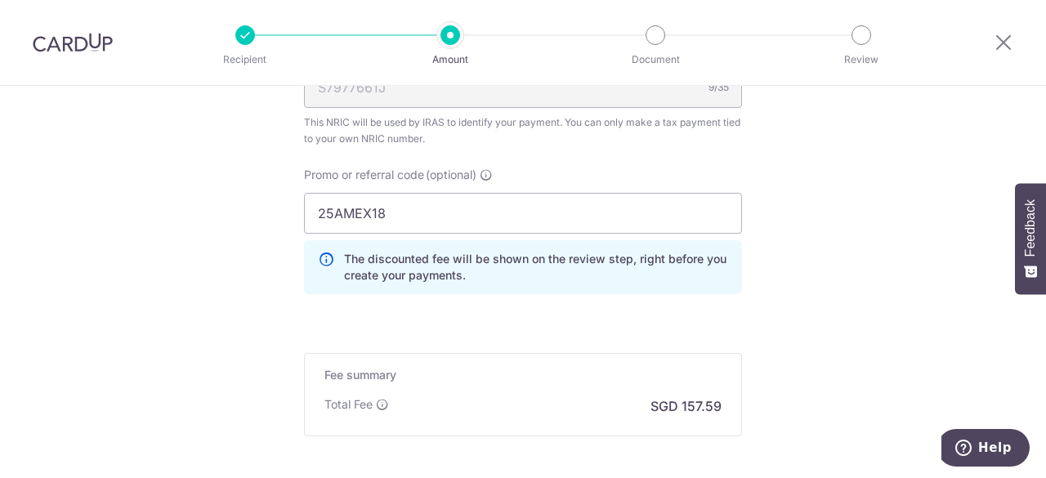
click at [508, 280] on div "The discounted fee will be shown on the review step, right before you create yo…" at bounding box center [523, 267] width 438 height 54
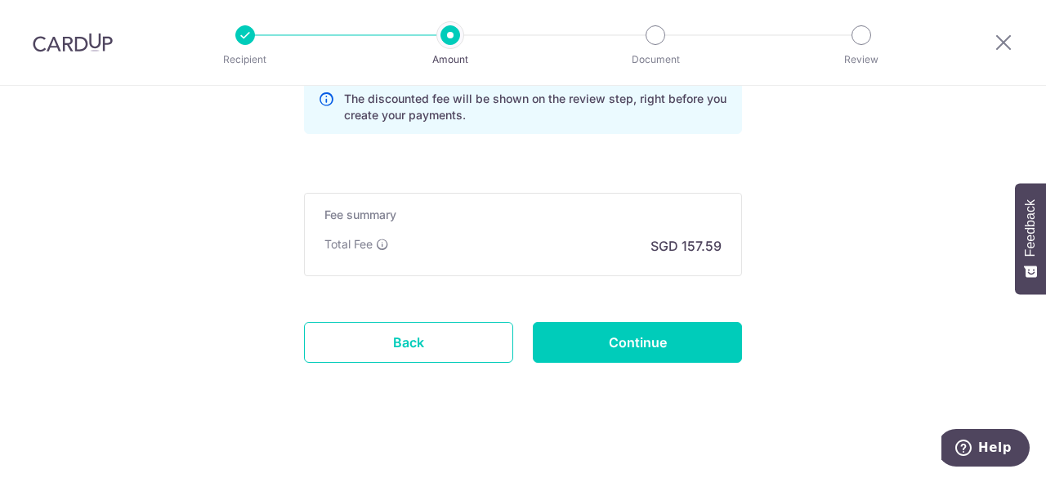
scroll to position [1381, 0]
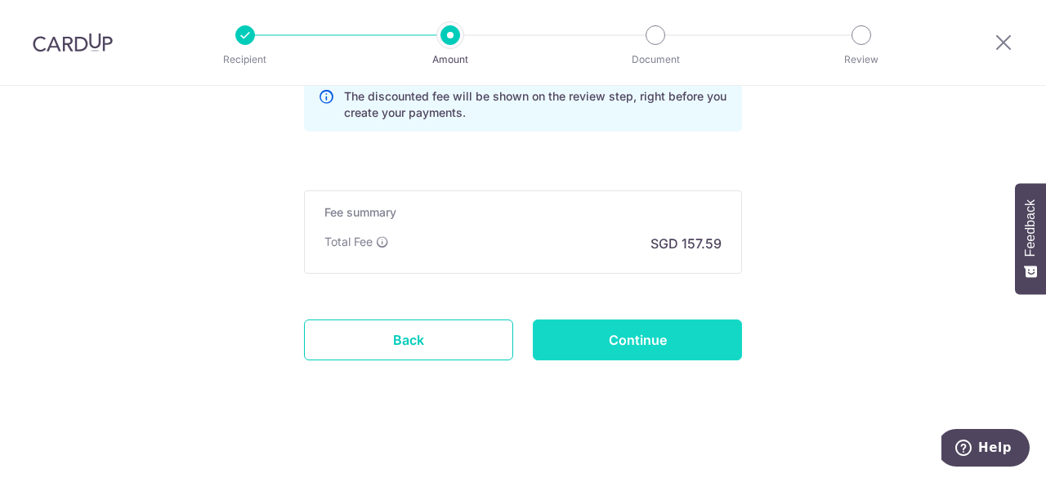
click at [565, 334] on input "Continue" at bounding box center [637, 340] width 209 height 41
type input "Create Schedule"
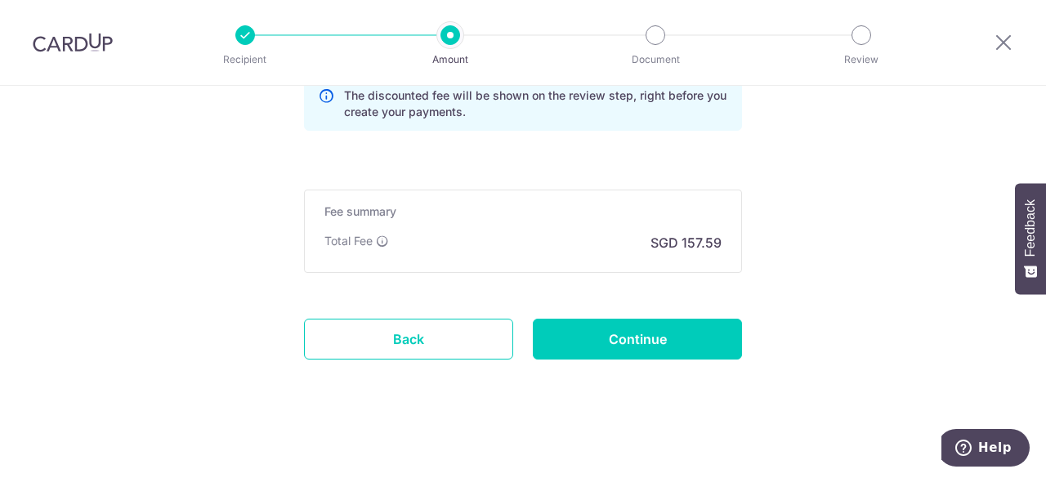
scroll to position [1071, 0]
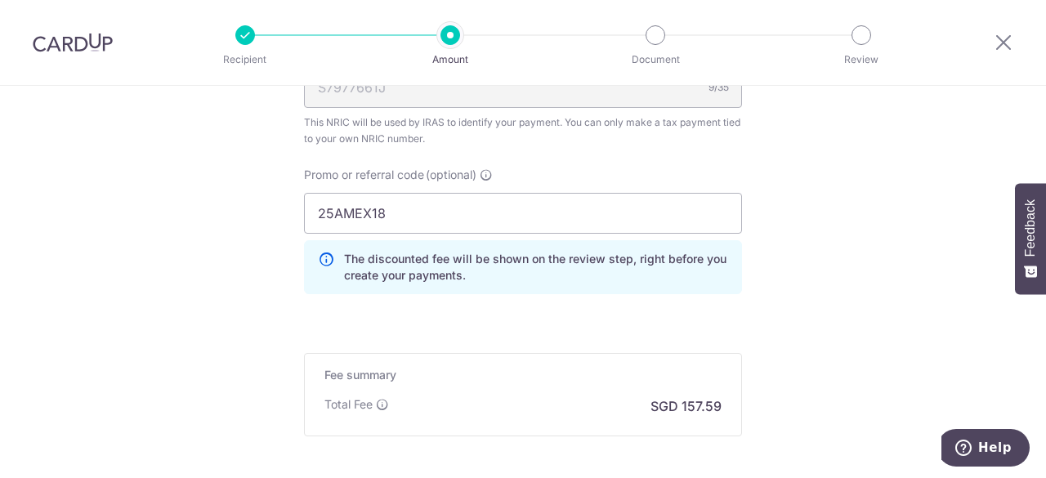
click at [383, 262] on p "The discounted fee will be shown on the review step, right before you create yo…" at bounding box center [536, 267] width 384 height 33
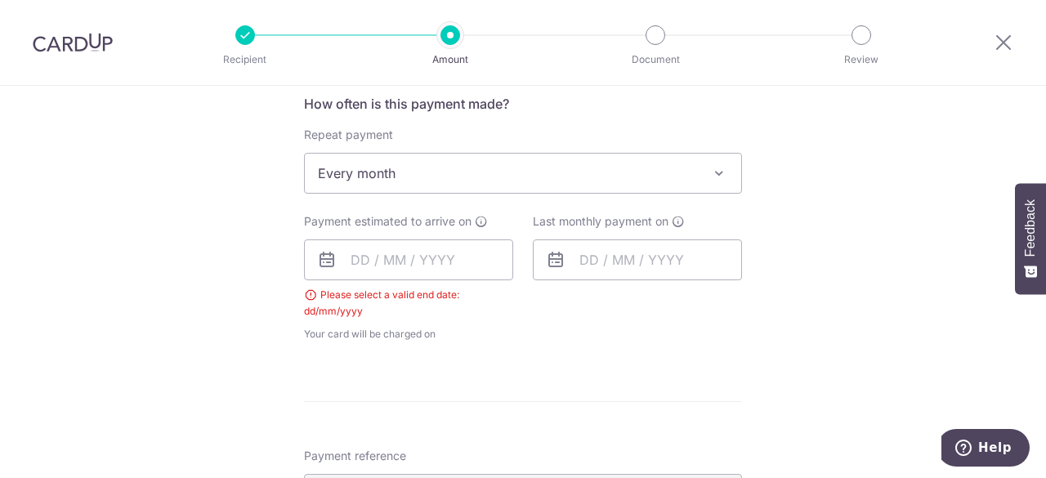
scroll to position [662, 0]
click at [359, 256] on input "text" at bounding box center [408, 261] width 209 height 41
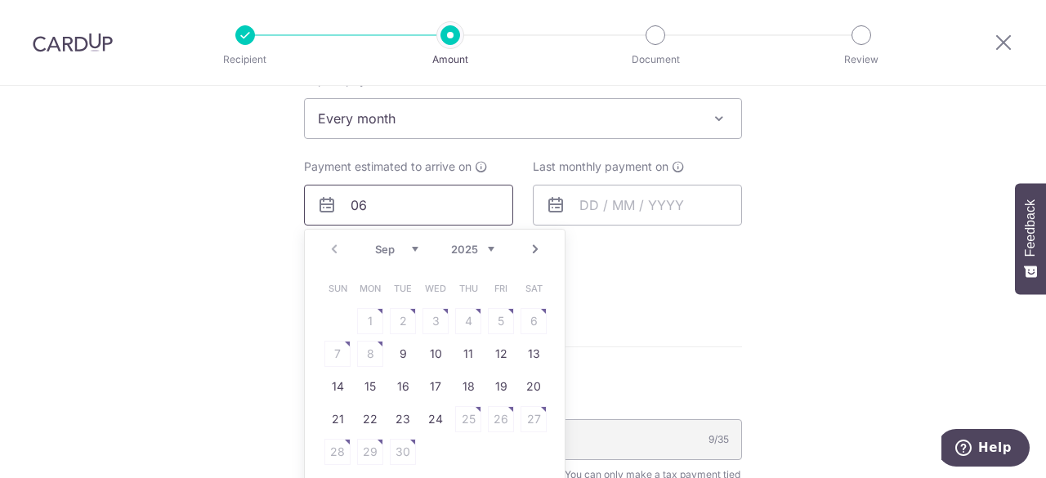
scroll to position [744, 0]
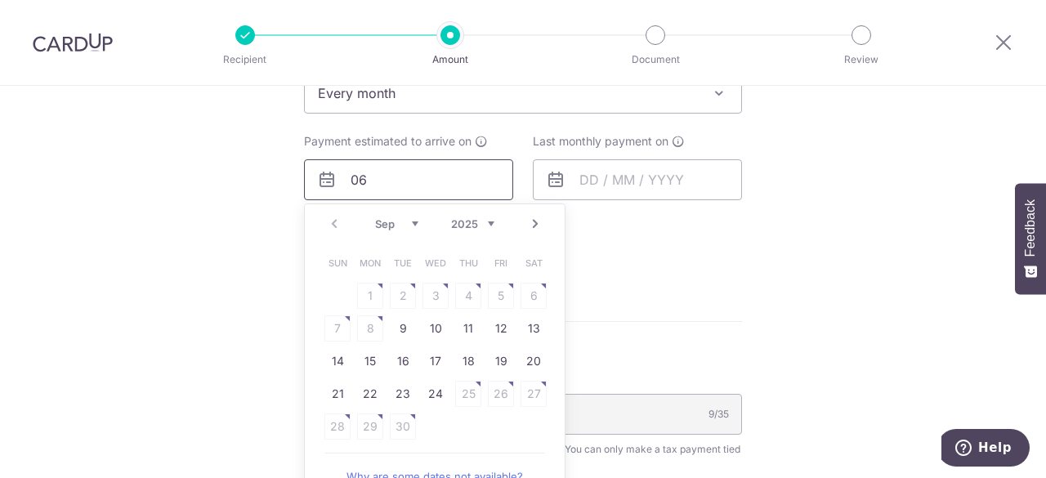
type input "06"
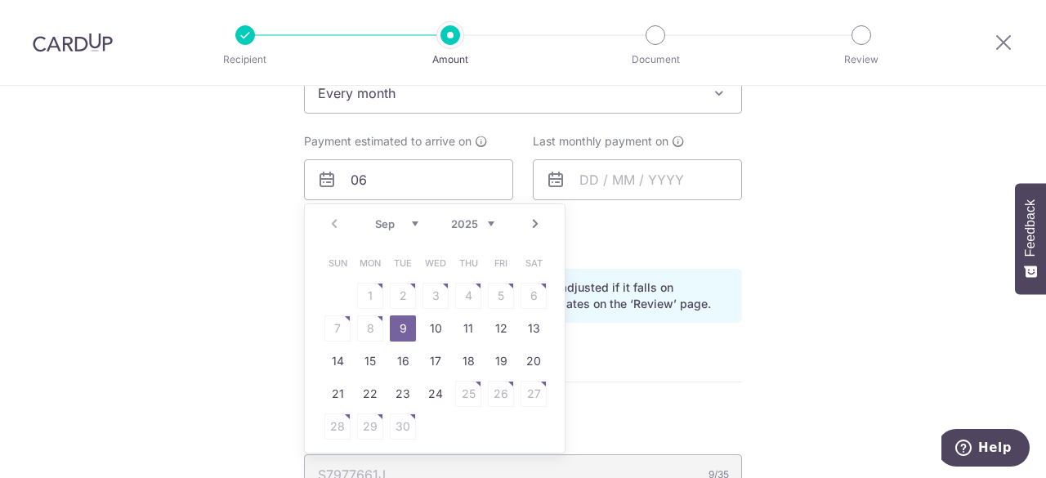
click at [417, 219] on div "Sep Oct Nov Dec 2025 2026" at bounding box center [434, 224] width 119 height 14
click at [375, 225] on select "Sep Oct Nov Dec" at bounding box center [396, 223] width 43 height 13
click at [375, 218] on select "Sep Oct Nov Dec" at bounding box center [396, 223] width 43 height 13
click at [370, 324] on table "Sun Mon Tue Wed Thu Fri Sat 1 2 3 4 5 6 7 8 9 10 11 12 13 14 15 16 17 18 19 20 …" at bounding box center [435, 345] width 229 height 196
click at [337, 325] on table "Sun Mon Tue Wed Thu Fri Sat 1 2 3 4 5 6 7 8 9 10 11 12 13 14 15 16 17 18 19 20 …" at bounding box center [435, 345] width 229 height 196
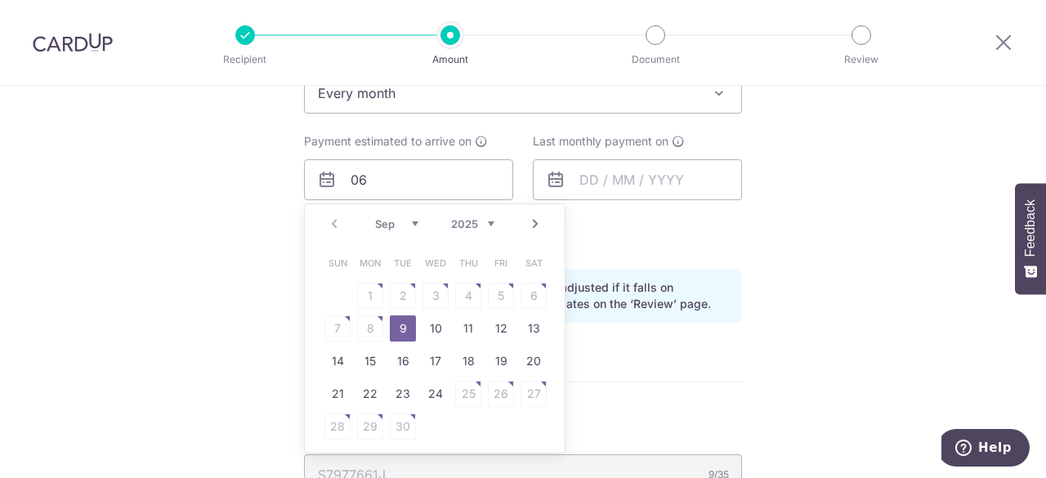
click at [525, 293] on table "Sun Mon Tue Wed Thu Fri Sat 1 2 3 4 5 6 7 8 9 10 11 12 13 14 15 16 17 18 19 20 …" at bounding box center [435, 345] width 229 height 196
click at [525, 292] on table "Sun Mon Tue Wed Thu Fri Sat 1 2 3 4 5 6 7 8 9 10 11 12 13 14 15 16 17 18 19 20 …" at bounding box center [435, 345] width 229 height 196
click at [524, 292] on table "Sun Mon Tue Wed Thu Fri Sat 1 2 3 4 5 6 7 8 9 10 11 12 13 14 15 16 17 18 19 20 …" at bounding box center [435, 345] width 229 height 196
click at [384, 225] on select "Sep Oct Nov Dec" at bounding box center [396, 223] width 43 height 13
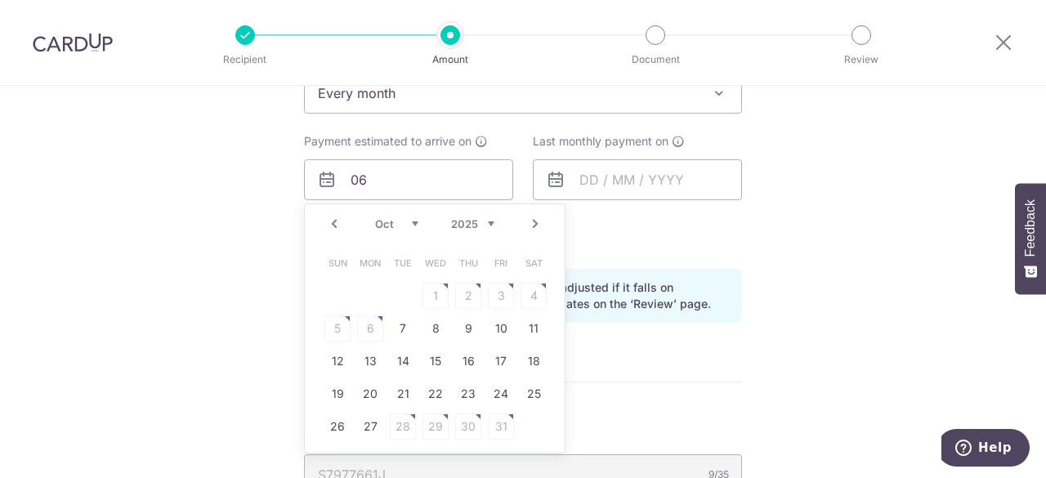
click at [369, 327] on table "Sun Mon Tue Wed Thu Fri Sat 1 2 3 4 5 6 7 8 9 10 11 12 13 14 15 16 17 18 19 20 …" at bounding box center [435, 345] width 229 height 196
click at [405, 325] on link "7" at bounding box center [403, 329] width 26 height 26
type input "[DATE]"
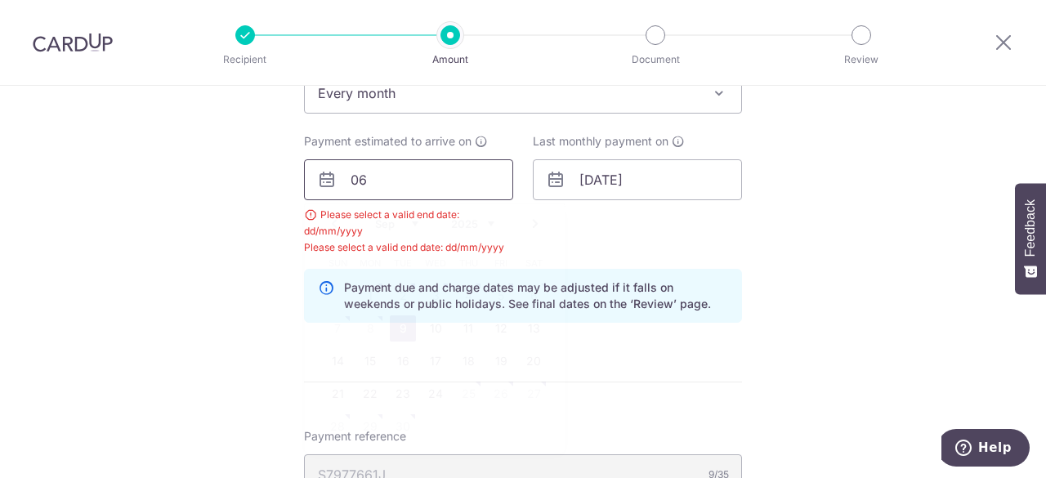
click at [376, 182] on input "06" at bounding box center [408, 179] width 209 height 41
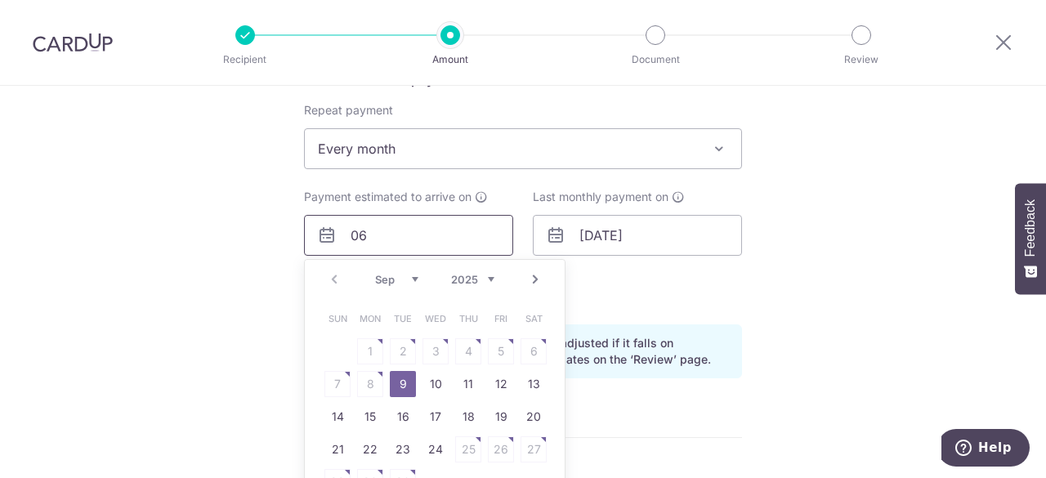
scroll to position [662, 0]
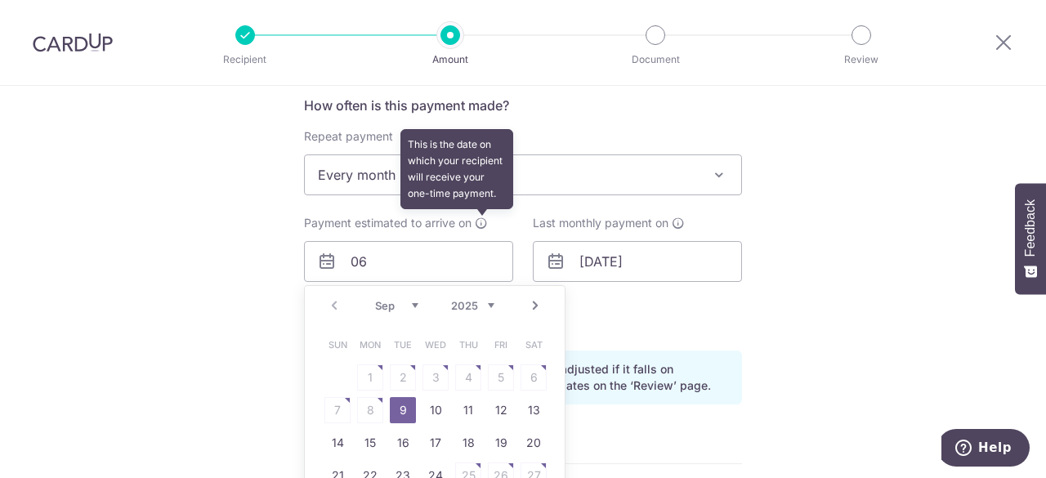
click at [479, 221] on icon at bounding box center [481, 223] width 13 height 13
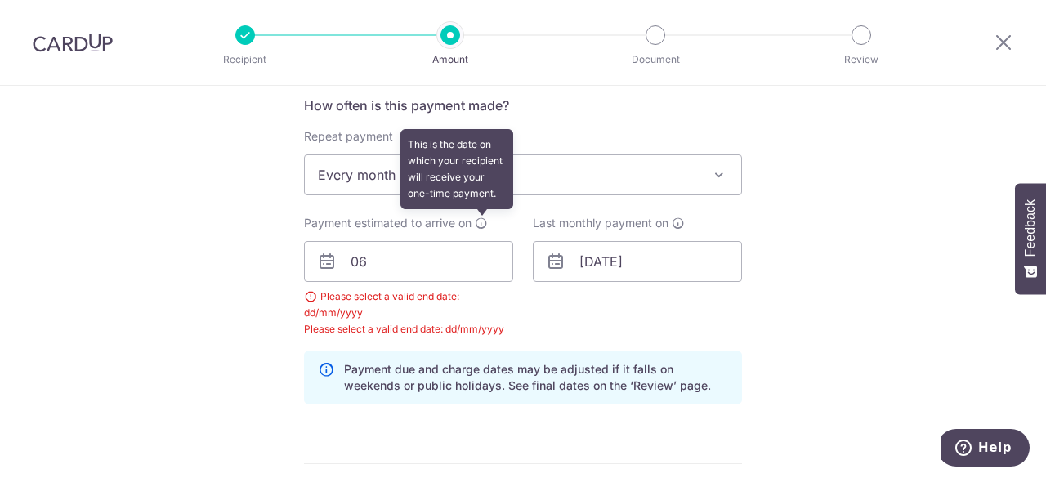
click at [475, 218] on icon at bounding box center [481, 223] width 13 height 13
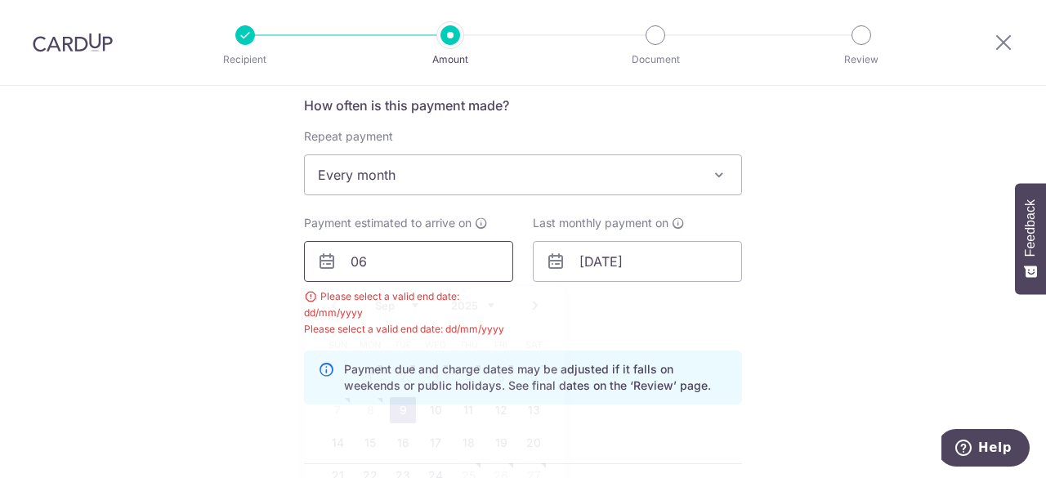
click at [404, 267] on input "06" at bounding box center [408, 261] width 209 height 41
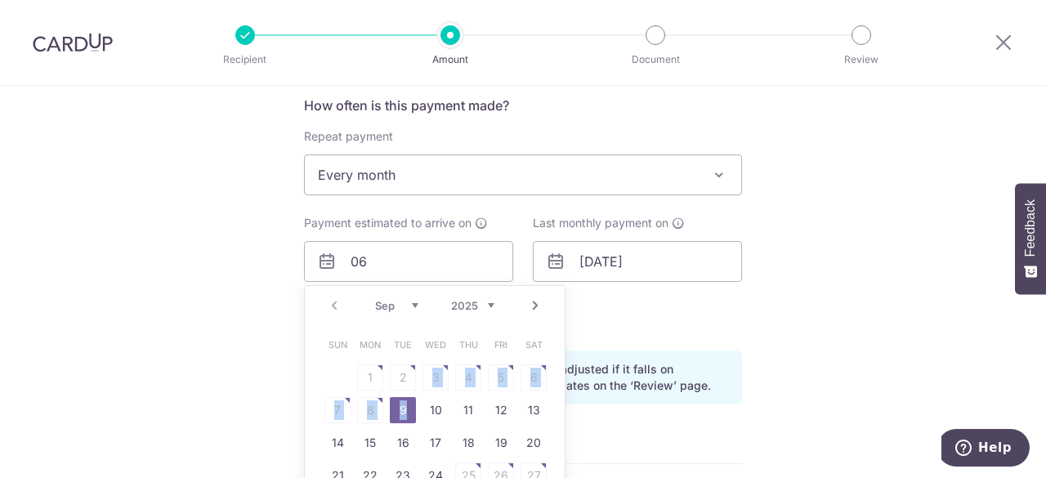
drag, startPoint x: 404, startPoint y: 387, endPoint x: 405, endPoint y: 400, distance: 13.1
click at [405, 398] on table "Sun Mon Tue Wed Thu Fri Sat 1 2 3 4 5 6 7 8 9 10 11 12 13 14 15 16 17 18 19 20 …" at bounding box center [435, 427] width 229 height 196
click at [405, 299] on select "Sep Oct Nov Dec" at bounding box center [396, 305] width 43 height 13
click at [594, 321] on div "Last monthly payment on 07/10/2025" at bounding box center [637, 276] width 229 height 123
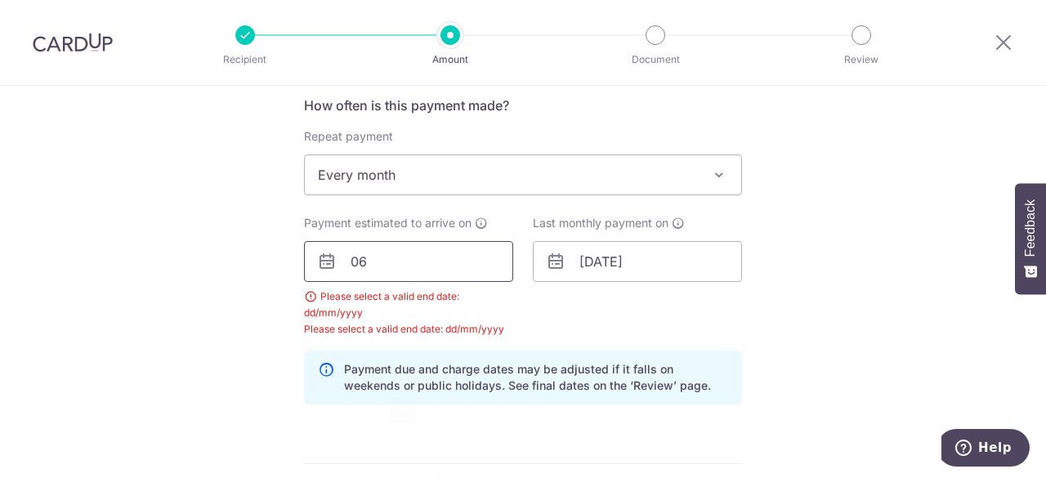
click at [381, 261] on input "06" at bounding box center [408, 261] width 209 height 41
type input "06/10/2025"
click at [523, 311] on div "Last monthly payment on 07/10/2025" at bounding box center [637, 276] width 229 height 123
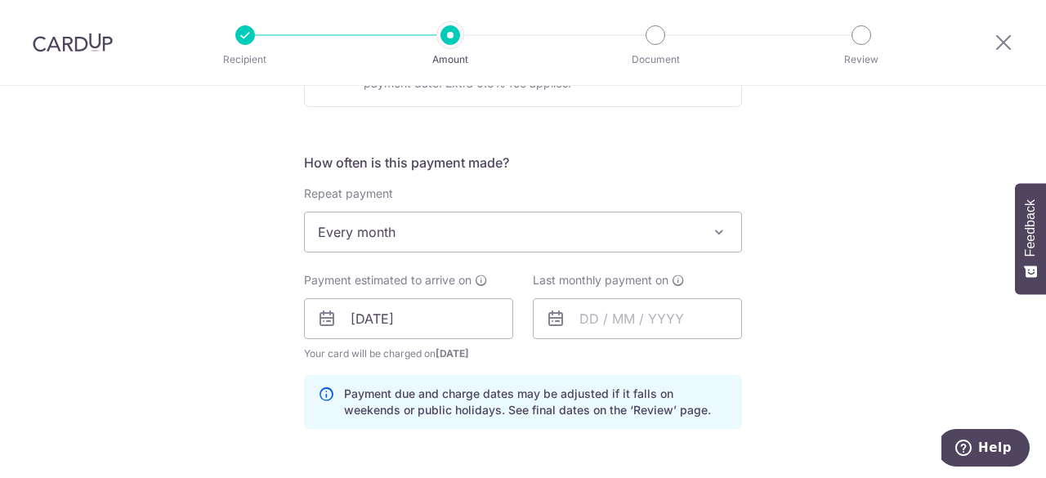
scroll to position [580, 0]
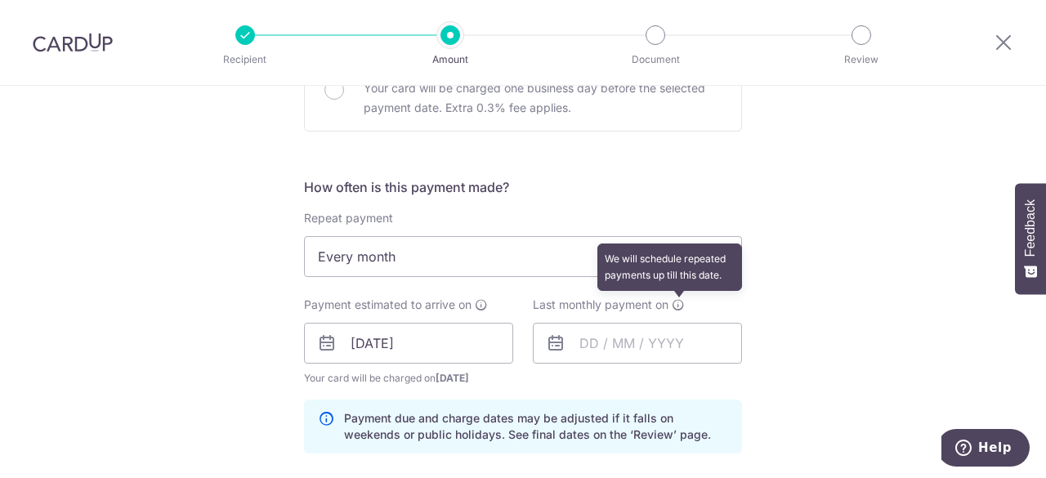
click at [674, 302] on icon at bounding box center [678, 304] width 13 height 13
click at [674, 300] on icon at bounding box center [678, 304] width 13 height 13
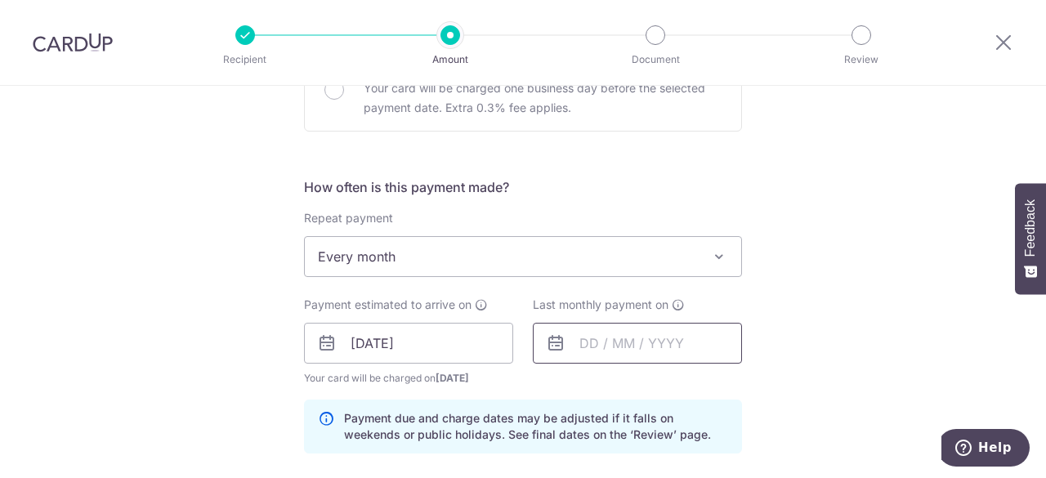
click at [580, 341] on input "text" at bounding box center [637, 343] width 209 height 41
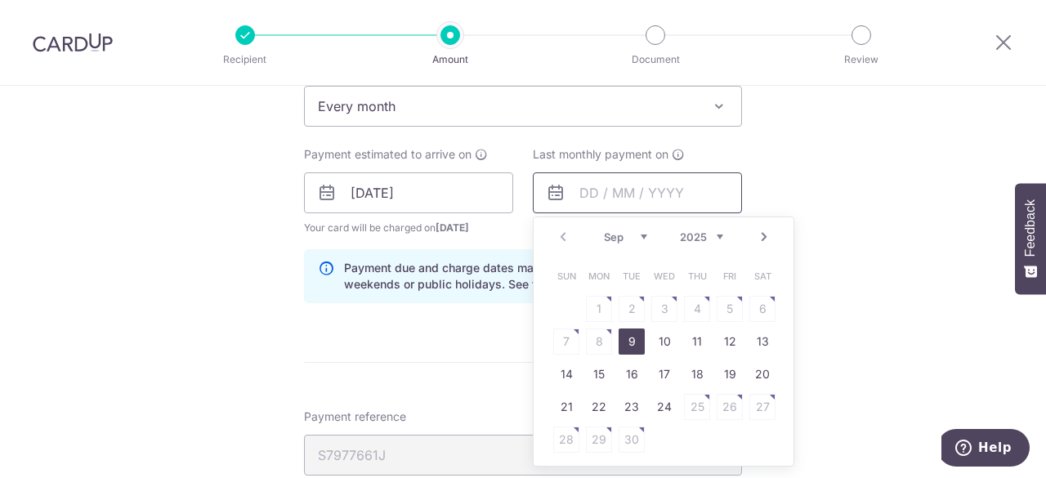
scroll to position [744, 0]
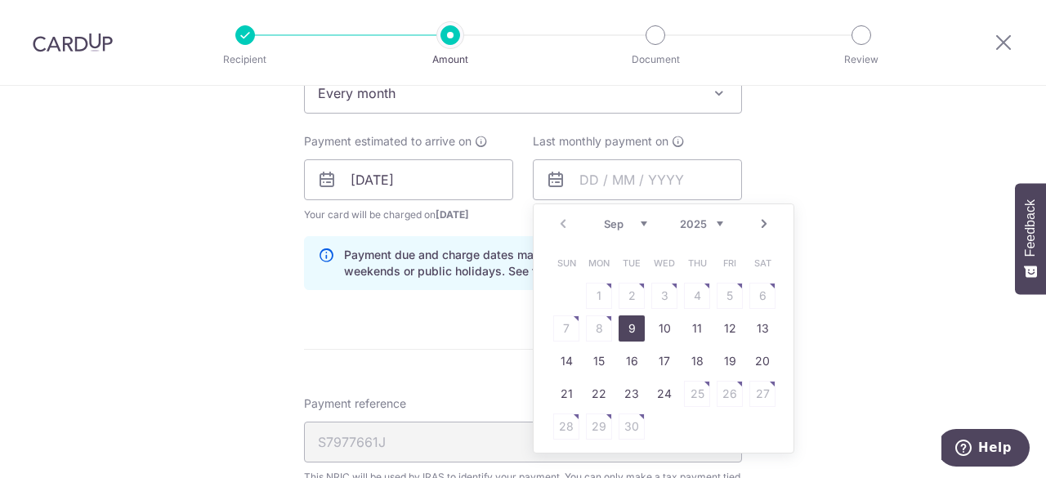
click at [638, 219] on select "Sep Oct Nov Dec" at bounding box center [625, 223] width 43 height 13
click at [703, 222] on select "2025 2026" at bounding box center [701, 223] width 43 height 13
click at [635, 221] on select "Jan Feb Mar Apr May Jun [DATE] Aug Sep Oct" at bounding box center [625, 223] width 43 height 13
click at [598, 325] on table "Sun Mon Tue Wed Thu Fri Sat 1 2 3 4 5 6 7 8 9 10 11 12 13 14 15 16 17 18 19 20 …" at bounding box center [664, 345] width 229 height 196
click at [597, 329] on table "Sun Mon Tue Wed Thu Fri Sat 1 2 3 4 5 6 7 8 9 10 11 12 13 14 15 16 17 18 19 20 …" at bounding box center [664, 345] width 229 height 196
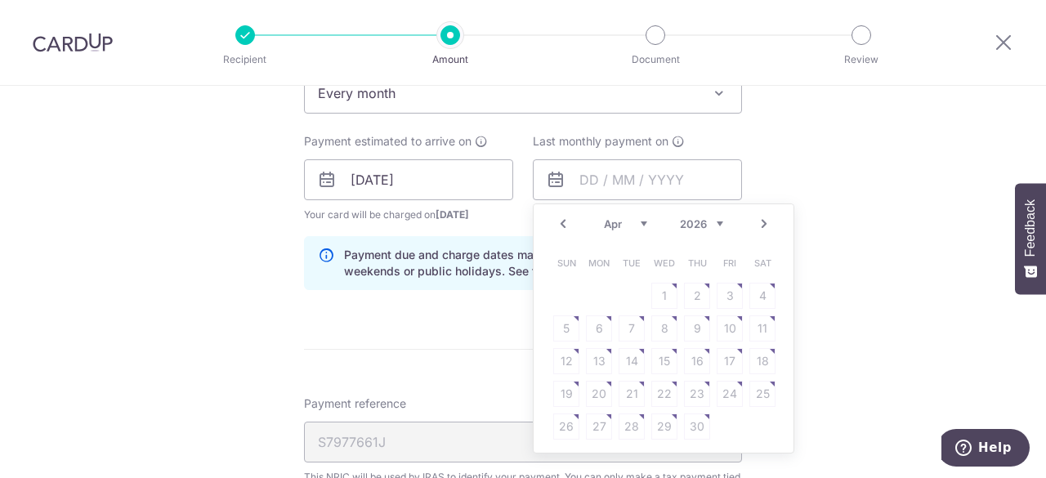
click at [597, 329] on table "Sun Mon Tue Wed Thu Fri Sat 1 2 3 4 5 6 7 8 9 10 11 12 13 14 15 16 17 18 19 20 …" at bounding box center [664, 345] width 229 height 196
click at [597, 324] on table "Sun Mon Tue Wed Thu Fri Sat 1 2 3 4 5 6 7 8 9 10 11 12 13 14 15 16 17 18 19 20 …" at bounding box center [664, 345] width 229 height 196
click at [594, 321] on table "Sun Mon Tue Wed Thu Fri Sat 1 2 3 4 5 6 7 8 9 10 11 12 13 14 15 16 17 18 19 20 …" at bounding box center [664, 345] width 229 height 196
click at [633, 186] on input "text" at bounding box center [637, 179] width 209 height 41
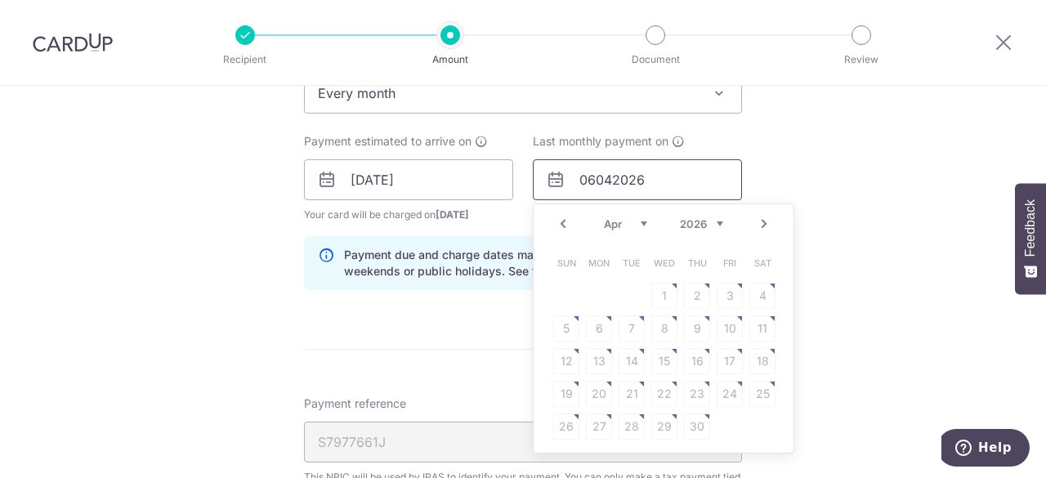
click at [611, 176] on input "06042026" at bounding box center [637, 179] width 209 height 41
click at [593, 177] on input "0604/2026" at bounding box center [637, 179] width 209 height 41
type input "06/04/2026"
click at [808, 184] on div "Tell us more about your payment Enter one-time or monthly payment amount SGD 6,…" at bounding box center [523, 171] width 1046 height 1659
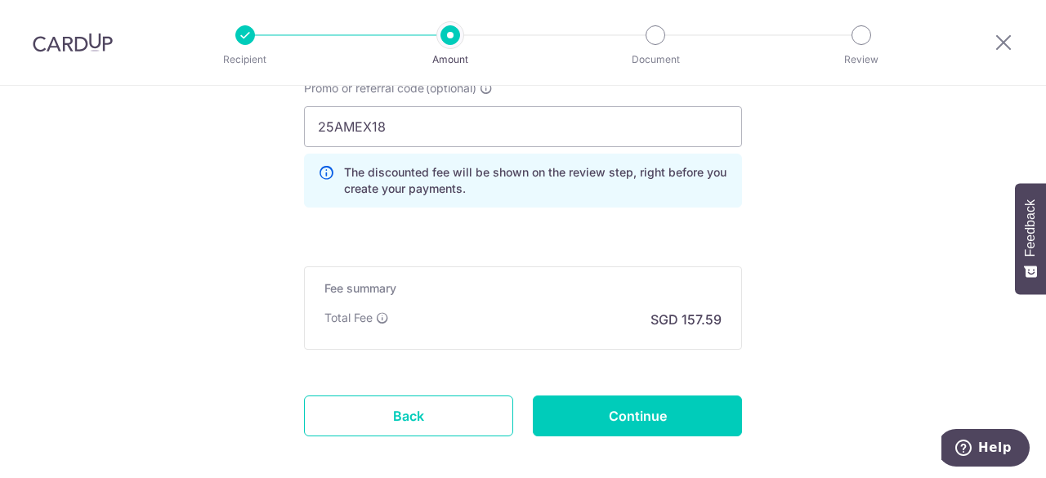
scroll to position [1234, 0]
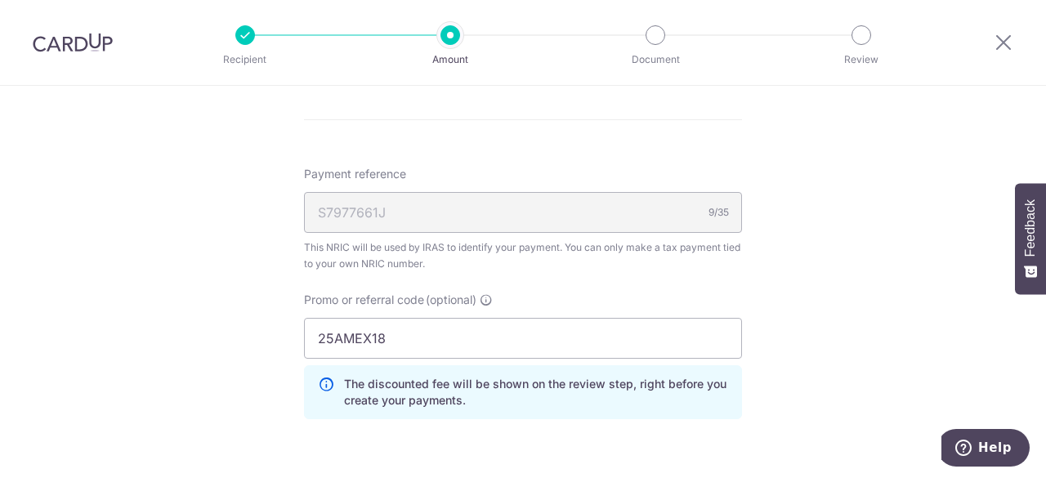
scroll to position [989, 0]
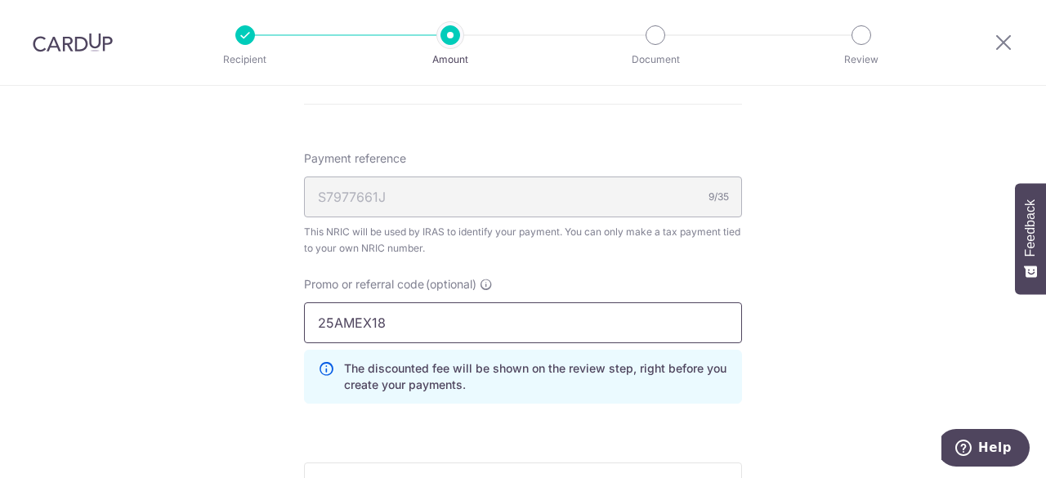
click at [423, 320] on input "25AMEX18" at bounding box center [523, 322] width 438 height 41
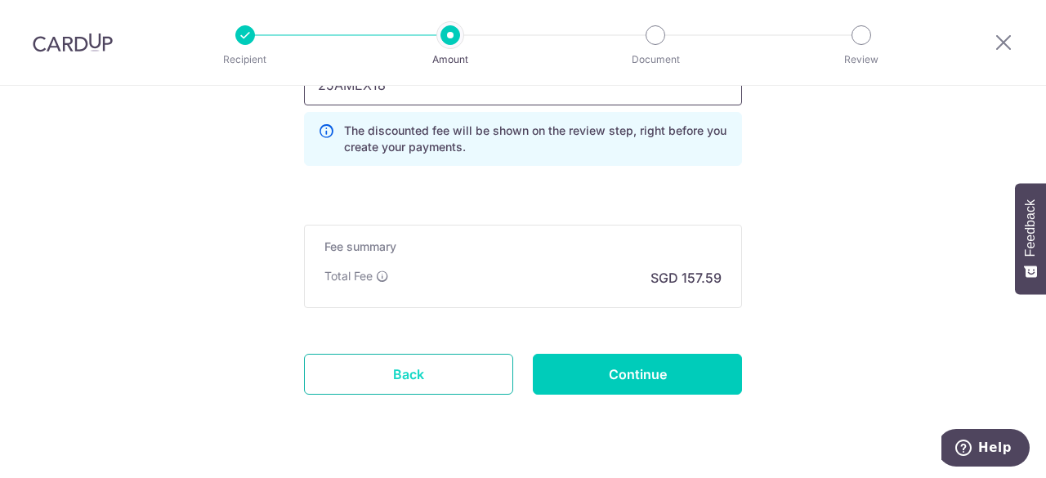
scroll to position [1234, 0]
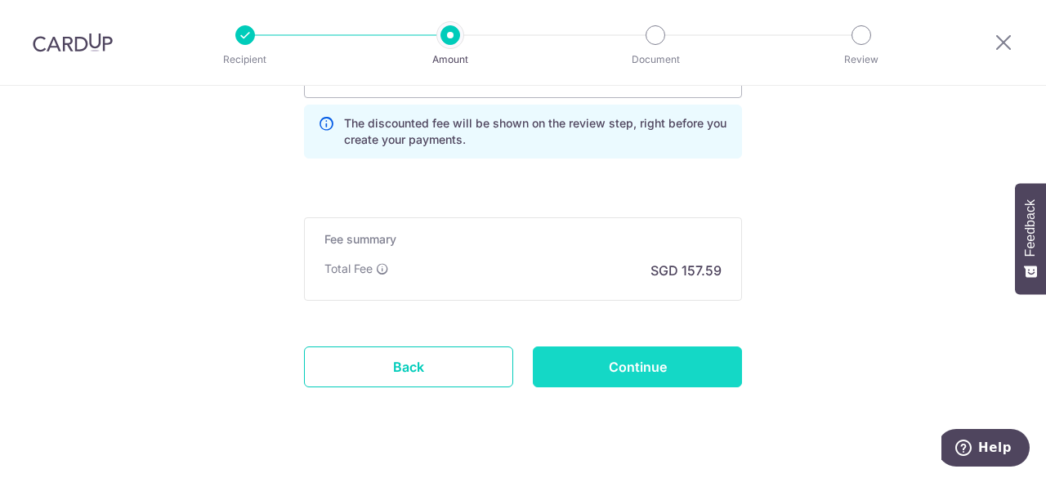
click at [566, 370] on input "Continue" at bounding box center [637, 367] width 209 height 41
type input "Create Schedule"
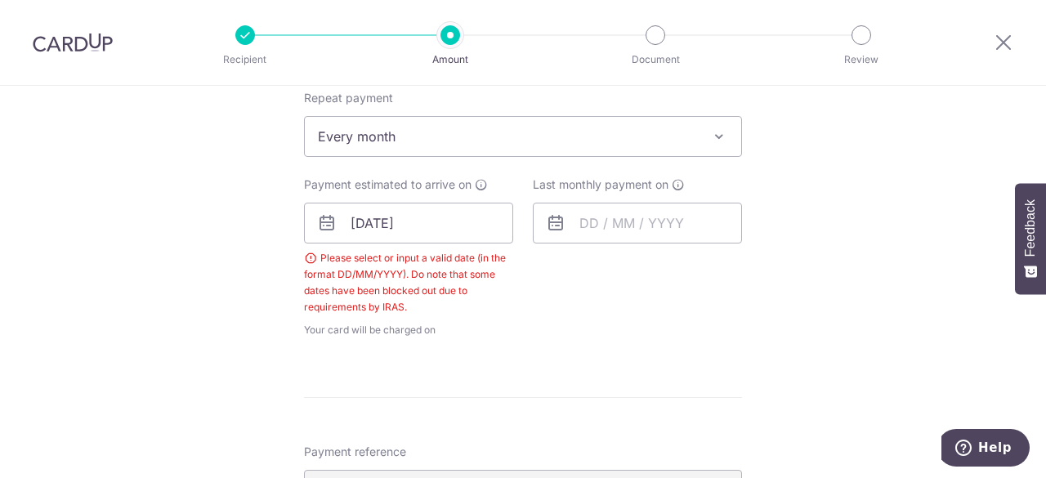
scroll to position [700, 0]
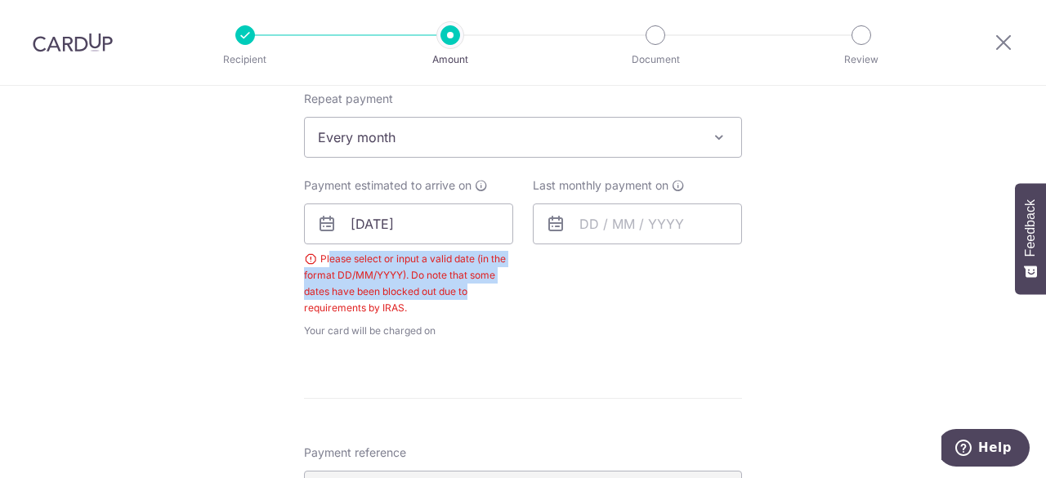
drag, startPoint x: 356, startPoint y: 254, endPoint x: 498, endPoint y: 284, distance: 145.4
click at [495, 283] on div "Please select or input a valid date (in the format DD/MM/YYYY). Do note that so…" at bounding box center [408, 283] width 209 height 65
click at [499, 296] on div "Please select or input a valid date (in the format DD/MM/YYYY). Do note that so…" at bounding box center [408, 283] width 209 height 65
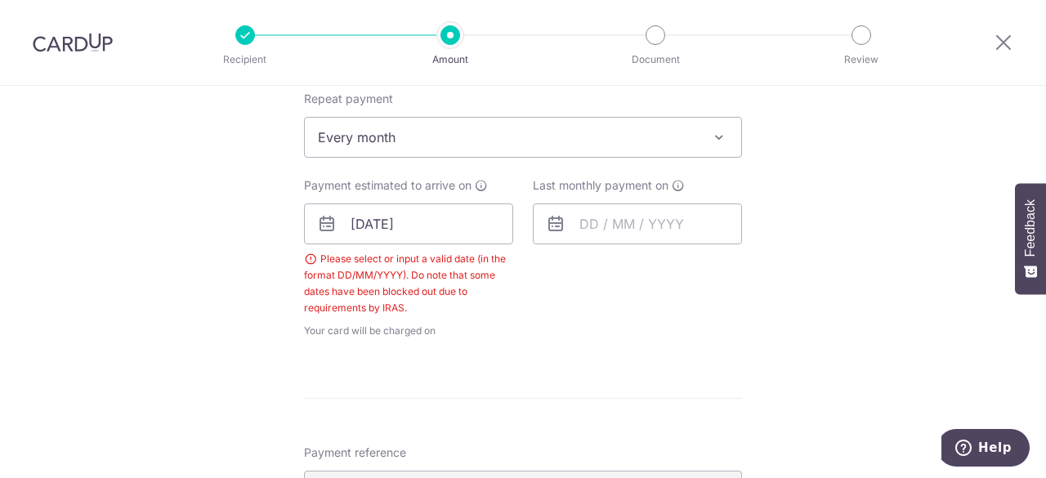
click at [461, 324] on span "Your card will be charged on for the first payment" at bounding box center [408, 331] width 209 height 16
click at [425, 228] on input "[DATE]" at bounding box center [408, 224] width 209 height 41
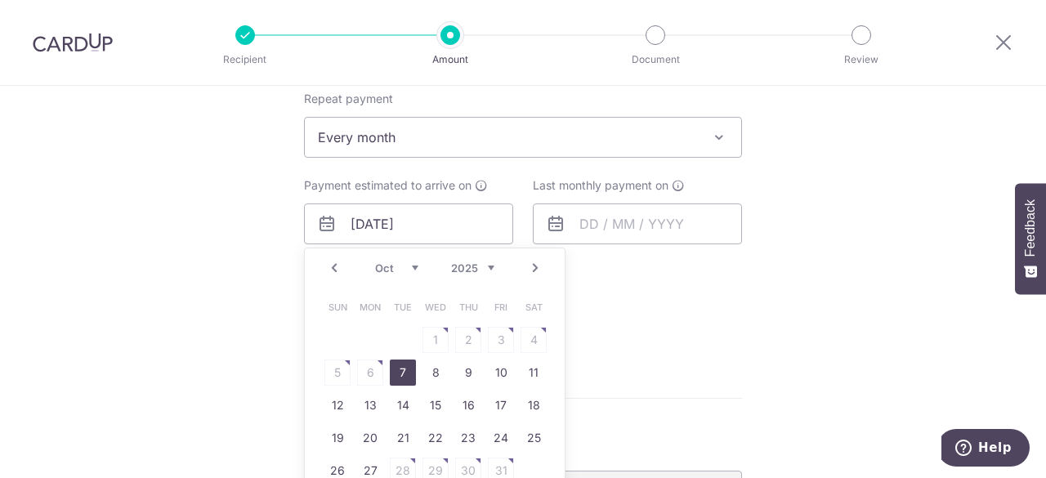
click at [396, 369] on link "7" at bounding box center [403, 373] width 26 height 26
type input "[DATE]"
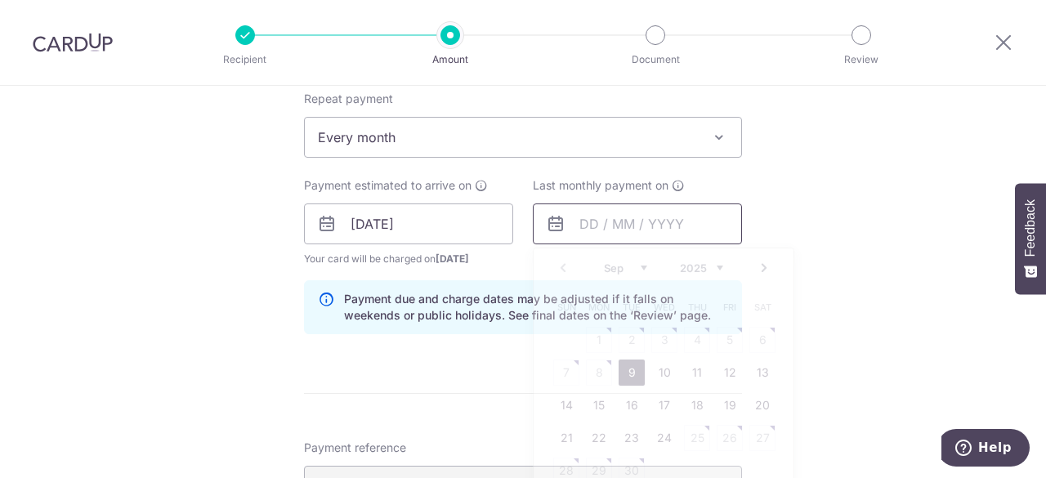
click at [580, 226] on input "text" at bounding box center [637, 224] width 209 height 41
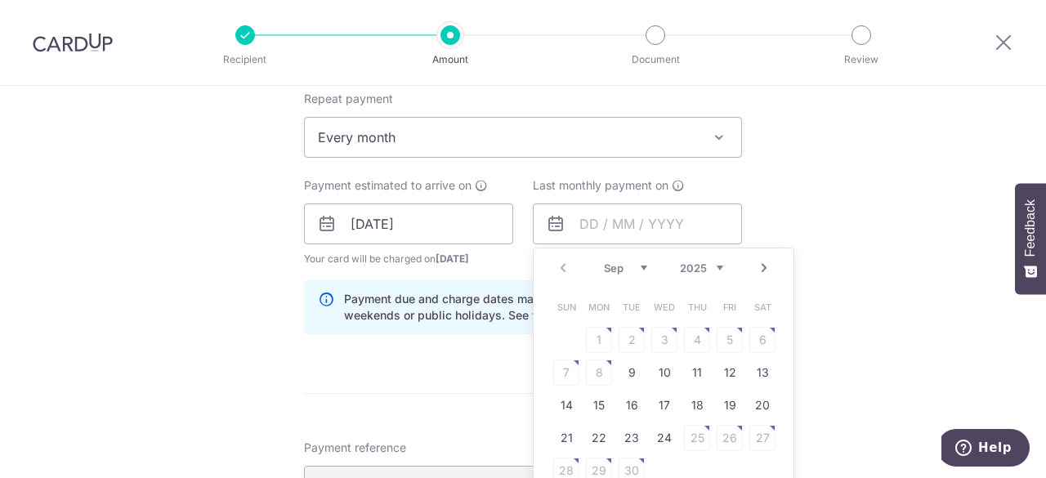
click at [702, 263] on select "2025 2026" at bounding box center [701, 268] width 43 height 13
click at [635, 265] on select "Jan Feb Mar Apr May Jun [DATE] Aug Sep Oct" at bounding box center [625, 268] width 43 height 13
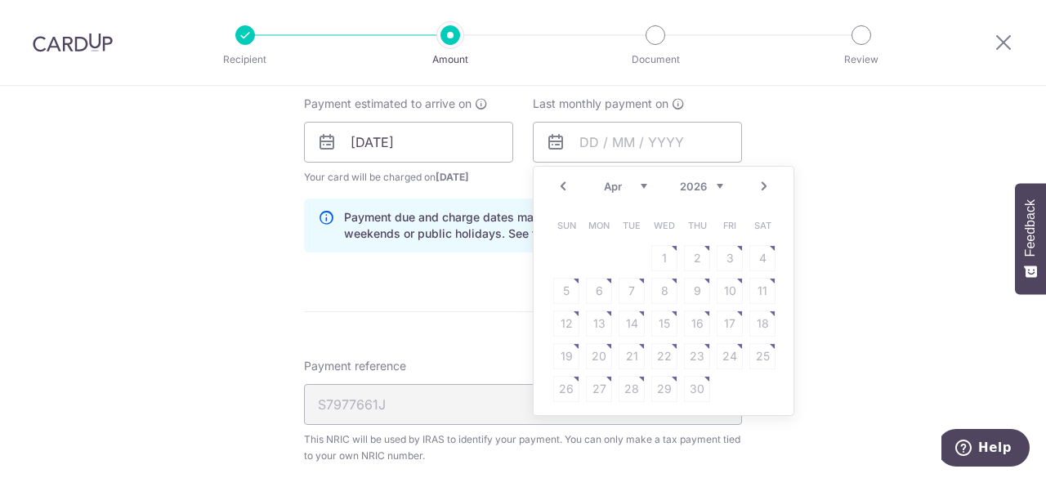
click at [629, 303] on table "Sun Mon Tue Wed Thu Fri Sat 1 2 3 4 5 6 7 8 9 10 11 12 13 14 15 16 17 18 19 20 …" at bounding box center [664, 307] width 229 height 196
click at [624, 279] on table "Sun Mon Tue Wed Thu Fri Sat 1 2 3 4 5 6 7 8 9 10 11 12 13 14 15 16 17 18 19 20 …" at bounding box center [664, 307] width 229 height 196
click at [607, 279] on table "Sun Mon Tue Wed Thu Fri Sat 1 2 3 4 5 6 7 8 9 10 11 12 13 14 15 16 17 18 19 20 …" at bounding box center [664, 307] width 229 height 196
drag, startPoint x: 672, startPoint y: 282, endPoint x: 660, endPoint y: 277, distance: 13.2
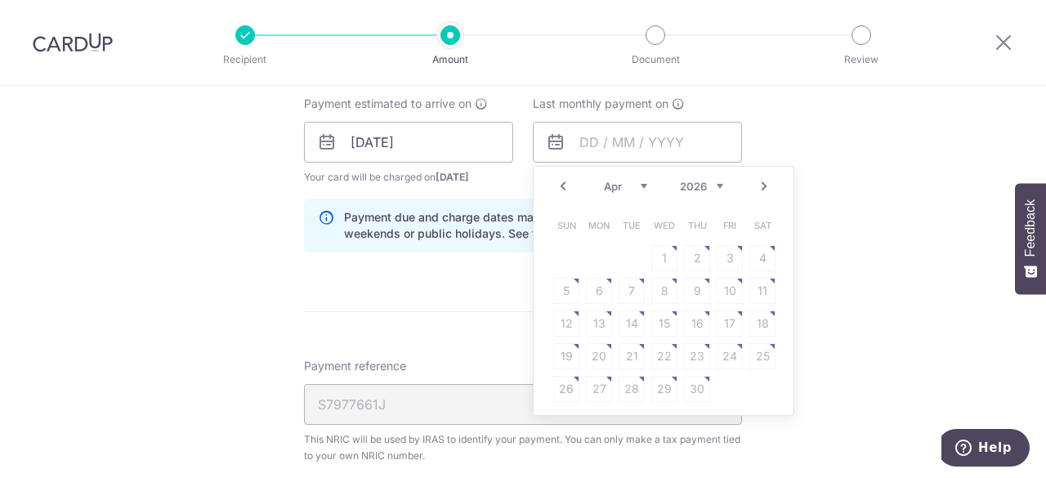
click at [672, 283] on table "Sun Mon Tue Wed Thu Fri Sat 1 2 3 4 5 6 7 8 9 10 11 12 13 14 15 16 17 18 19 20 …" at bounding box center [664, 307] width 229 height 196
click at [433, 267] on form "Enter one-time or monthly payment amount SGD 6,061.12 6061.12 The total tax pay…" at bounding box center [523, 149] width 438 height 1474
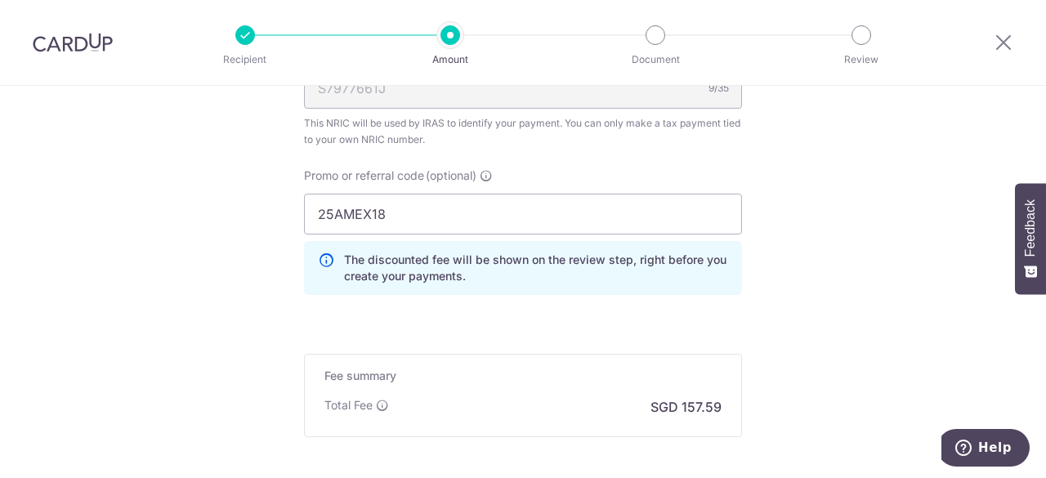
scroll to position [1261, 0]
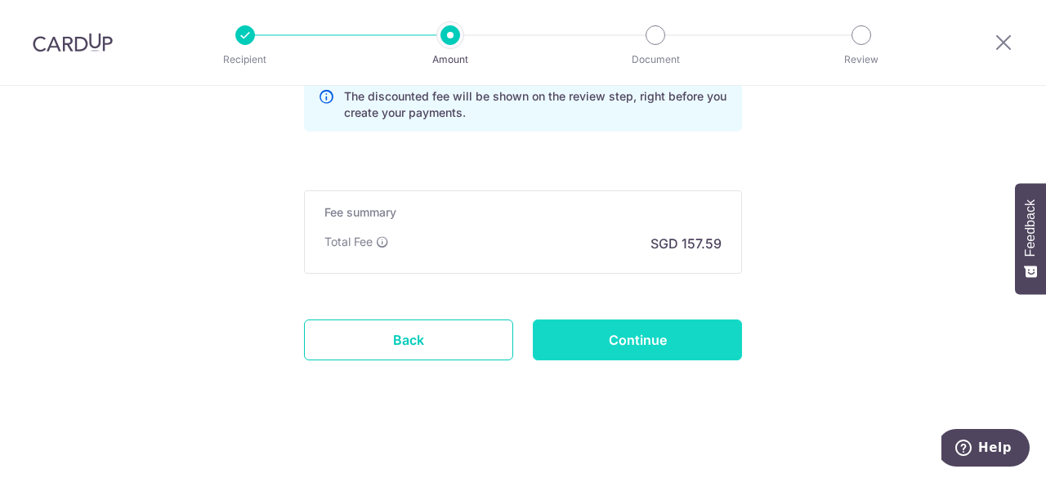
click at [621, 331] on input "Continue" at bounding box center [637, 340] width 209 height 41
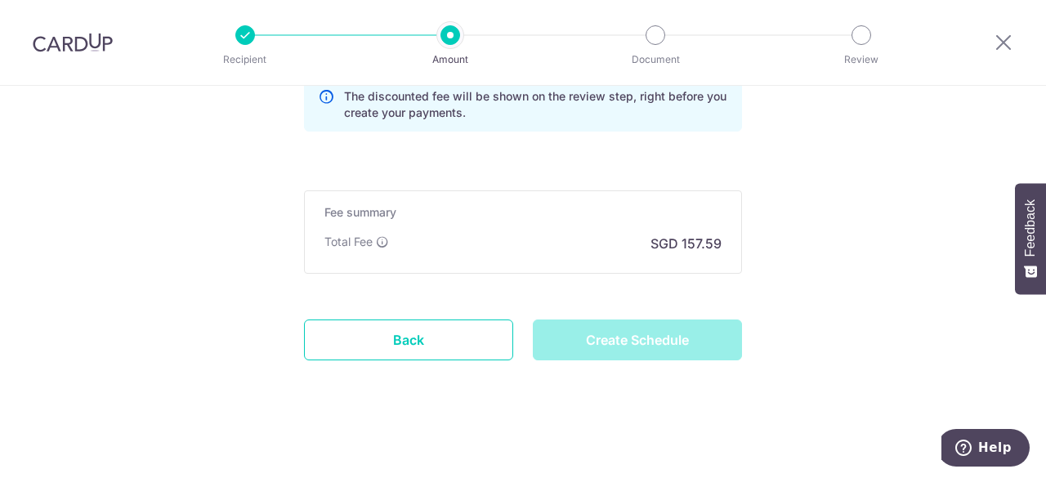
type input "Create Schedule"
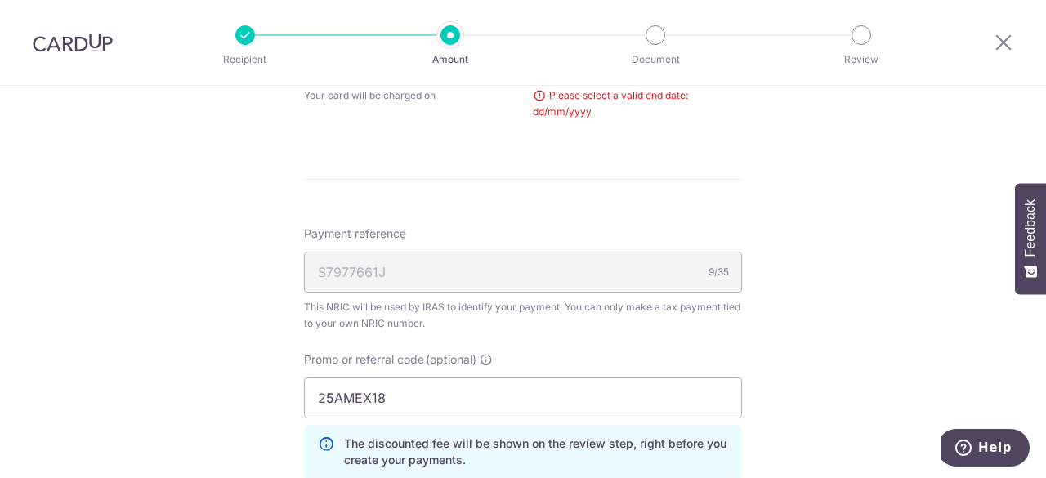
scroll to position [700, 0]
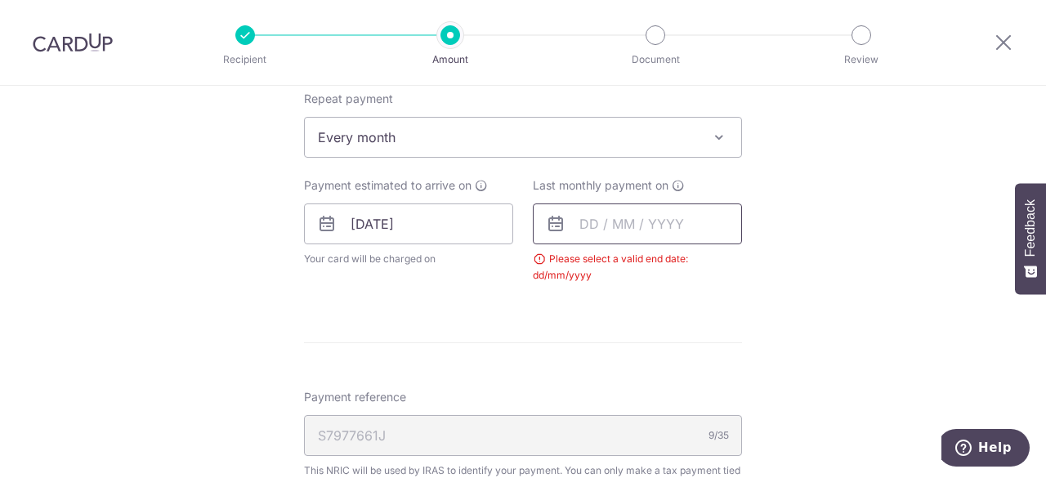
click at [570, 222] on input "text" at bounding box center [637, 224] width 209 height 41
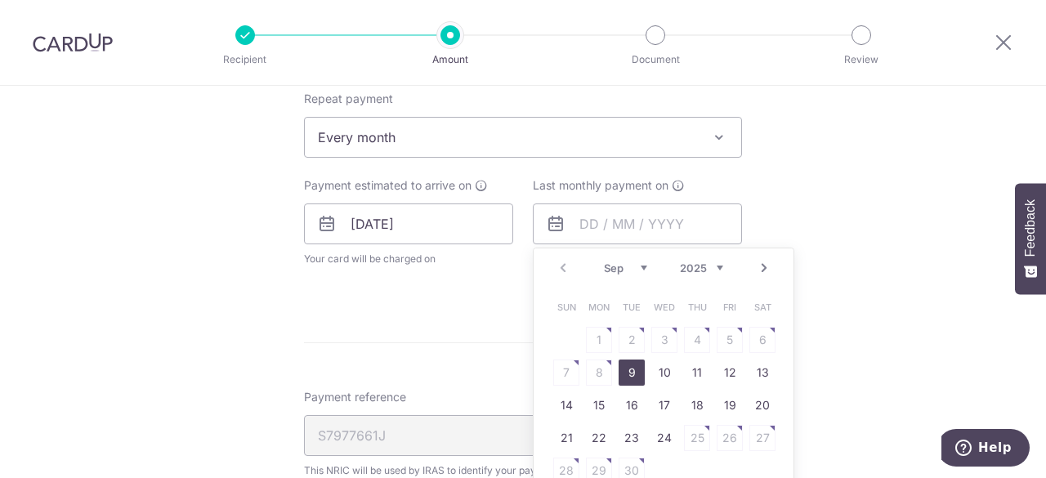
click at [701, 266] on select "2025 2026" at bounding box center [701, 268] width 43 height 13
click at [623, 268] on select "Jan Feb Mar Apr May Jun [DATE] Aug Sep Oct" at bounding box center [625, 268] width 43 height 13
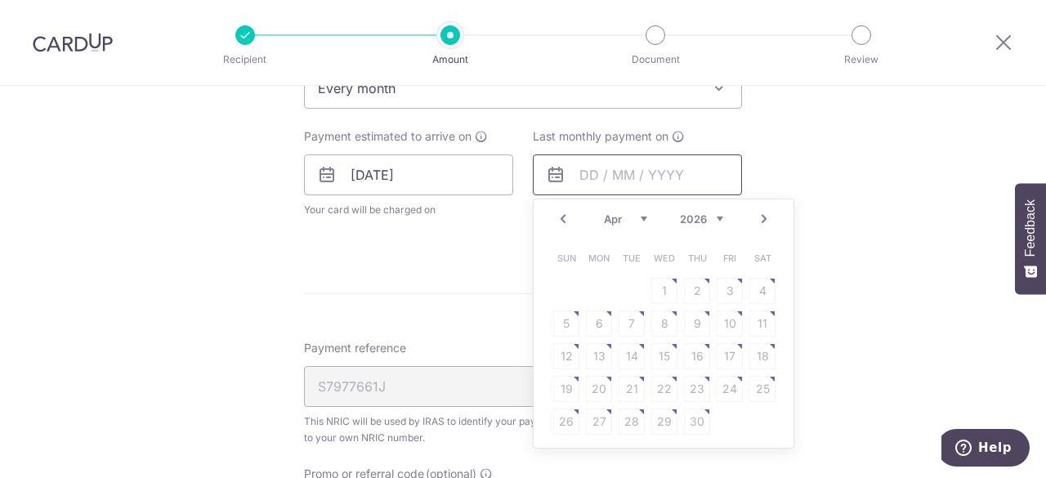
scroll to position [782, 0]
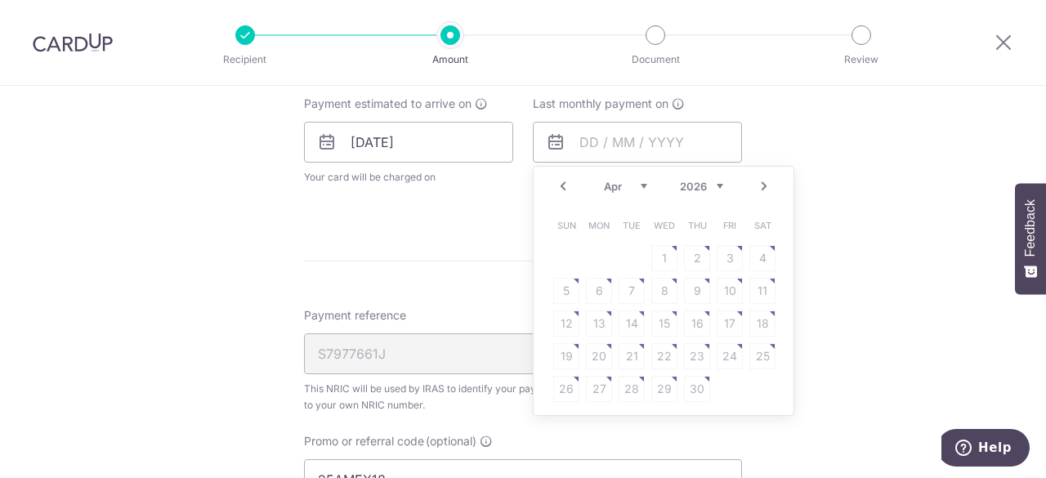
click at [647, 300] on table "Sun Mon Tue Wed Thu Fri Sat 1 2 3 4 5 6 7 8 9 10 11 12 13 14 15 16 17 18 19 20 …" at bounding box center [664, 307] width 229 height 196
click at [628, 301] on table "Sun Mon Tue Wed Thu Fri Sat 1 2 3 4 5 6 7 8 9 10 11 12 13 14 15 16 17 18 19 20 …" at bounding box center [664, 307] width 229 height 196
click at [625, 317] on table "Sun Mon Tue Wed Thu Fri Sat 1 2 3 4 5 6 7 8 9 10 11 12 13 14 15 16 17 18 19 20 …" at bounding box center [664, 307] width 229 height 196
click at [629, 320] on table "Sun Mon Tue Wed Thu Fri Sat 1 2 3 4 5 6 7 8 9 10 11 12 13 14 15 16 17 18 19 20 …" at bounding box center [664, 307] width 229 height 196
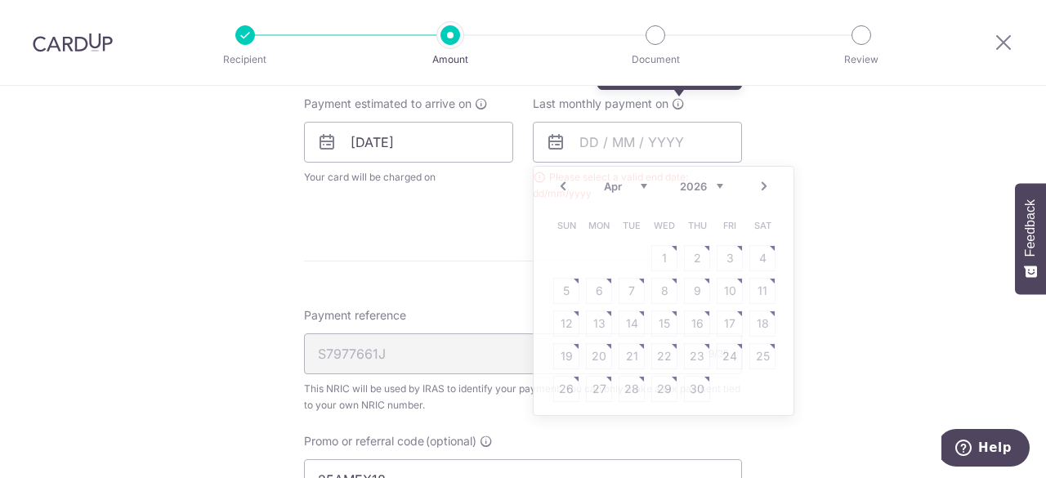
click at [675, 102] on icon at bounding box center [678, 103] width 13 height 13
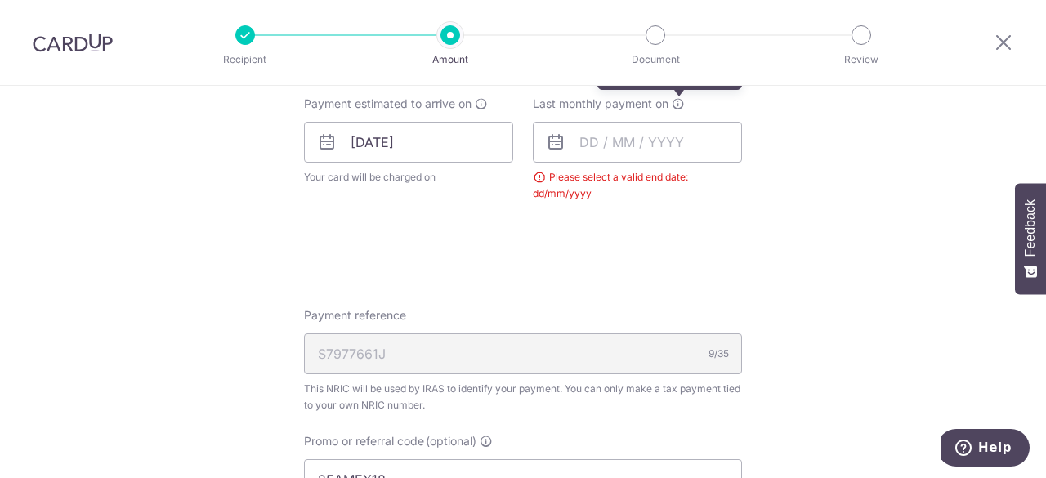
click at [679, 98] on icon at bounding box center [678, 103] width 13 height 13
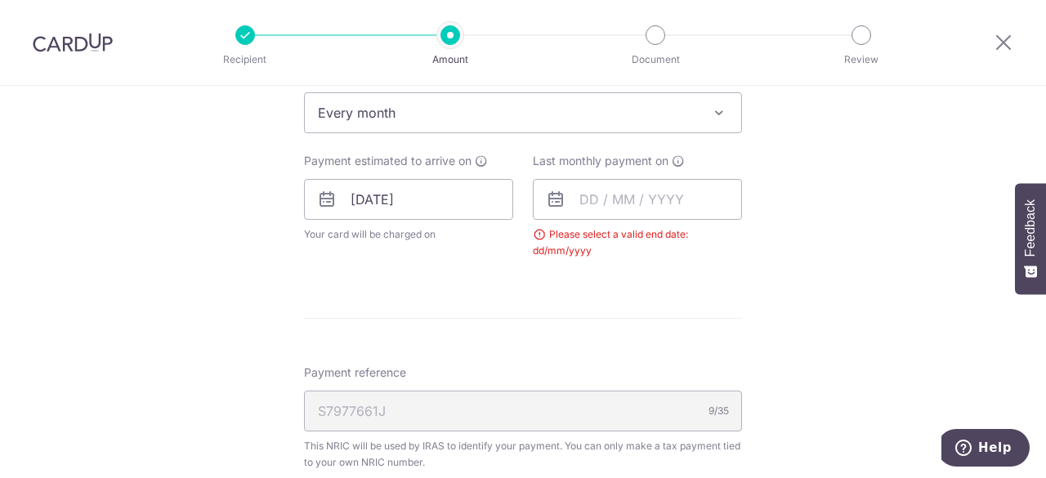
scroll to position [700, 0]
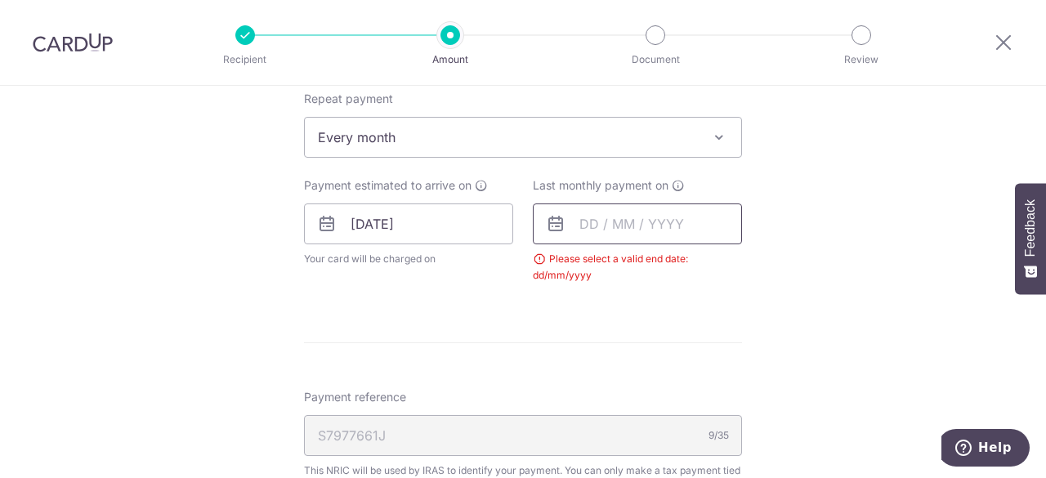
click at [661, 226] on input "text" at bounding box center [637, 224] width 209 height 41
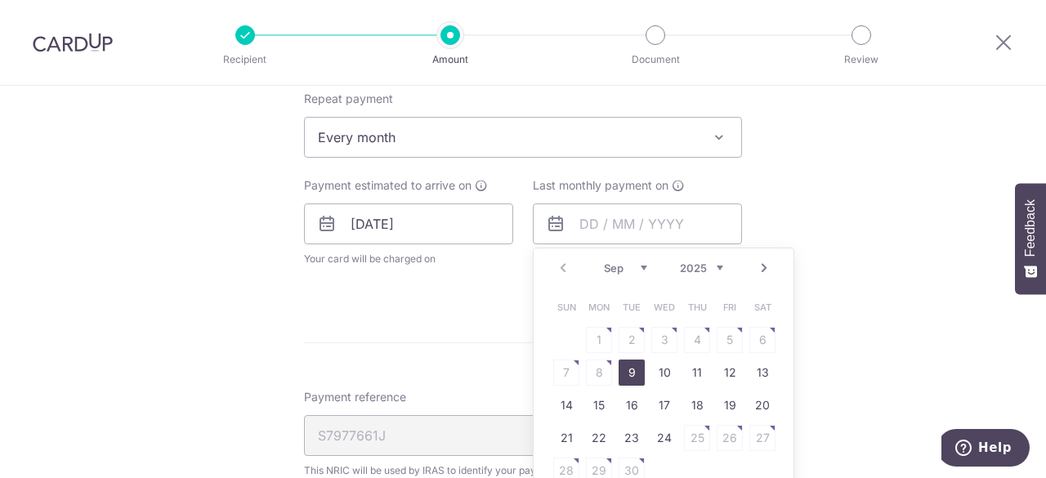
click at [697, 272] on div "Sep Oct Nov Dec 2025 2026" at bounding box center [663, 269] width 119 height 14
click at [635, 263] on select "Jan Feb Mar Apr May Jun [DATE] Aug Sep Oct" at bounding box center [625, 268] width 43 height 13
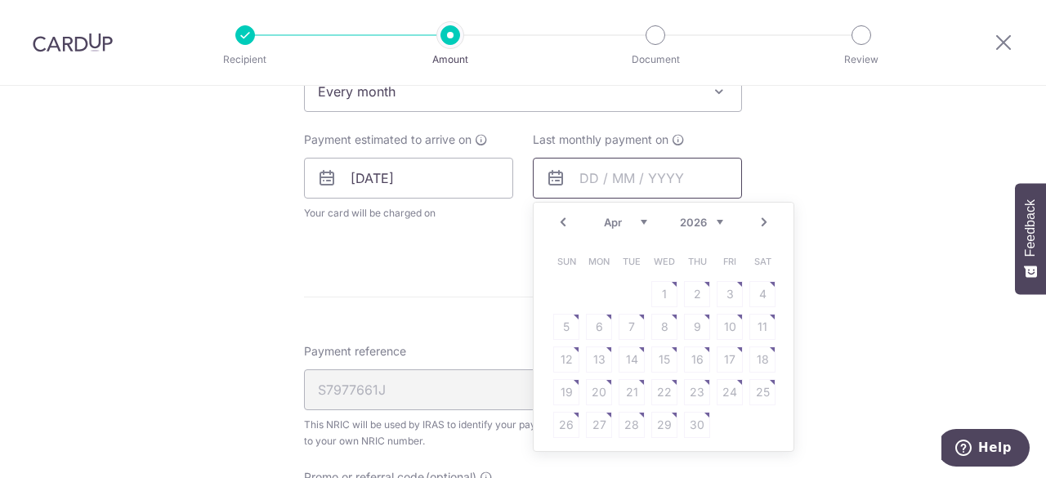
scroll to position [782, 0]
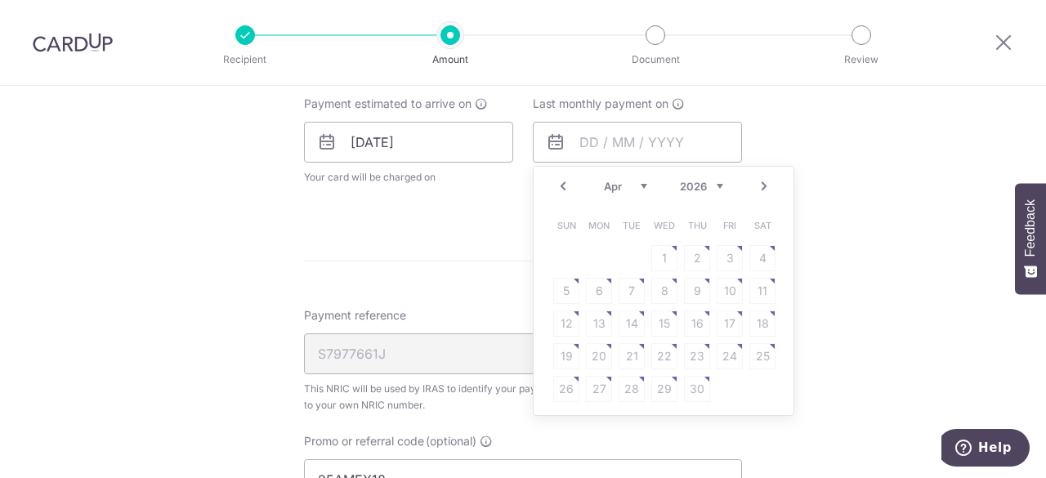
click at [628, 292] on table "Sun Mon Tue Wed Thu Fri Sat 1 2 3 4 5 6 7 8 9 10 11 12 13 14 15 16 17 18 19 20 …" at bounding box center [664, 307] width 229 height 196
click at [584, 284] on table "Sun Mon Tue Wed Thu Fri Sat 1 2 3 4 5 6 7 8 9 10 11 12 13 14 15 16 17 18 19 20 …" at bounding box center [664, 307] width 229 height 196
drag, startPoint x: 706, startPoint y: 287, endPoint x: 686, endPoint y: 298, distance: 23.4
click at [705, 288] on table "Sun Mon Tue Wed Thu Fri Sat 1 2 3 4 5 6 7 8 9 10 11 12 13 14 15 16 17 18 19 20 …" at bounding box center [664, 307] width 229 height 196
drag, startPoint x: 680, startPoint y: 303, endPoint x: 634, endPoint y: 300, distance: 45.9
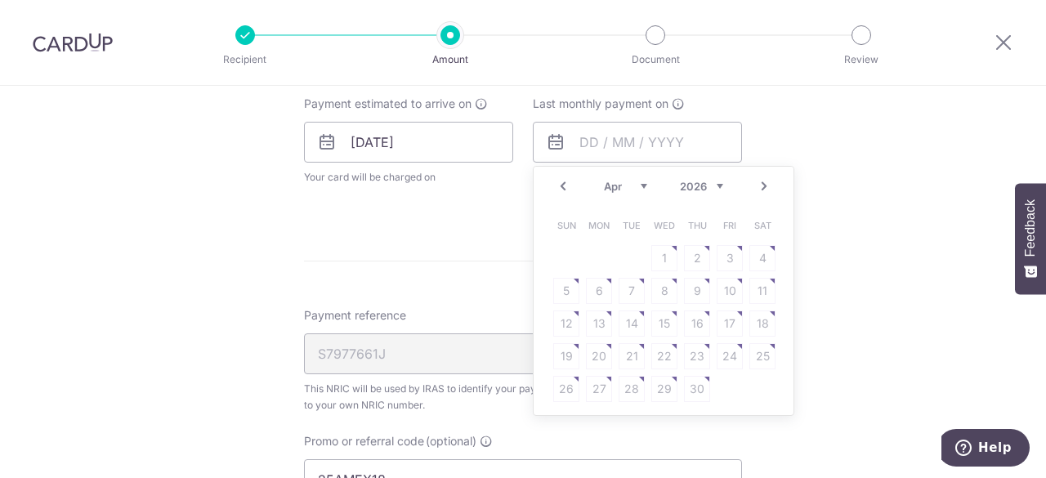
click at [675, 305] on table "Sun Mon Tue Wed Thu Fri Sat 1 2 3 4 5 6 7 8 9 10 11 12 13 14 15 16 17 18 19 20 …" at bounding box center [664, 307] width 229 height 196
click at [625, 297] on table "Sun Mon Tue Wed Thu Fri Sat 1 2 3 4 5 6 7 8 9 10 11 12 13 14 15 16 17 18 19 20 …" at bounding box center [664, 307] width 229 height 196
click at [637, 282] on table "Sun Mon Tue Wed Thu Fri Sat 1 2 3 4 5 6 7 8 9 10 11 12 13 14 15 16 17 18 19 20 …" at bounding box center [664, 307] width 229 height 196
click at [576, 280] on table "Sun Mon Tue Wed Thu Fri Sat 1 2 3 4 5 6 7 8 9 10 11 12 13 14 15 16 17 18 19 20 …" at bounding box center [664, 307] width 229 height 196
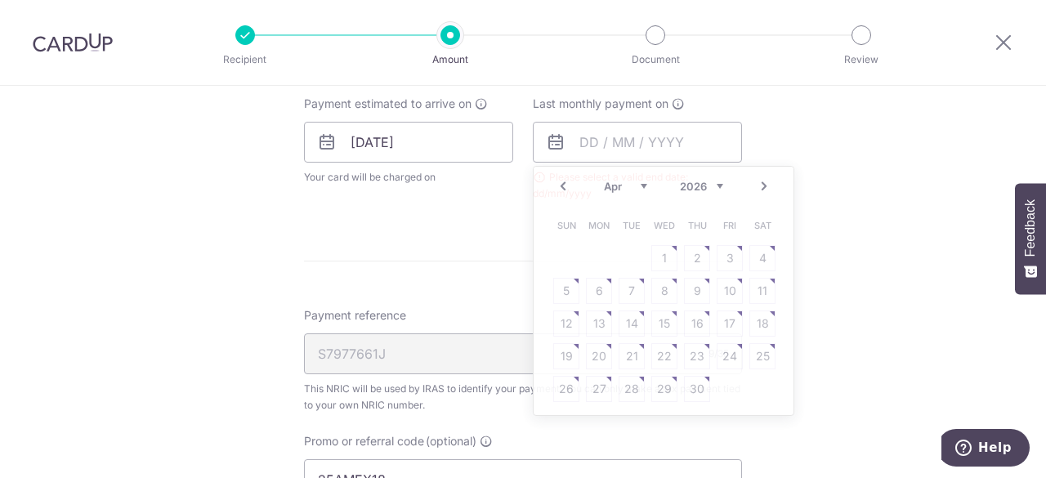
click at [491, 262] on form "Enter one-time or monthly payment amount SGD 6,061.12 6061.12 The total tax pay…" at bounding box center [523, 123] width 438 height 1423
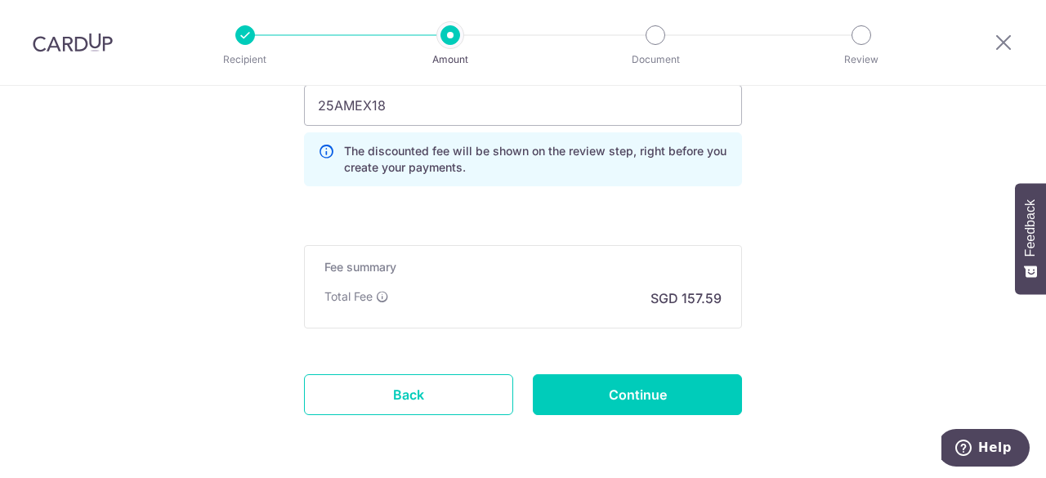
scroll to position [1212, 0]
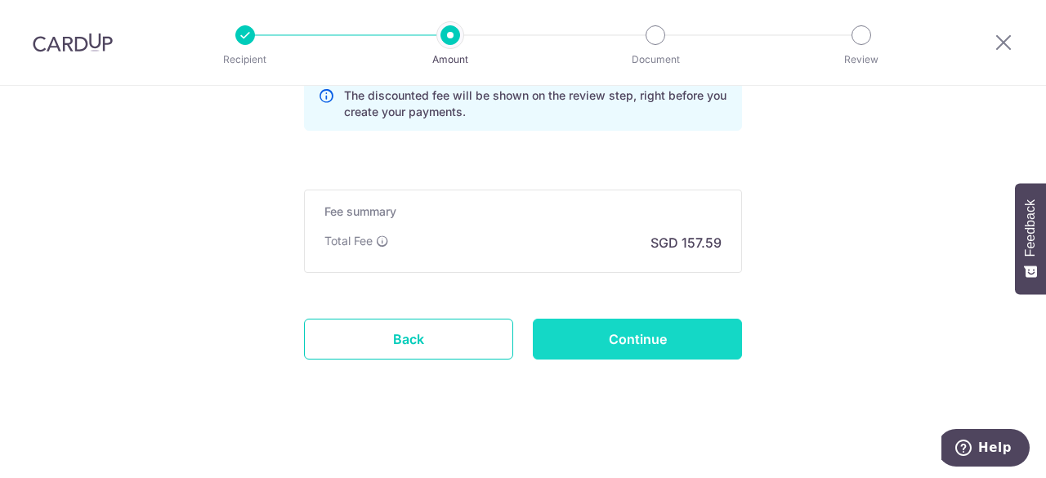
click at [581, 334] on input "Continue" at bounding box center [637, 339] width 209 height 41
type input "Create Schedule"
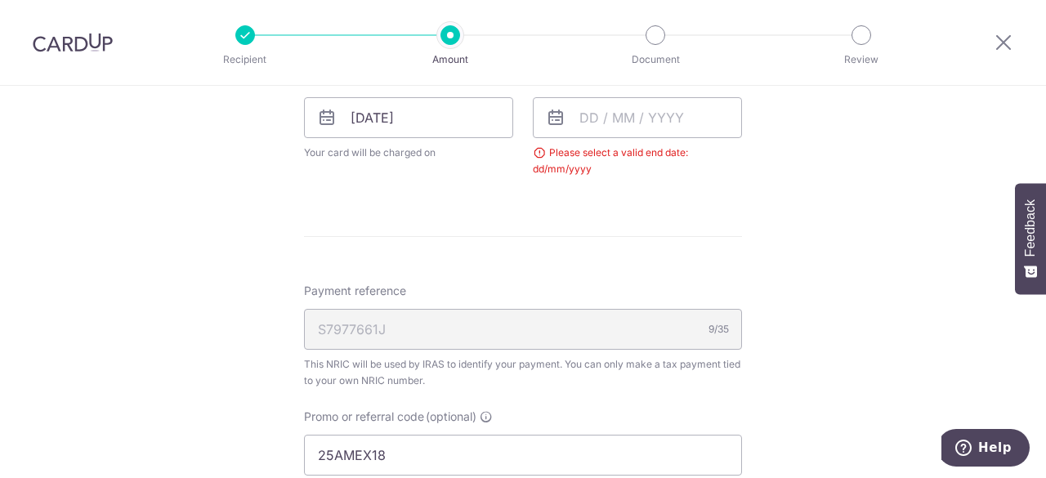
scroll to position [803, 0]
click at [535, 155] on div "Please select a valid end date: dd/mm/yyyy" at bounding box center [637, 164] width 209 height 33
click at [559, 163] on div "Please select a valid end date: dd/mm/yyyy" at bounding box center [637, 164] width 209 height 33
click at [588, 123] on input "text" at bounding box center [637, 121] width 209 height 41
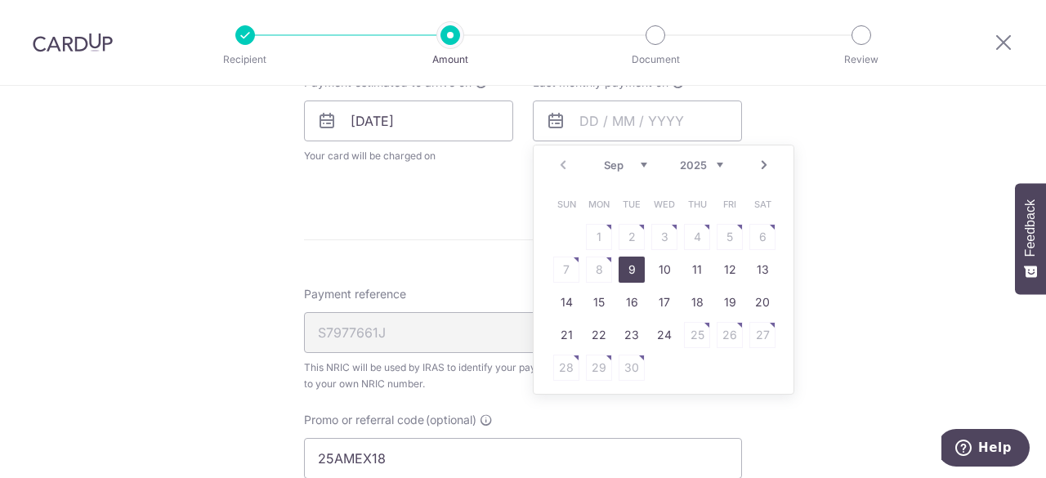
click at [718, 164] on select "2025 2026" at bounding box center [701, 165] width 43 height 13
click at [623, 161] on select "Jan Feb Mar Apr May Jun [DATE] Aug Sep Oct" at bounding box center [625, 165] width 43 height 13
click at [603, 264] on link "9" at bounding box center [599, 270] width 26 height 26
type input "[DATE]"
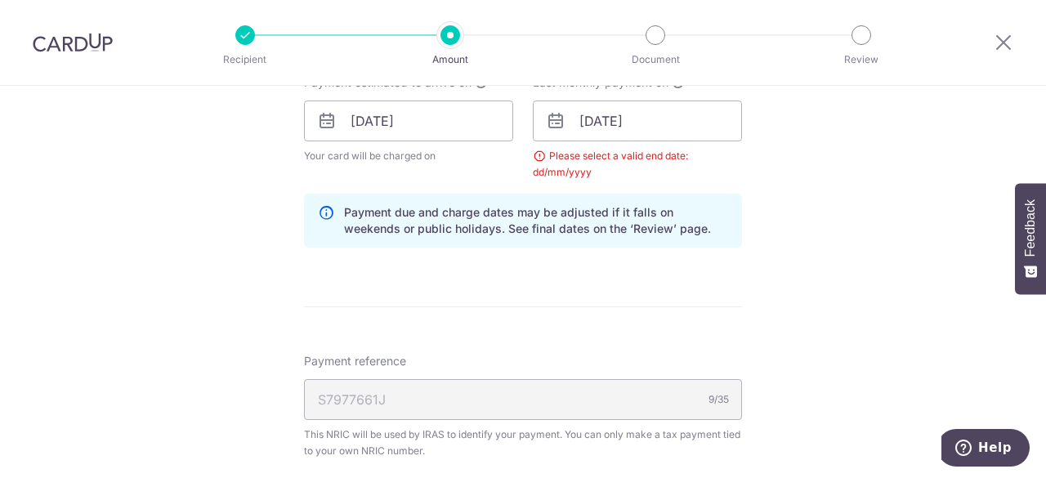
click at [540, 262] on form "Enter one-time or monthly payment amount SGD 6,061.12 6061.12 The total tax pay…" at bounding box center [523, 136] width 438 height 1490
click at [613, 174] on div "Please select a valid end date: dd/mm/yyyy" at bounding box center [637, 164] width 209 height 33
click at [668, 186] on div "How often is this payment made? Repeat payment Never Every month Every month To…" at bounding box center [523, 108] width 438 height 306
click at [594, 122] on input "[DATE]" at bounding box center [637, 121] width 209 height 41
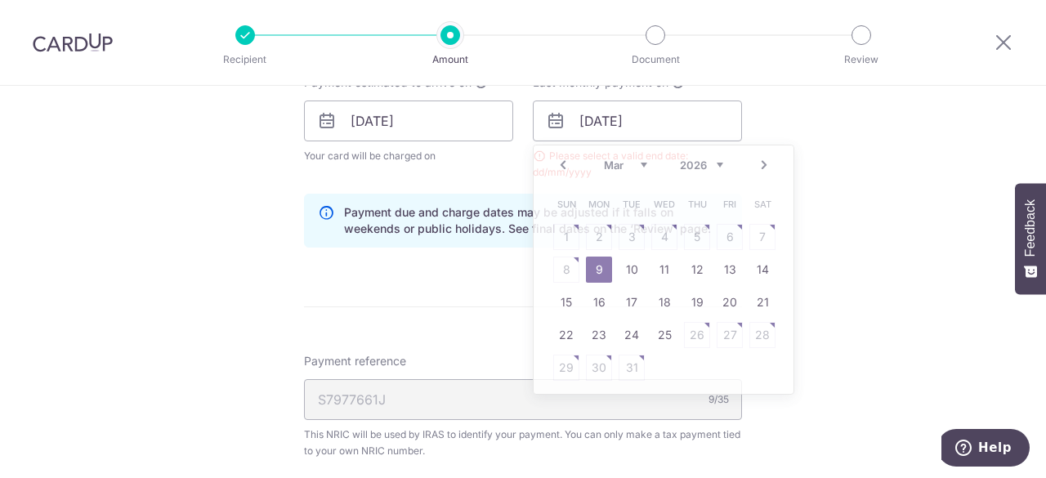
click at [463, 277] on form "Enter one-time or monthly payment amount SGD 6,061.12 6061.12 The total tax pay…" at bounding box center [523, 136] width 438 height 1490
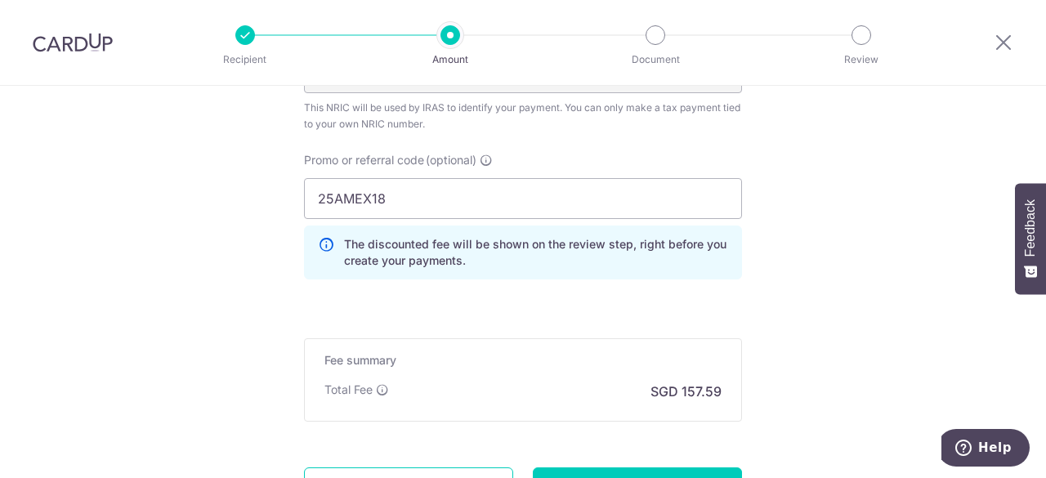
scroll to position [1278, 0]
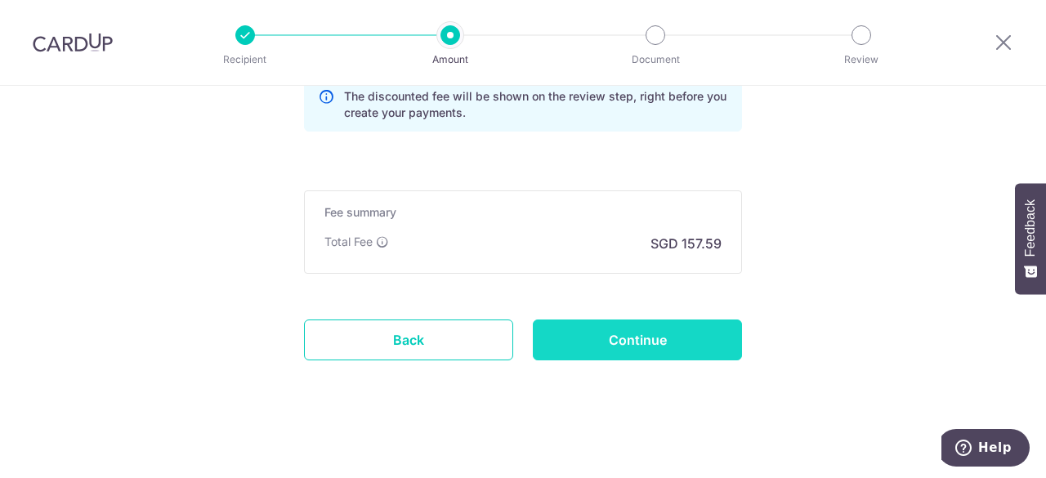
click at [588, 334] on input "Continue" at bounding box center [637, 340] width 209 height 41
type input "Create Schedule"
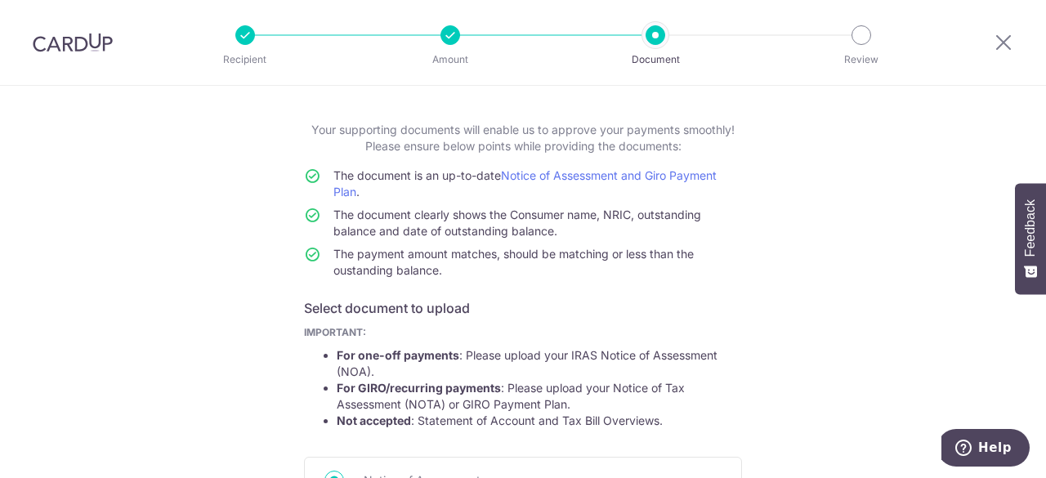
scroll to position [164, 0]
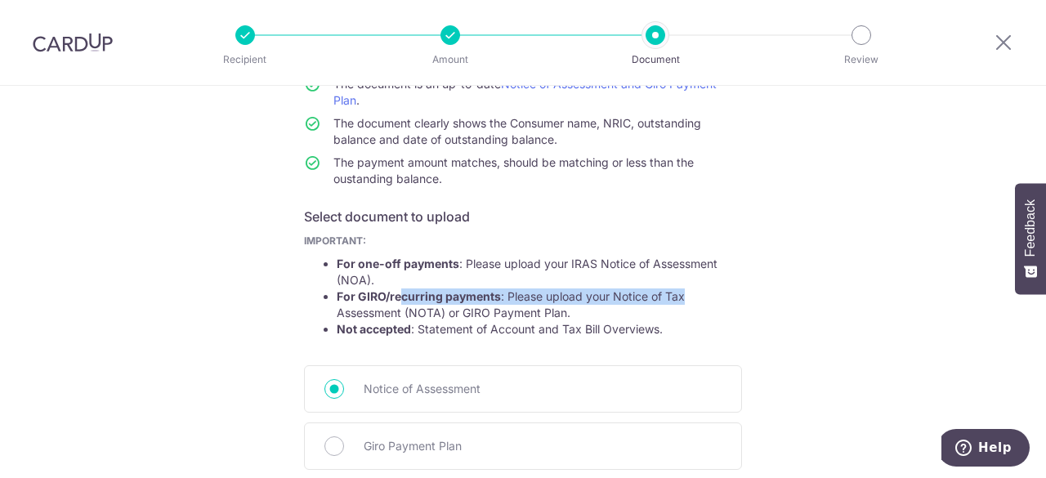
drag, startPoint x: 432, startPoint y: 293, endPoint x: 731, endPoint y: 295, distance: 299.2
click at [731, 294] on li "For GIRO/recurring payments : Please upload your Notice of Tax Assessment (NOTA…" at bounding box center [539, 305] width 405 height 33
click at [682, 304] on li "For GIRO/recurring payments : Please upload your Notice of Tax Assessment (NOTA…" at bounding box center [539, 305] width 405 height 33
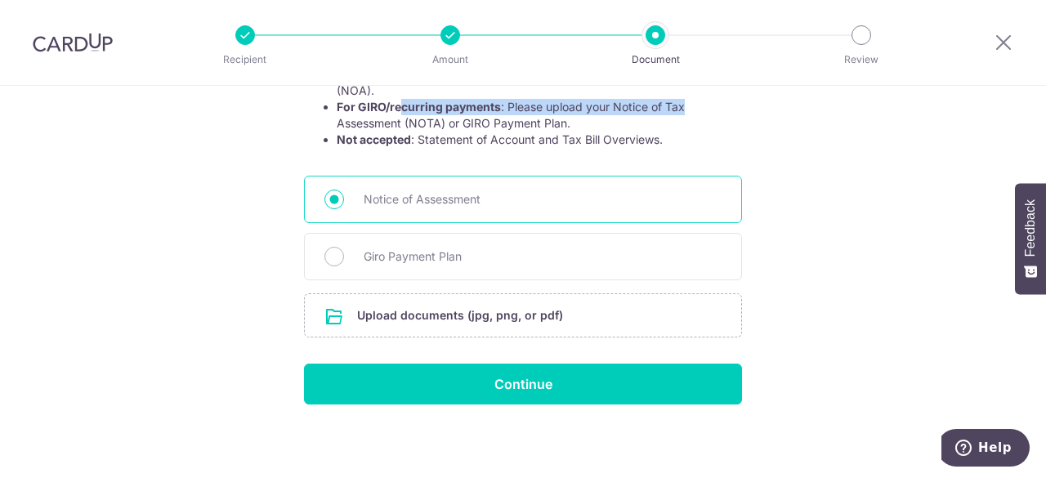
scroll to position [0, 0]
